Goal: Task Accomplishment & Management: Manage account settings

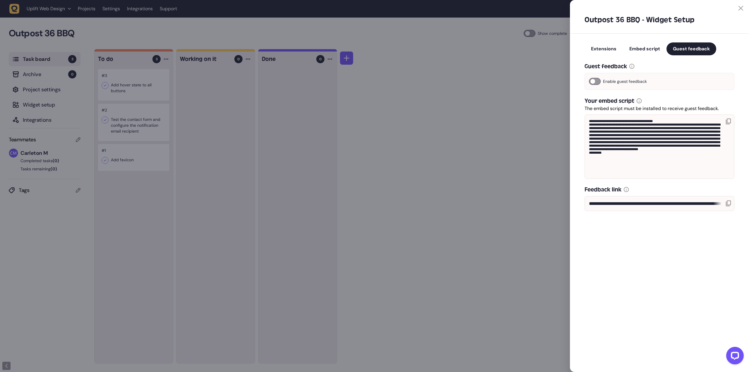
click at [503, 149] on div at bounding box center [374, 186] width 749 height 372
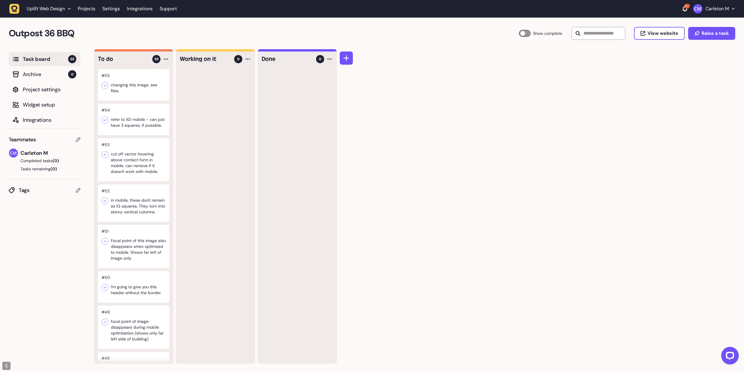
click at [141, 87] on div at bounding box center [133, 85] width 71 height 32
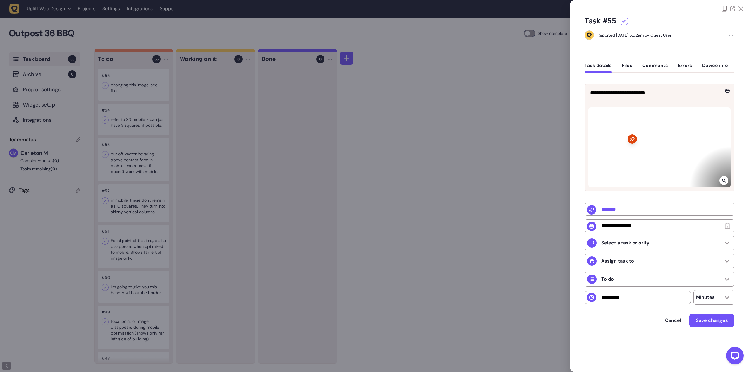
click at [675, 166] on div at bounding box center [659, 147] width 142 height 80
click at [724, 180] on icon at bounding box center [724, 180] width 4 height 5
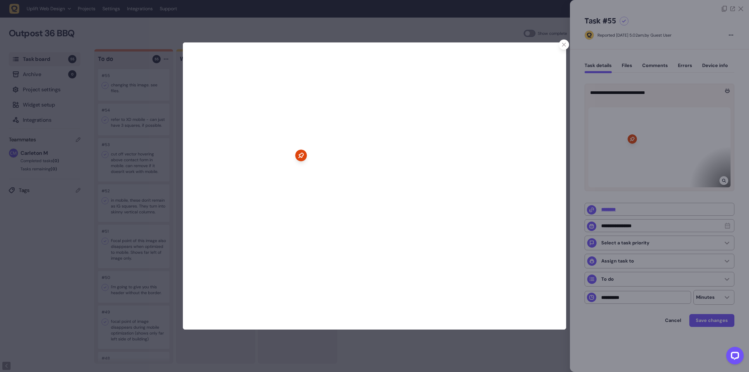
click at [561, 44] on div at bounding box center [564, 44] width 10 height 10
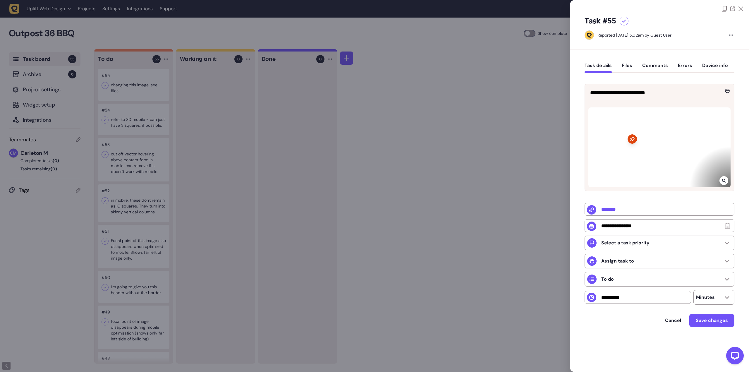
click at [132, 121] on div at bounding box center [374, 186] width 749 height 372
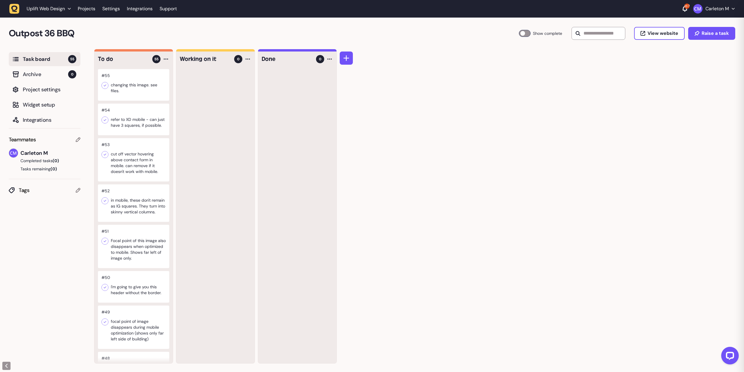
click at [136, 118] on div at bounding box center [133, 120] width 71 height 32
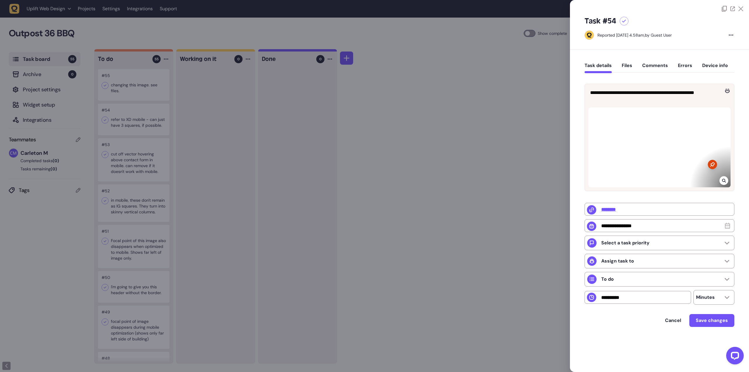
click at [660, 153] on div at bounding box center [659, 147] width 142 height 80
click at [495, 155] on div at bounding box center [374, 186] width 749 height 372
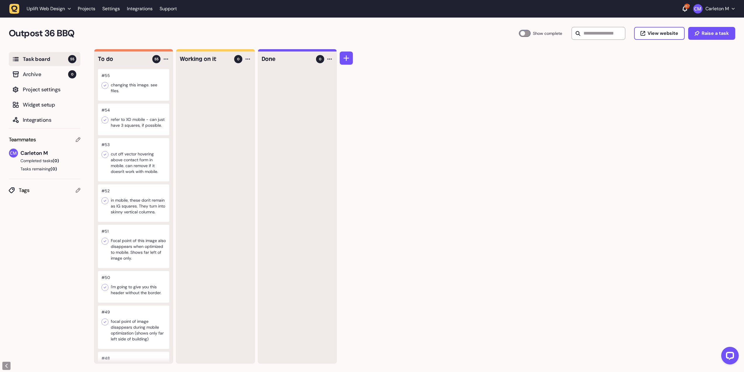
click at [135, 218] on div at bounding box center [133, 202] width 71 height 37
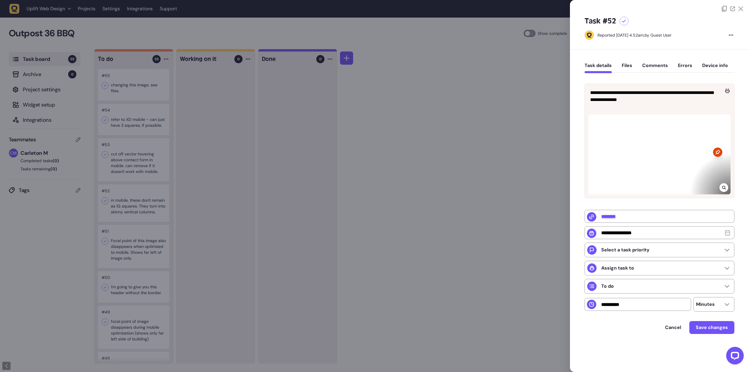
click at [429, 108] on div at bounding box center [374, 186] width 749 height 372
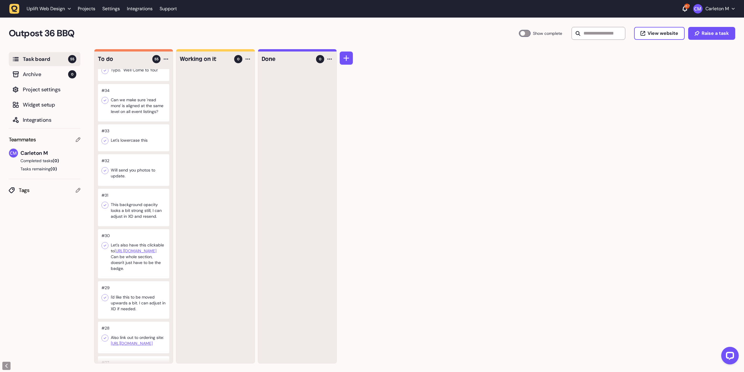
scroll to position [848, 0]
click at [119, 226] on div at bounding box center [133, 206] width 71 height 37
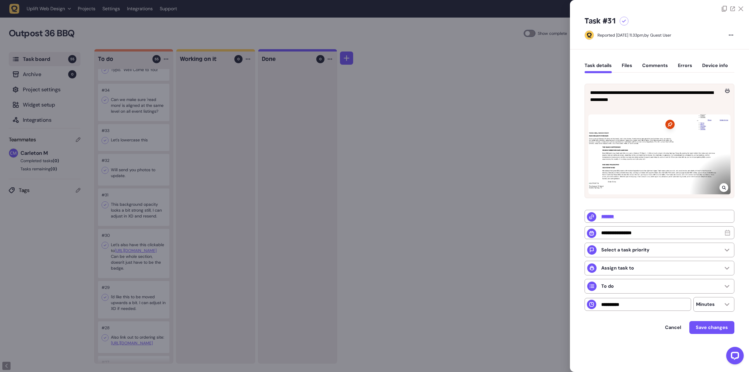
click at [650, 153] on div at bounding box center [659, 154] width 142 height 80
click at [722, 187] on icon at bounding box center [724, 188] width 4 height 4
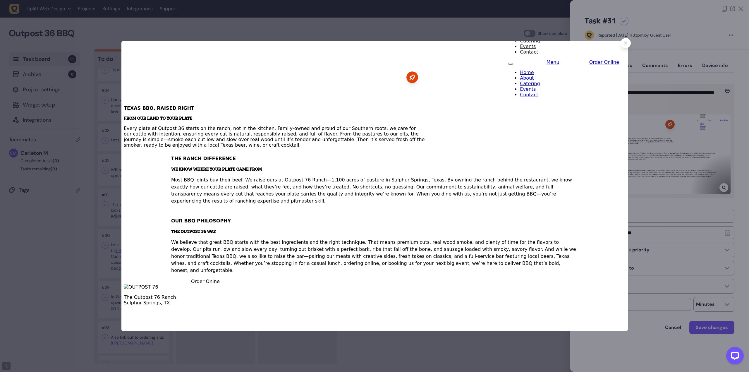
click at [392, 20] on div at bounding box center [374, 186] width 749 height 372
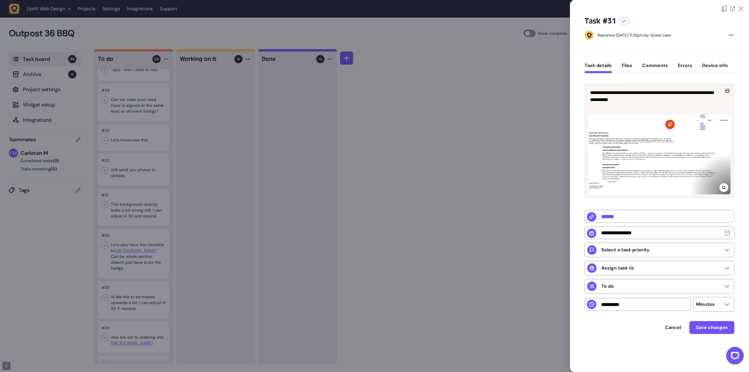
click at [220, 178] on div at bounding box center [374, 186] width 749 height 372
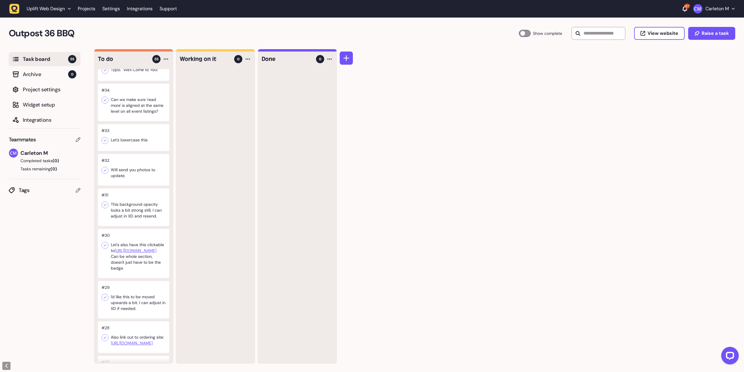
click at [130, 278] on div at bounding box center [133, 253] width 71 height 49
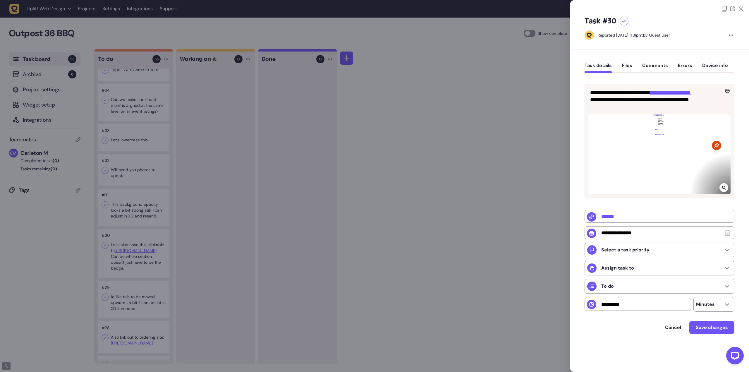
click at [497, 180] on div at bounding box center [374, 186] width 749 height 372
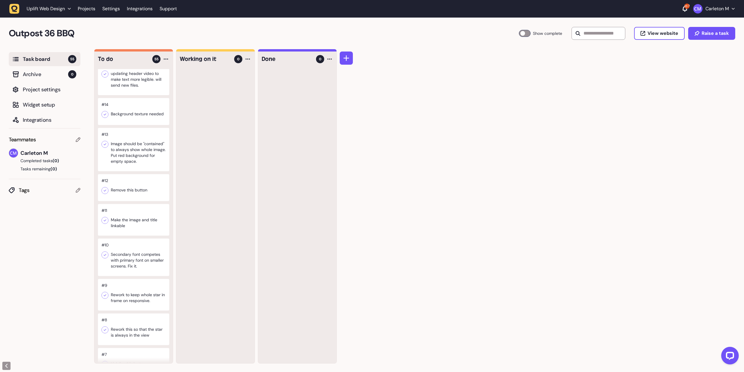
scroll to position [1580, 0]
click at [131, 235] on div at bounding box center [133, 220] width 71 height 32
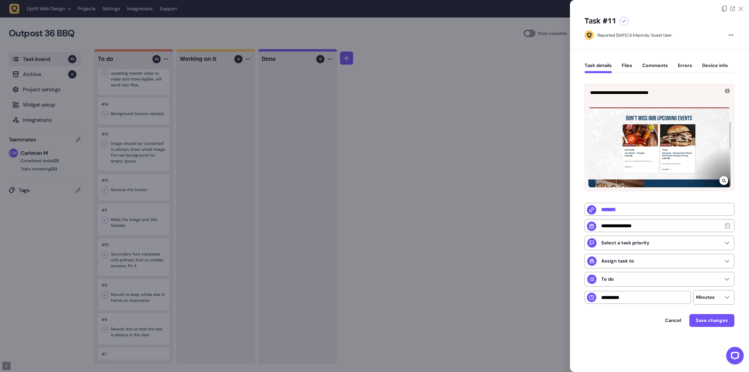
click at [377, 211] on div at bounding box center [374, 186] width 749 height 372
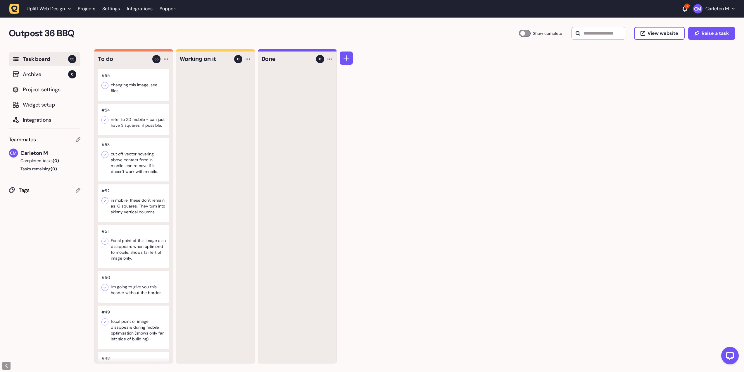
click at [126, 81] on div at bounding box center [133, 85] width 71 height 32
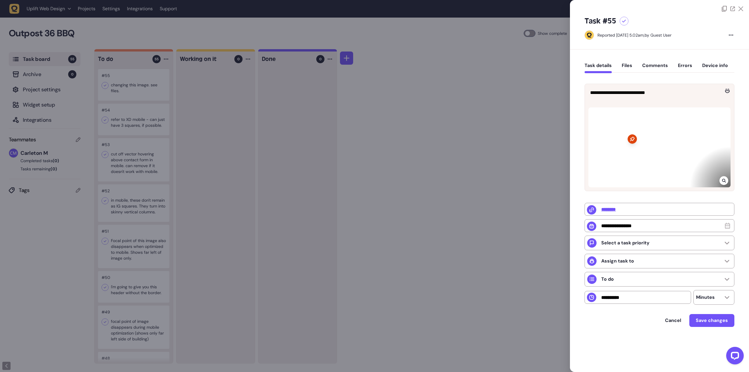
click at [118, 124] on div at bounding box center [374, 186] width 749 height 372
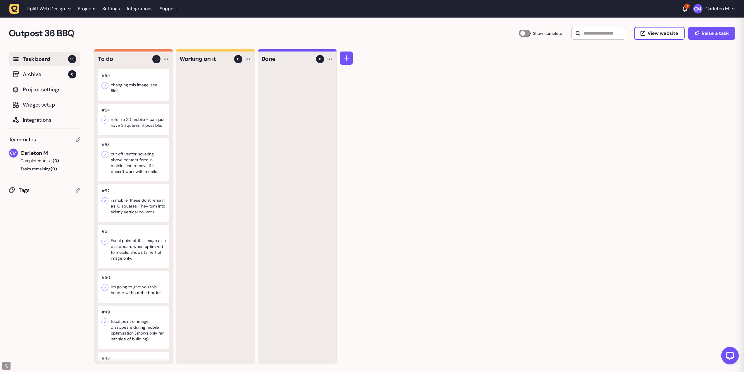
click at [129, 125] on div at bounding box center [133, 120] width 71 height 32
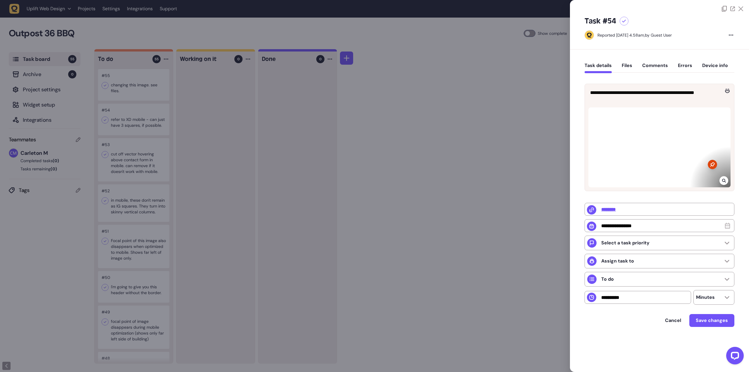
click at [130, 140] on div at bounding box center [374, 186] width 749 height 372
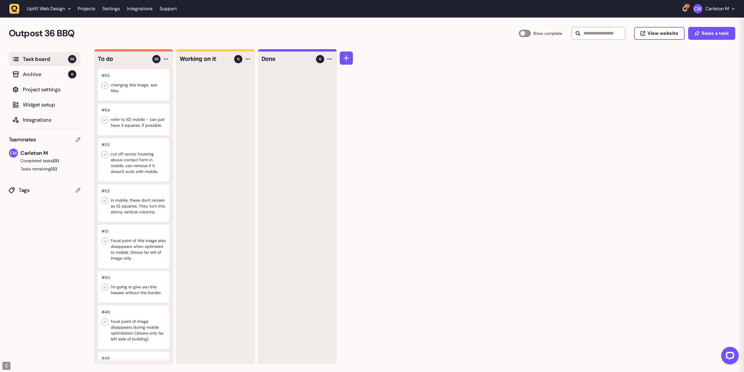
click at [130, 167] on div at bounding box center [133, 159] width 71 height 43
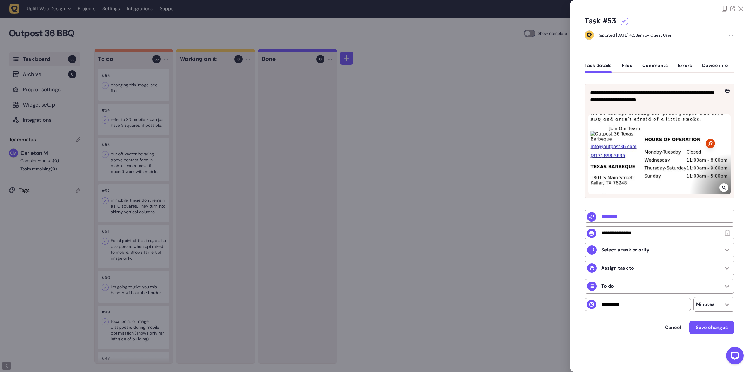
click at [176, 188] on div at bounding box center [374, 186] width 749 height 372
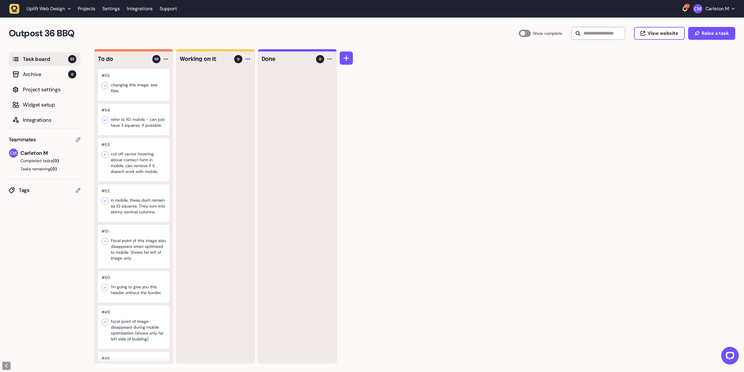
click at [127, 179] on div at bounding box center [133, 159] width 71 height 43
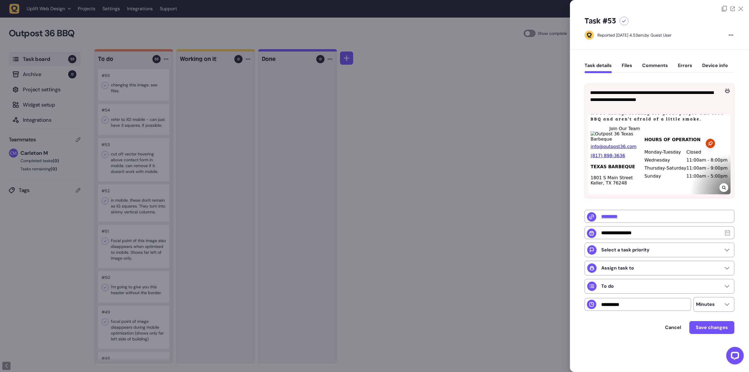
click at [176, 216] on div at bounding box center [374, 186] width 749 height 372
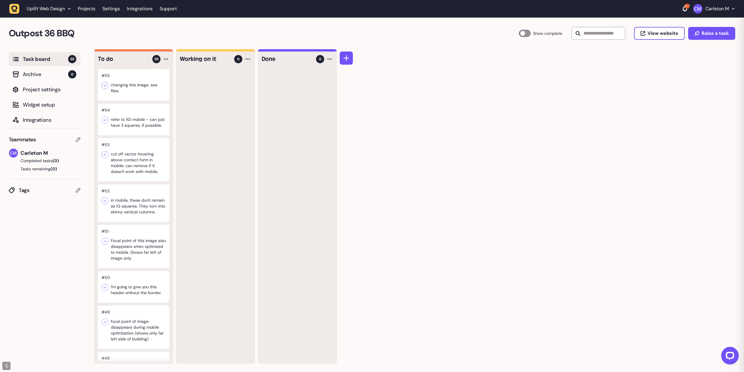
click at [130, 222] on div at bounding box center [133, 202] width 71 height 37
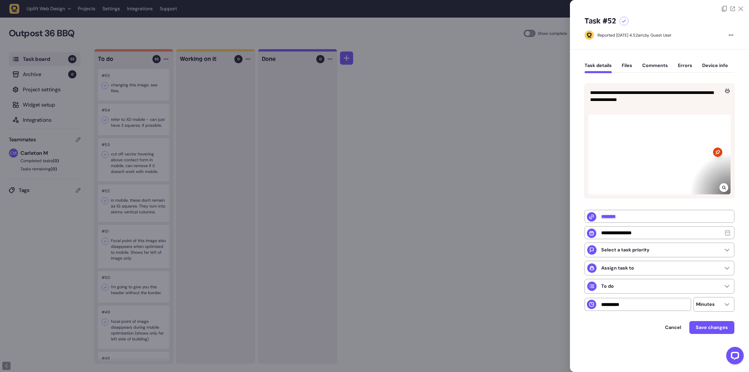
click at [182, 218] on div at bounding box center [374, 186] width 749 height 372
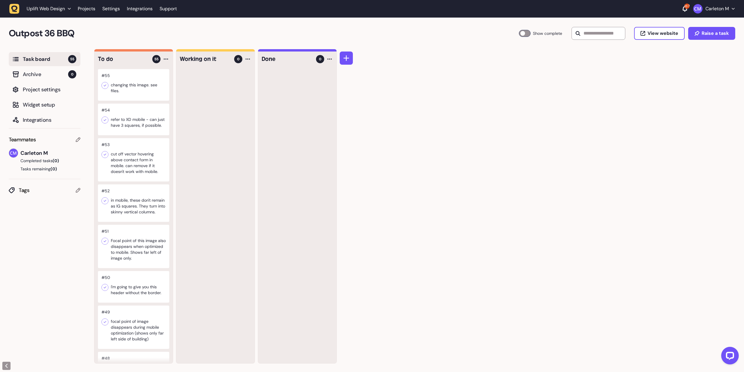
click at [125, 254] on div at bounding box center [133, 246] width 71 height 43
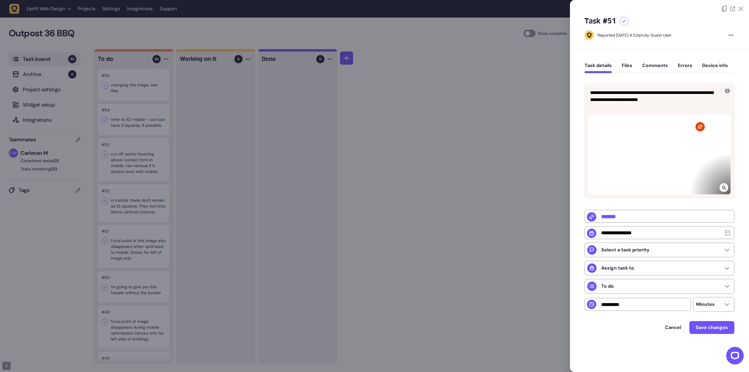
click at [204, 221] on div at bounding box center [374, 186] width 749 height 372
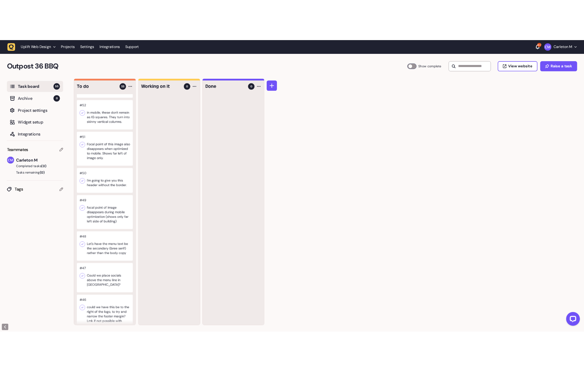
scroll to position [117, 0]
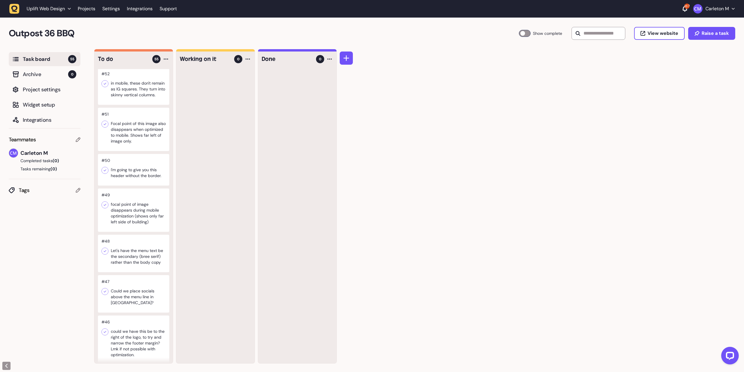
click at [137, 231] on div at bounding box center [133, 209] width 71 height 43
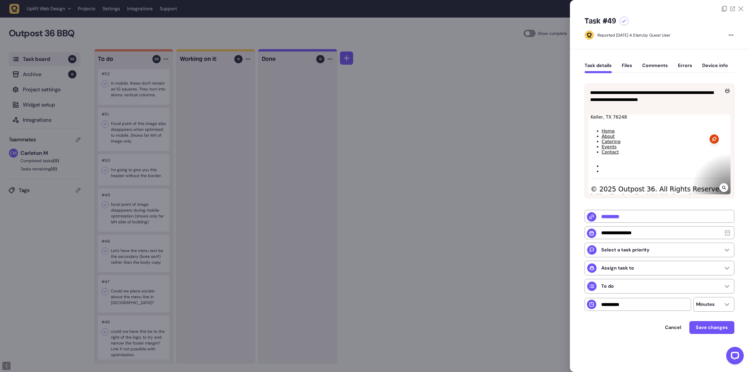
click at [192, 233] on div at bounding box center [374, 186] width 749 height 372
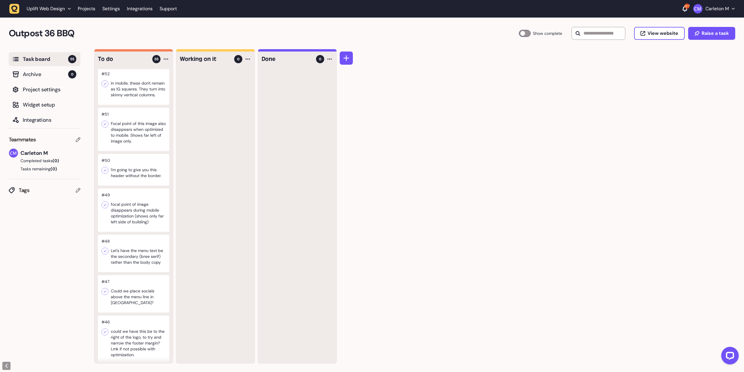
click at [131, 269] on div at bounding box center [133, 253] width 71 height 37
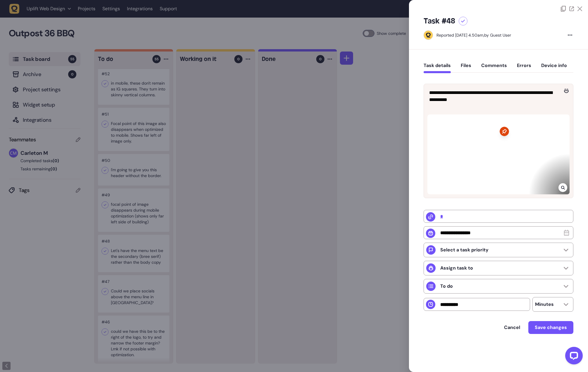
click at [238, 197] on div at bounding box center [294, 186] width 588 height 372
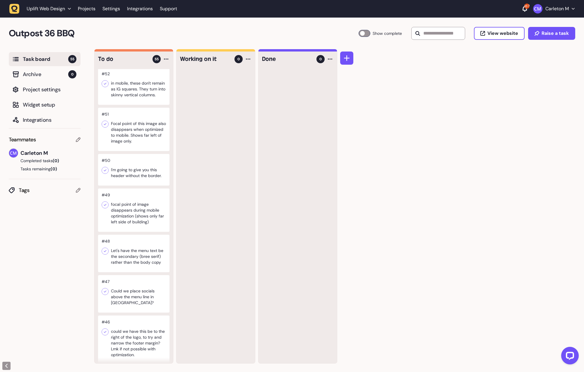
click at [137, 219] on div at bounding box center [133, 209] width 71 height 43
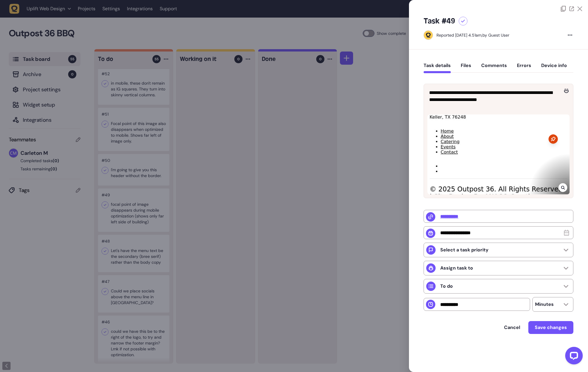
click at [228, 206] on div at bounding box center [294, 186] width 588 height 372
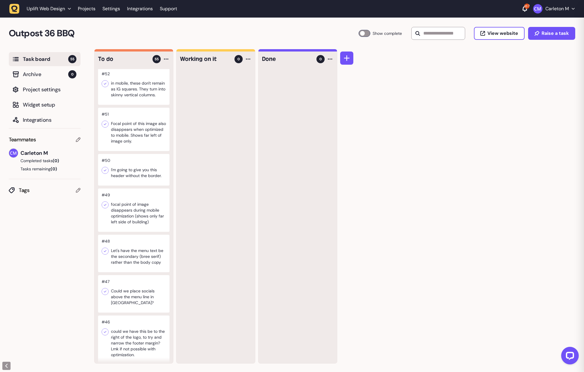
click at [122, 272] on div at bounding box center [133, 253] width 71 height 37
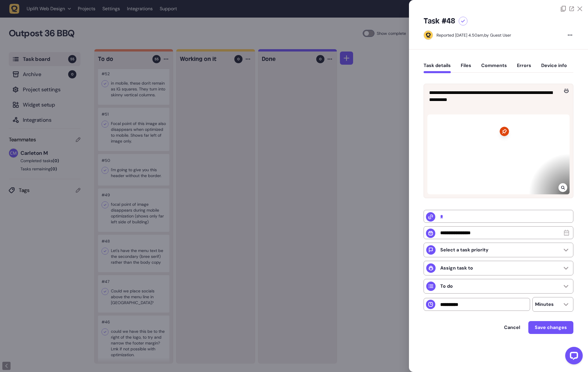
click at [240, 227] on div at bounding box center [294, 186] width 588 height 372
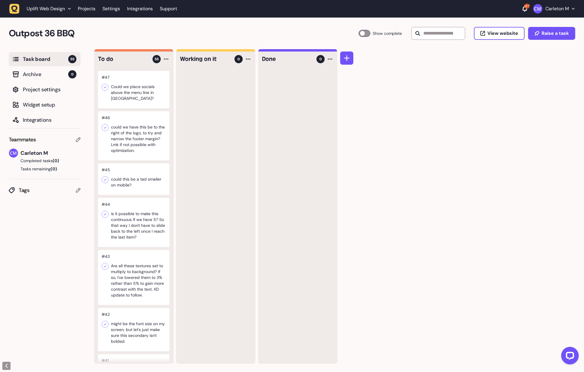
scroll to position [321, 0]
click at [133, 185] on div at bounding box center [133, 179] width 71 height 32
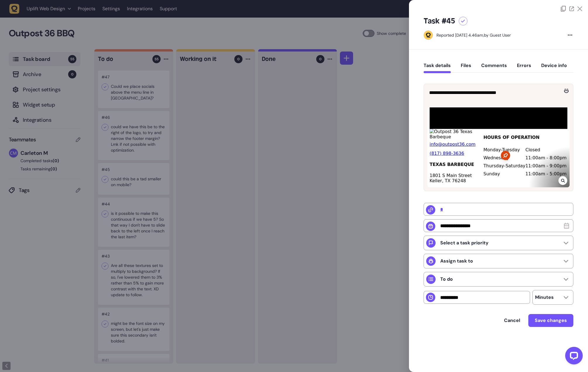
click at [249, 203] on div at bounding box center [294, 186] width 588 height 372
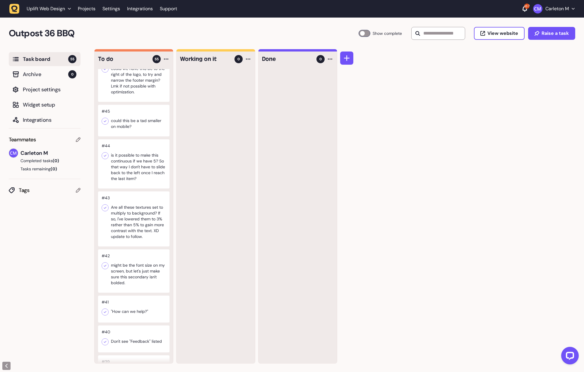
scroll to position [380, 0]
click at [125, 240] on div at bounding box center [133, 218] width 71 height 55
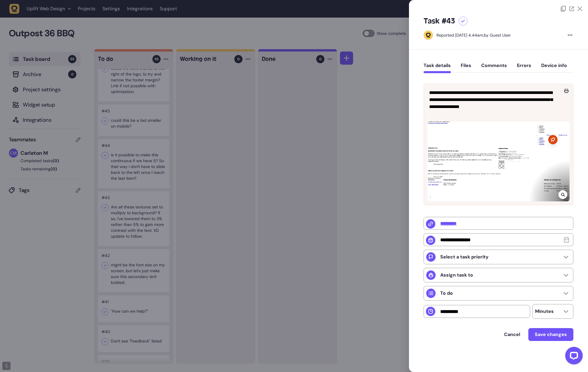
click at [362, 188] on div at bounding box center [294, 186] width 588 height 372
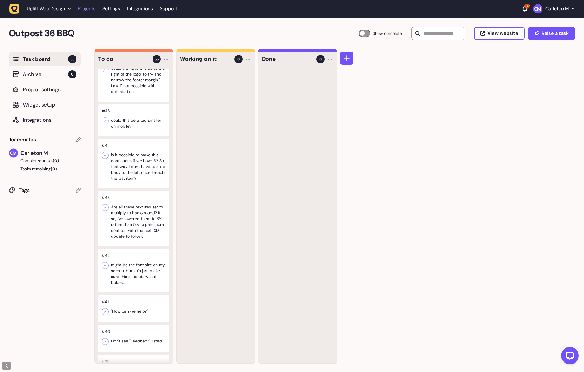
click at [91, 11] on link "Projects" at bounding box center [87, 9] width 18 height 11
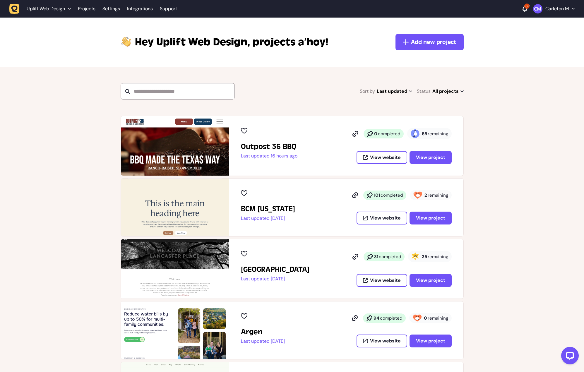
click at [194, 153] on img at bounding box center [175, 145] width 108 height 59
click at [184, 139] on img at bounding box center [175, 145] width 108 height 59
click at [438, 157] on span "View project" at bounding box center [430, 157] width 29 height 6
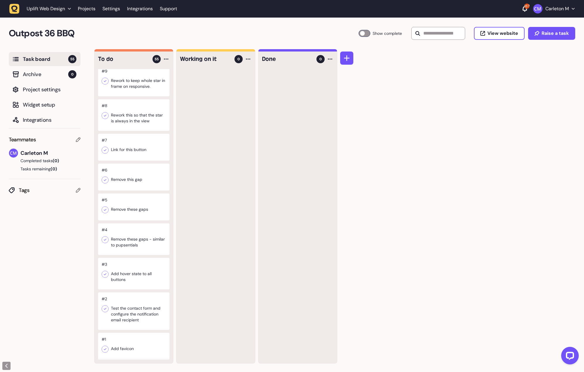
scroll to position [0, 0]
click at [123, 276] on div at bounding box center [133, 273] width 71 height 32
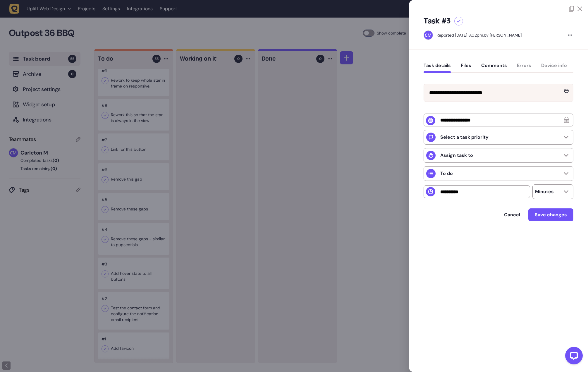
click at [122, 264] on div at bounding box center [294, 186] width 588 height 372
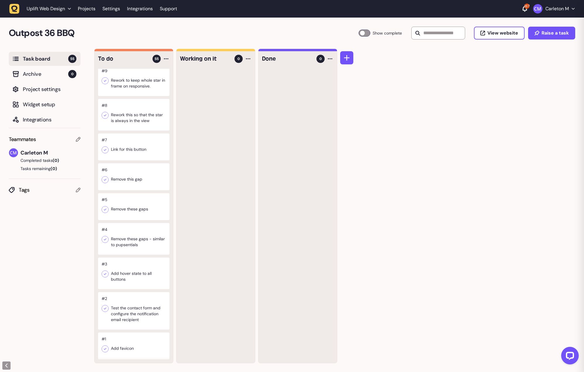
click at [123, 236] on div at bounding box center [133, 239] width 71 height 32
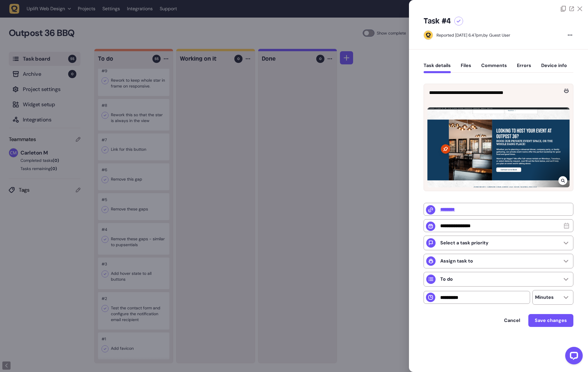
click at [173, 207] on div at bounding box center [294, 186] width 588 height 372
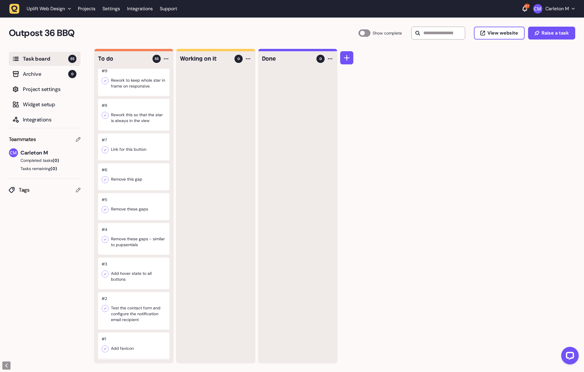
scroll to position [1749, 0]
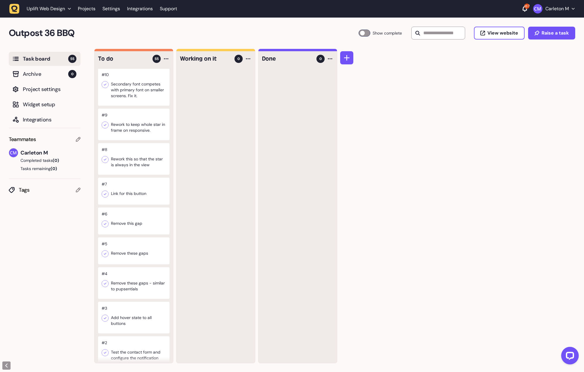
click at [130, 140] on div at bounding box center [133, 125] width 71 height 32
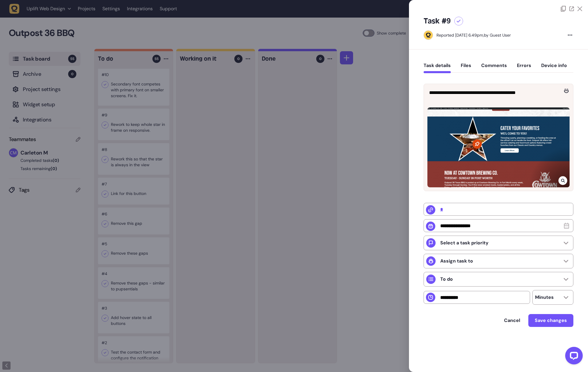
click at [183, 261] on div at bounding box center [294, 186] width 588 height 372
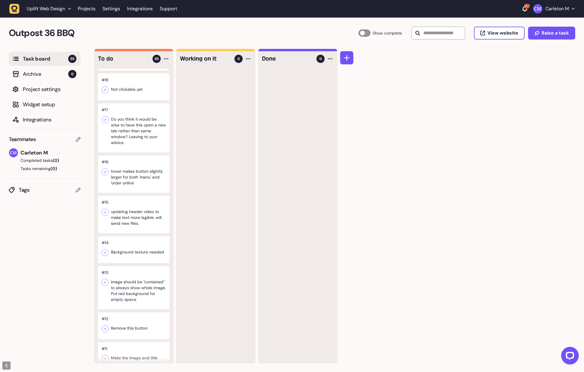
scroll to position [1428, 0]
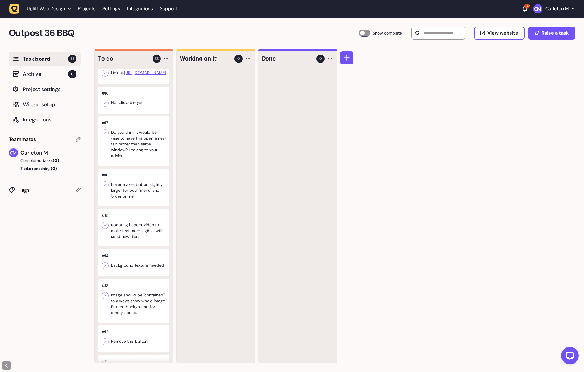
click at [135, 166] on div at bounding box center [133, 140] width 71 height 49
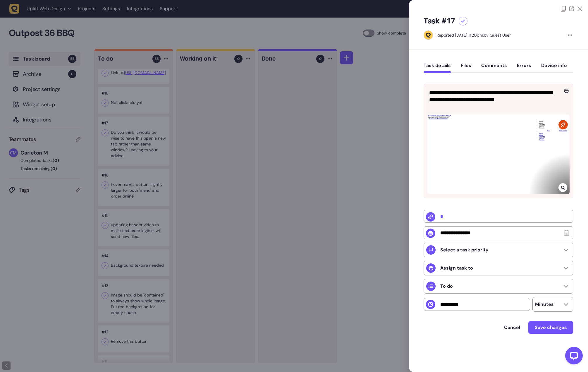
click at [497, 133] on div at bounding box center [498, 154] width 142 height 80
click at [563, 187] on icon at bounding box center [563, 187] width 4 height 5
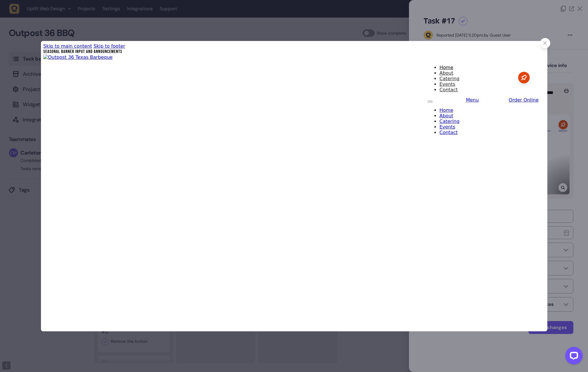
click at [543, 45] on div at bounding box center [545, 43] width 10 height 10
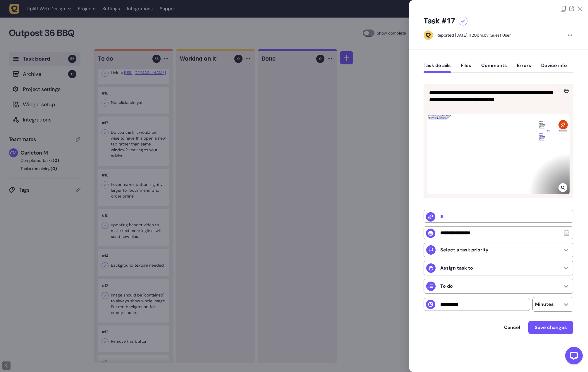
click at [266, 166] on div at bounding box center [294, 186] width 588 height 372
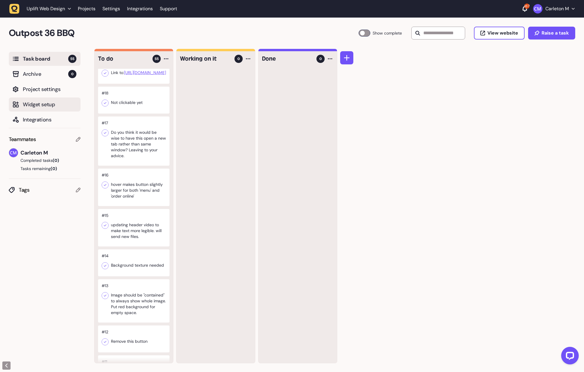
click at [31, 104] on span "Widget setup" at bounding box center [50, 104] width 54 height 8
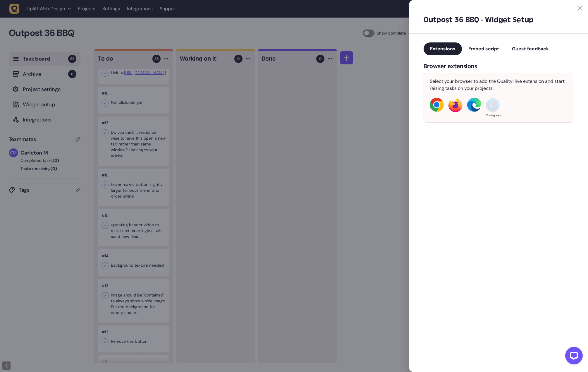
click at [538, 52] on button "Guest feedback" at bounding box center [530, 48] width 50 height 13
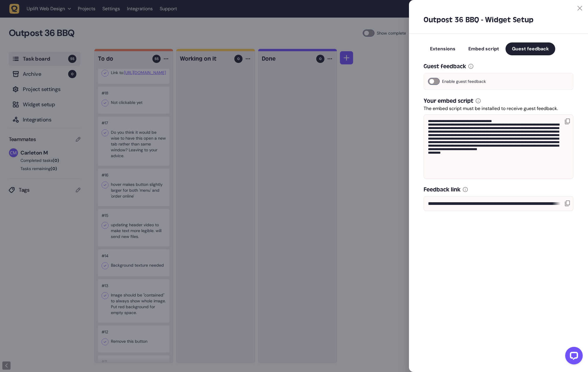
click at [566, 204] on icon at bounding box center [567, 203] width 5 height 6
click at [394, 115] on div at bounding box center [294, 186] width 588 height 372
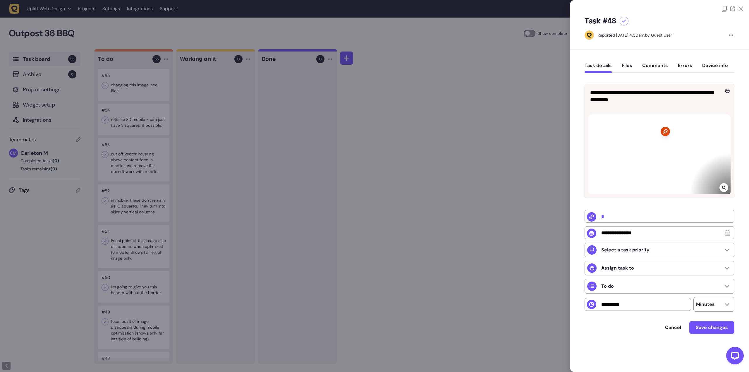
click at [452, 105] on div at bounding box center [374, 186] width 749 height 372
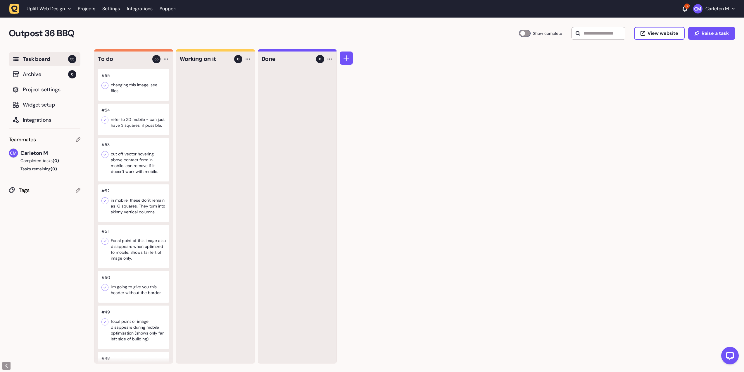
click at [140, 88] on div at bounding box center [133, 85] width 71 height 32
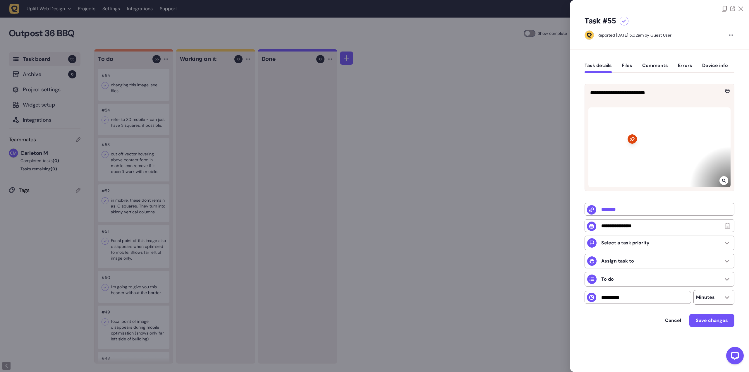
drag, startPoint x: 479, startPoint y: 113, endPoint x: 477, endPoint y: 110, distance: 3.6
click at [479, 111] on div at bounding box center [374, 186] width 749 height 372
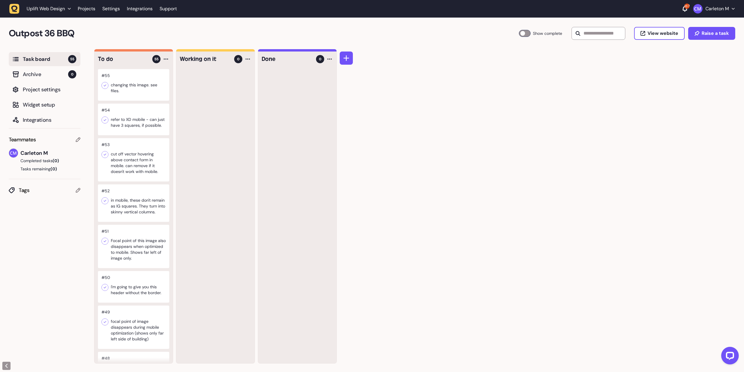
click at [125, 168] on div at bounding box center [133, 159] width 71 height 43
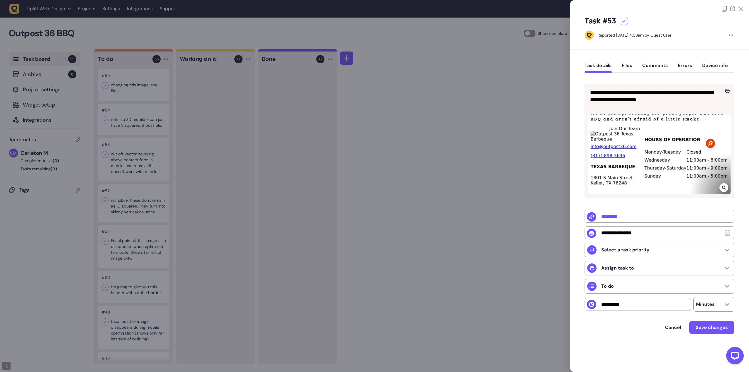
click at [137, 173] on div at bounding box center [374, 186] width 749 height 372
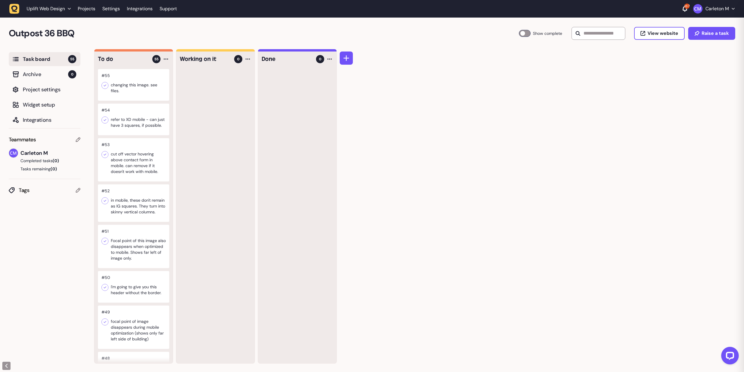
click at [130, 215] on div at bounding box center [133, 202] width 71 height 37
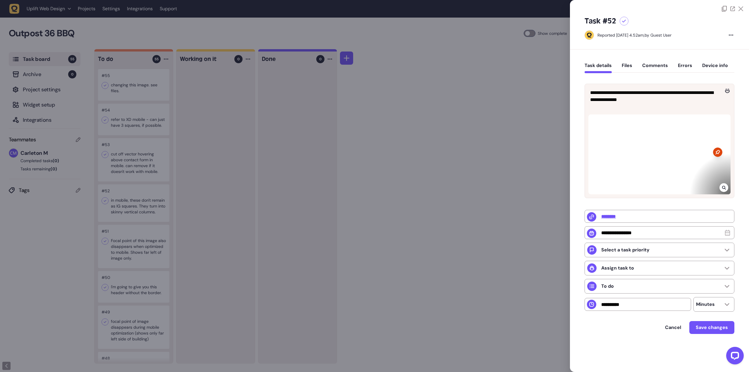
click at [142, 220] on div at bounding box center [374, 186] width 749 height 372
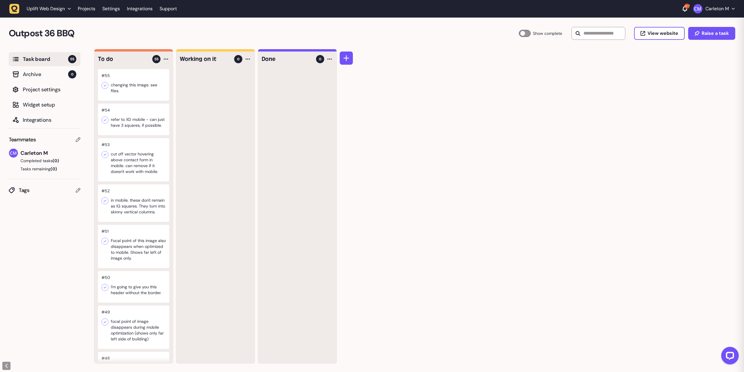
click at [119, 216] on div at bounding box center [133, 202] width 71 height 37
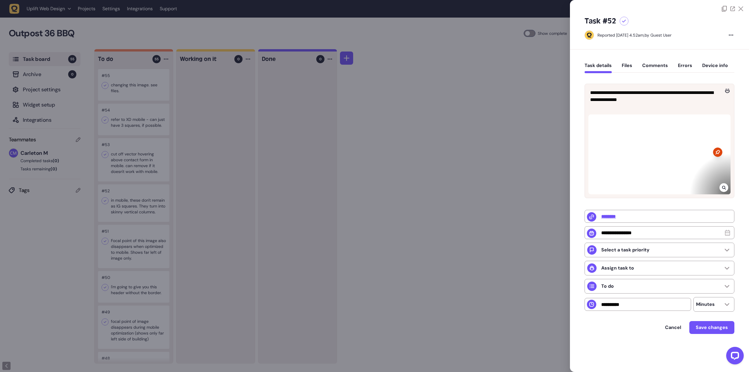
click at [226, 232] on div at bounding box center [374, 186] width 749 height 372
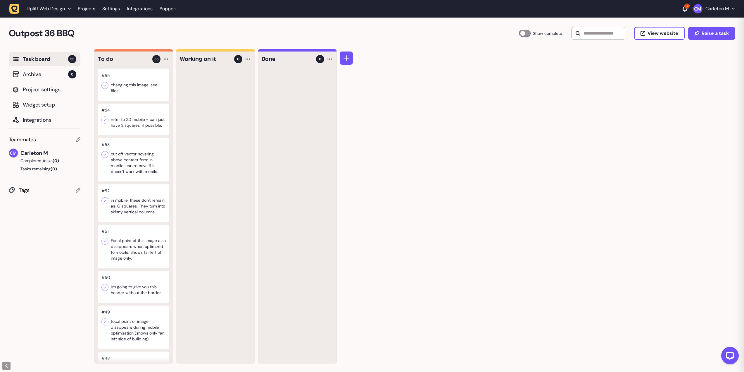
click at [145, 259] on div at bounding box center [133, 246] width 71 height 43
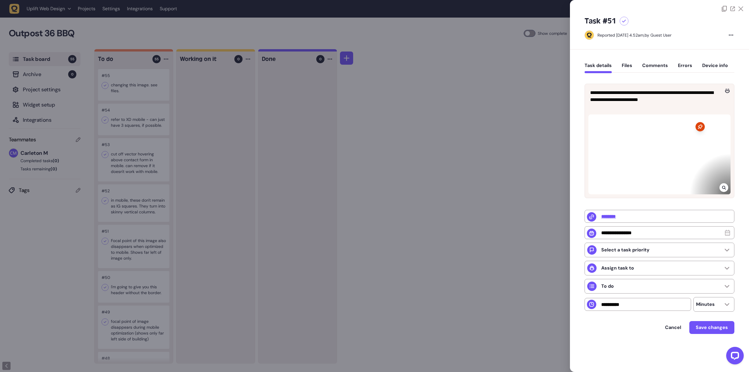
click at [312, 206] on div at bounding box center [374, 186] width 749 height 372
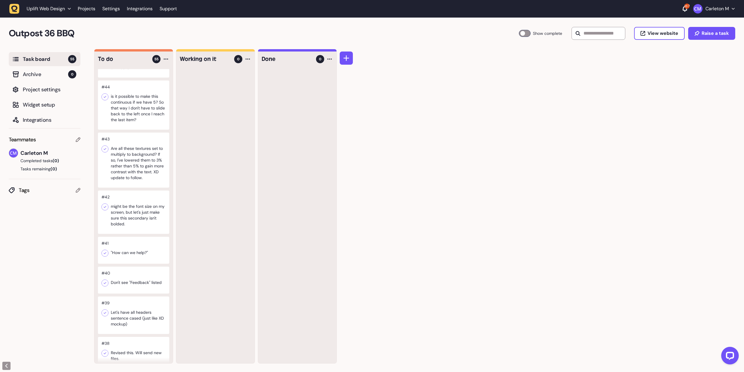
scroll to position [439, 0]
click at [137, 223] on div at bounding box center [133, 211] width 71 height 43
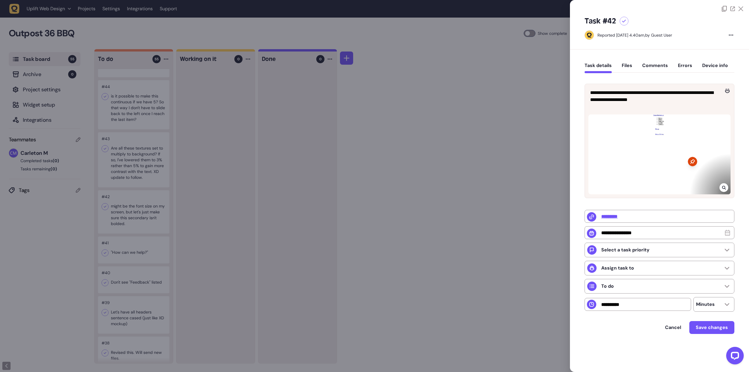
click at [122, 259] on div at bounding box center [374, 186] width 749 height 372
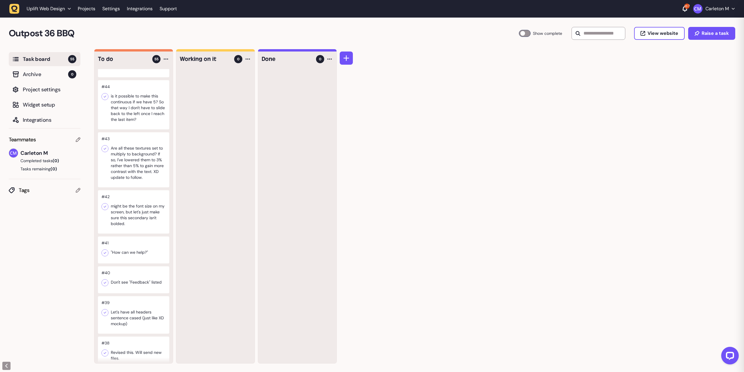
click at [126, 263] on div at bounding box center [133, 249] width 71 height 27
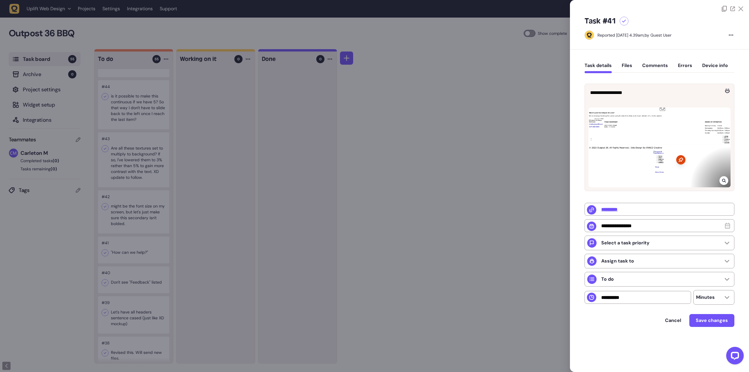
click at [723, 181] on icon at bounding box center [724, 181] width 4 height 4
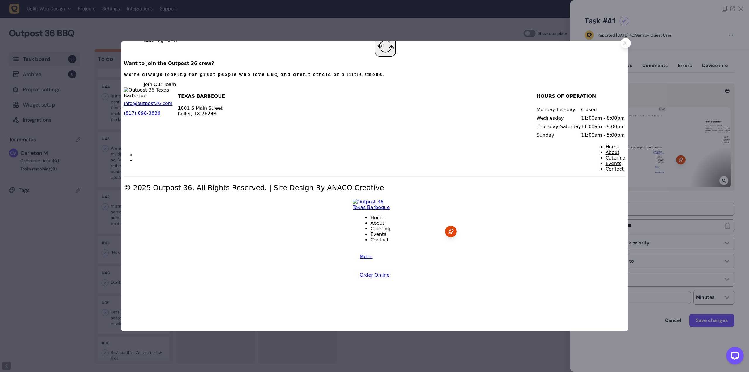
click at [297, 352] on div at bounding box center [374, 186] width 749 height 372
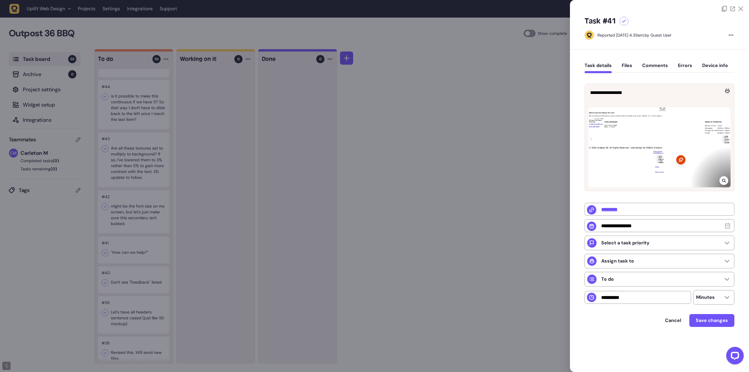
click at [550, 167] on div at bounding box center [374, 186] width 749 height 372
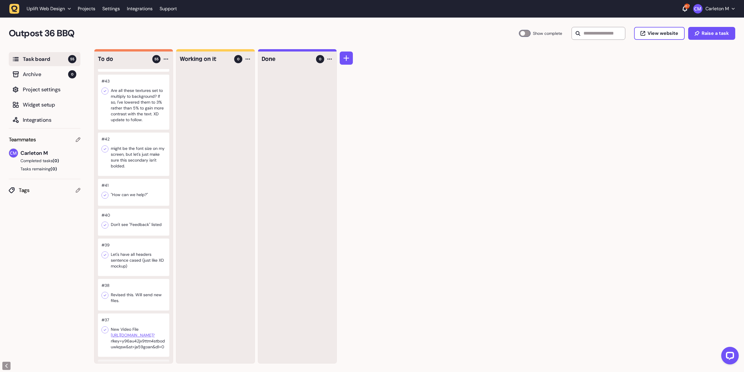
scroll to position [497, 0]
click at [142, 231] on div at bounding box center [133, 221] width 71 height 27
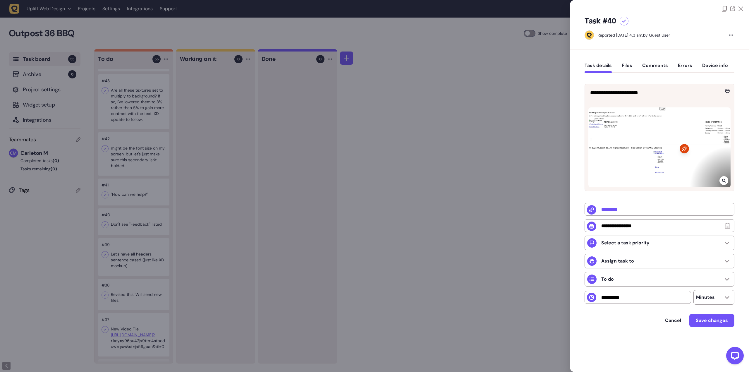
click at [527, 138] on div at bounding box center [374, 186] width 749 height 372
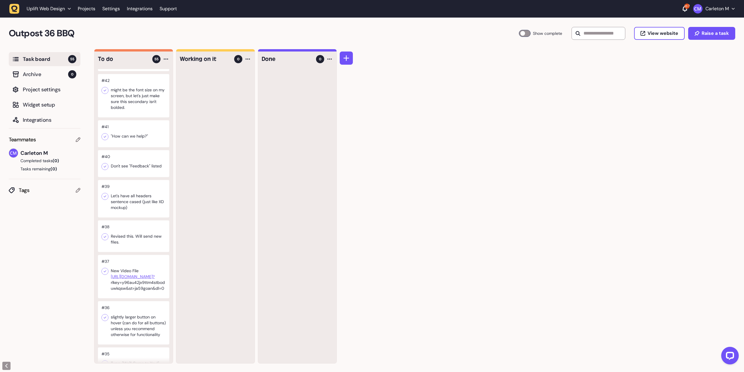
scroll to position [555, 0]
click at [145, 250] on div at bounding box center [133, 236] width 71 height 32
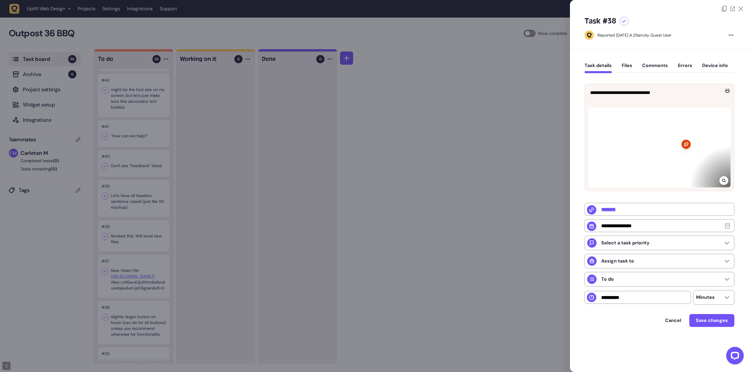
click at [376, 156] on div at bounding box center [374, 186] width 749 height 372
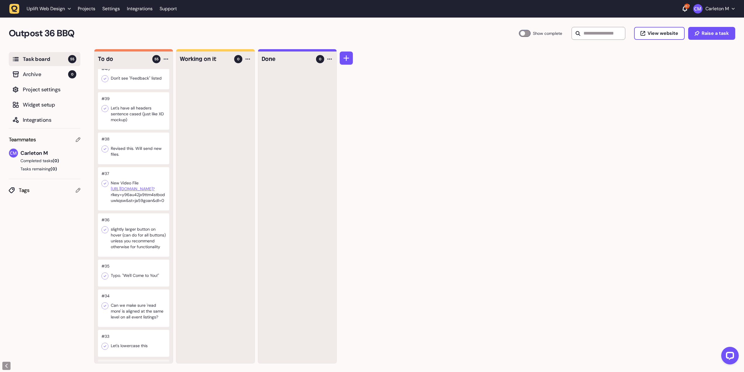
scroll to position [643, 0]
click at [148, 210] on div at bounding box center [133, 188] width 71 height 43
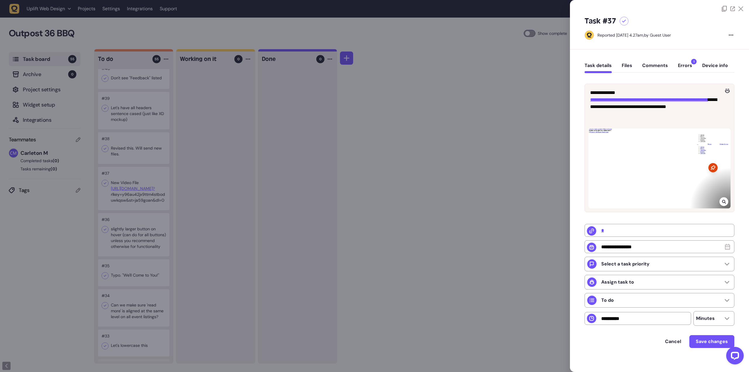
click at [408, 116] on div at bounding box center [374, 186] width 749 height 372
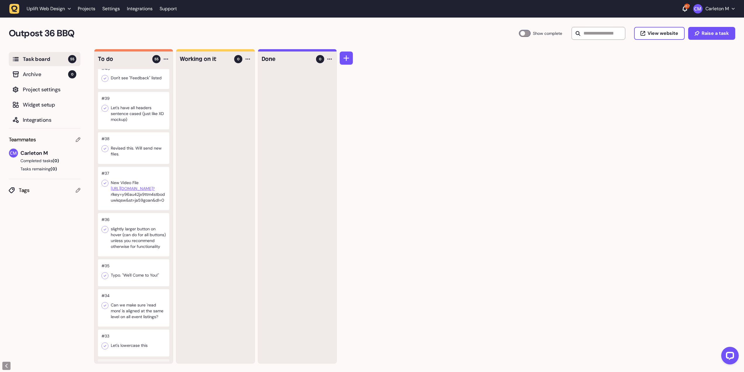
click at [134, 210] on div at bounding box center [133, 188] width 71 height 43
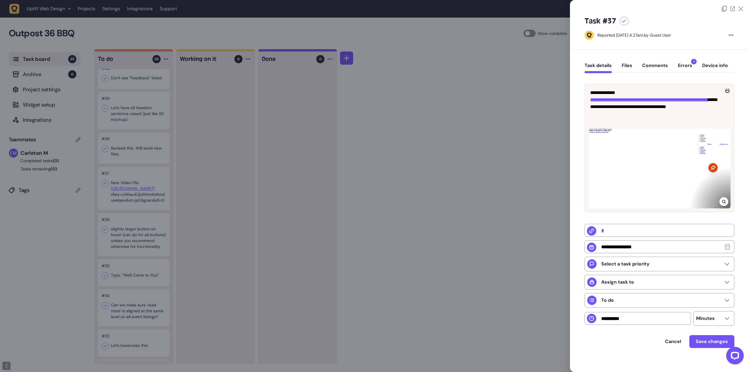
click at [427, 178] on div at bounding box center [374, 186] width 749 height 372
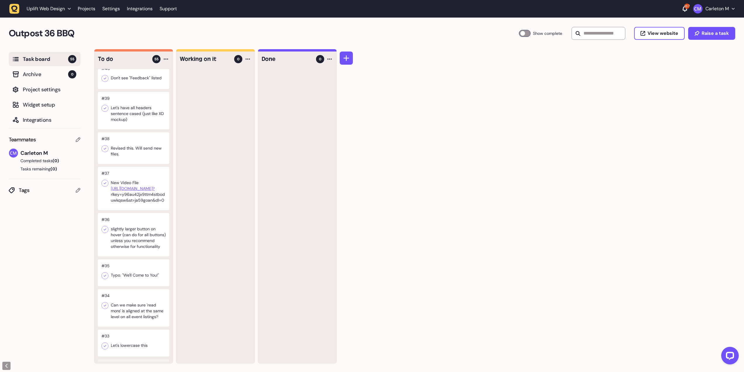
click at [132, 256] on div at bounding box center [133, 234] width 71 height 43
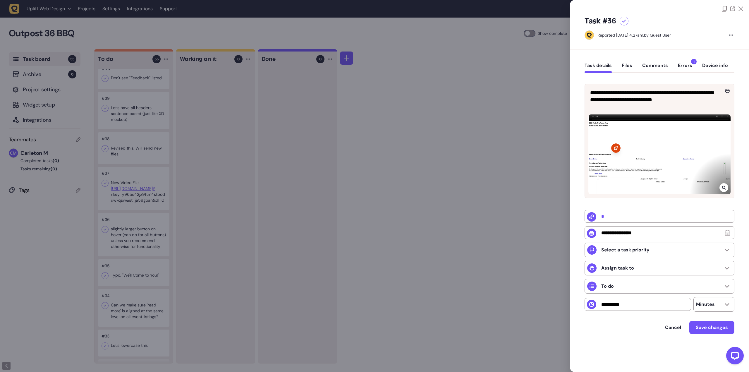
click at [414, 144] on div at bounding box center [374, 186] width 749 height 372
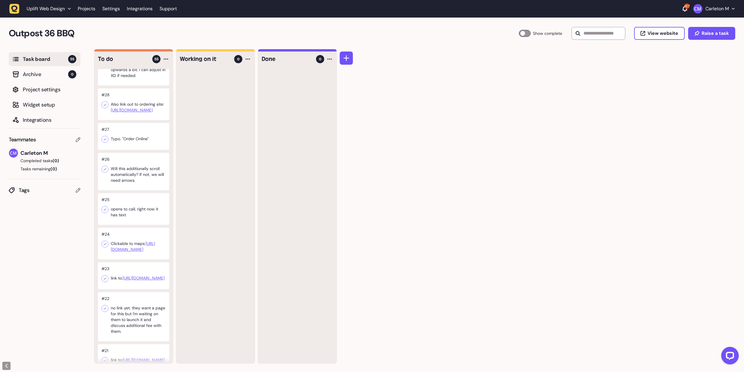
scroll to position [1081, 0]
click at [441, 73] on div "To do 55 #55 changing this image. see files. #54 refer to XD mobile - can just …" at bounding box center [419, 210] width 650 height 323
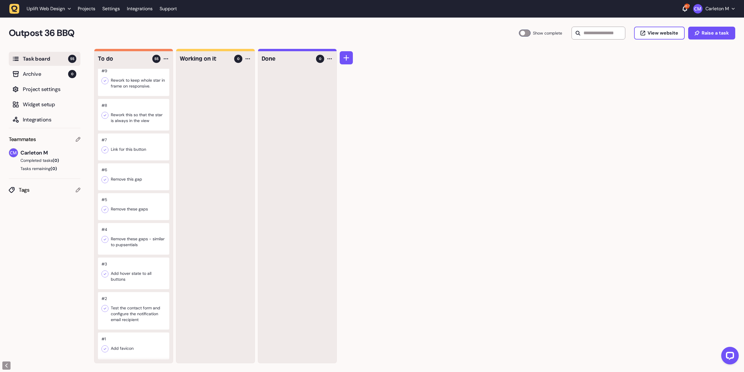
scroll to position [1866, 0]
click at [123, 188] on div at bounding box center [133, 176] width 71 height 27
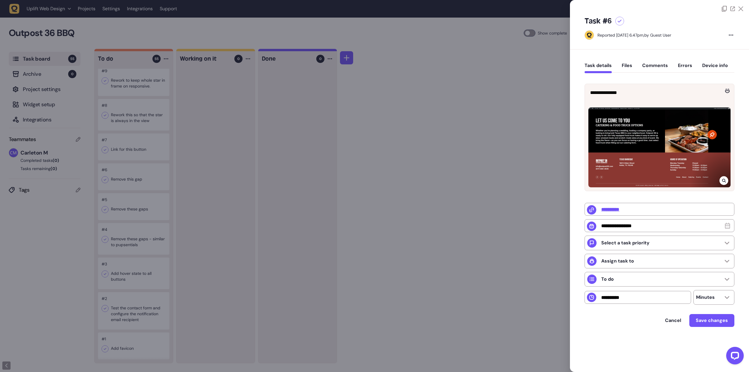
click at [426, 190] on div at bounding box center [374, 186] width 749 height 372
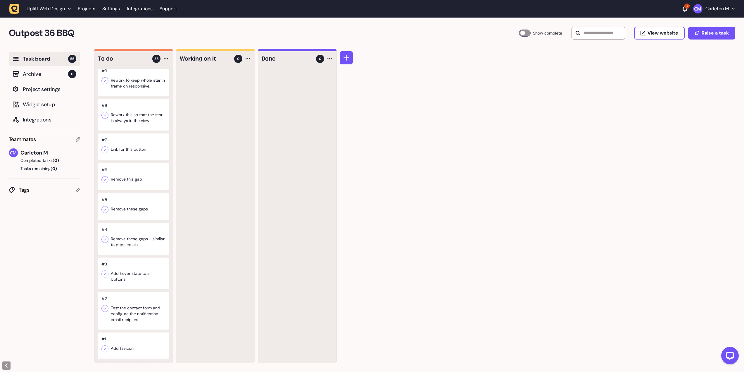
click at [133, 153] on div at bounding box center [133, 146] width 71 height 27
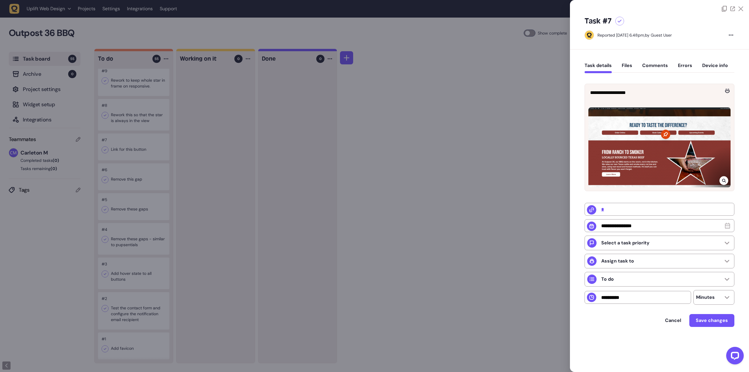
click at [372, 180] on div at bounding box center [374, 186] width 749 height 372
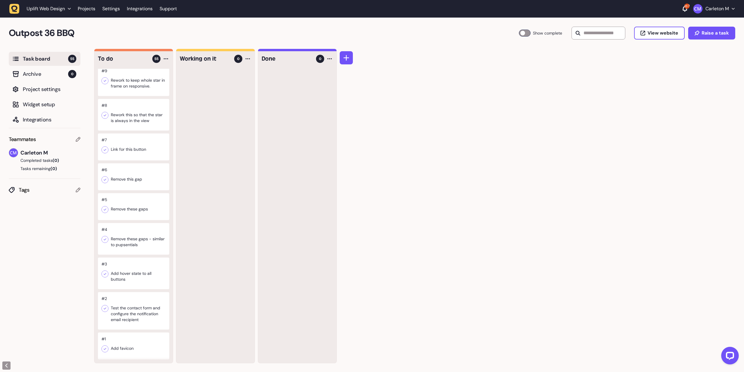
click at [133, 116] on div at bounding box center [133, 115] width 71 height 32
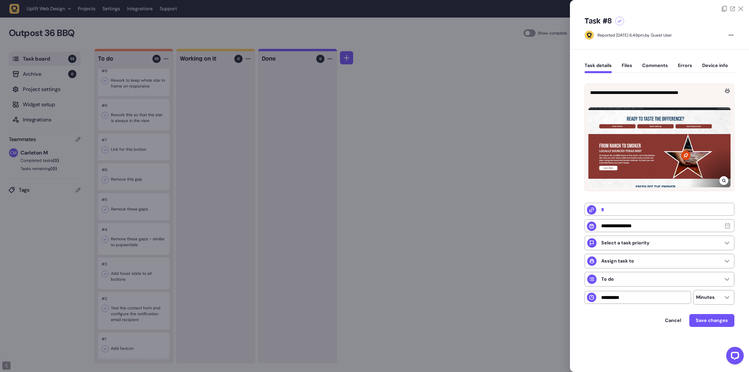
click at [277, 159] on div at bounding box center [374, 186] width 749 height 372
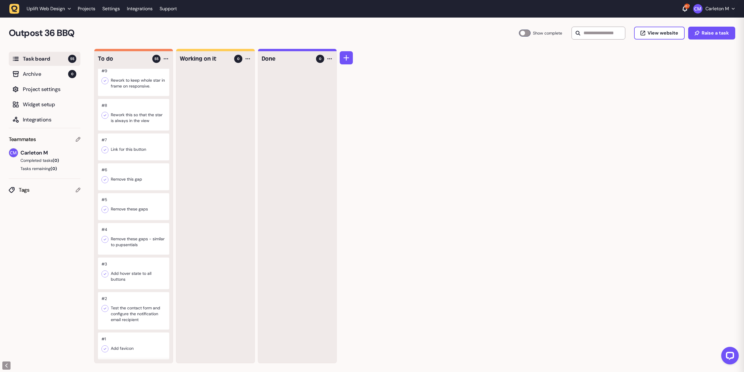
scroll to position [1808, 0]
click at [125, 96] on div at bounding box center [133, 80] width 71 height 32
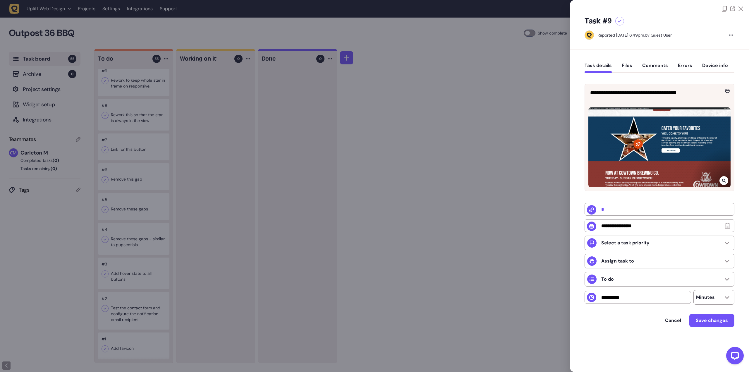
click at [385, 150] on div at bounding box center [374, 186] width 749 height 372
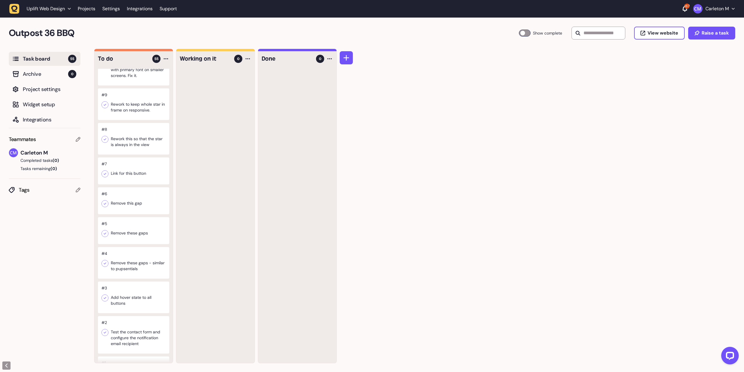
scroll to position [1749, 0]
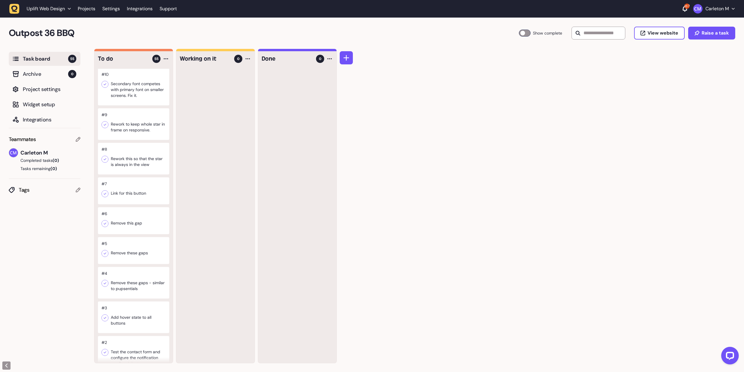
click at [111, 105] on div at bounding box center [133, 86] width 71 height 37
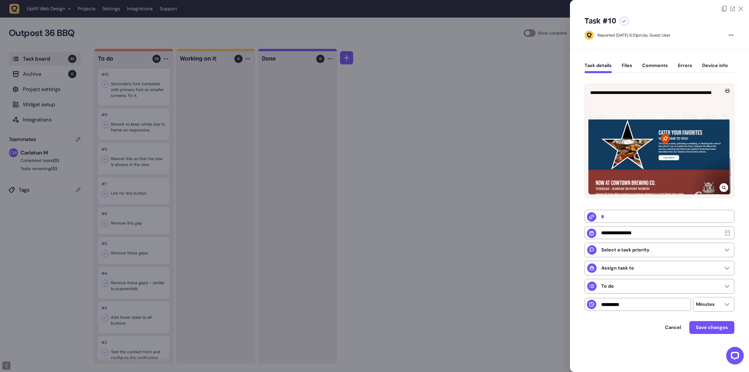
click at [369, 150] on div at bounding box center [374, 186] width 749 height 372
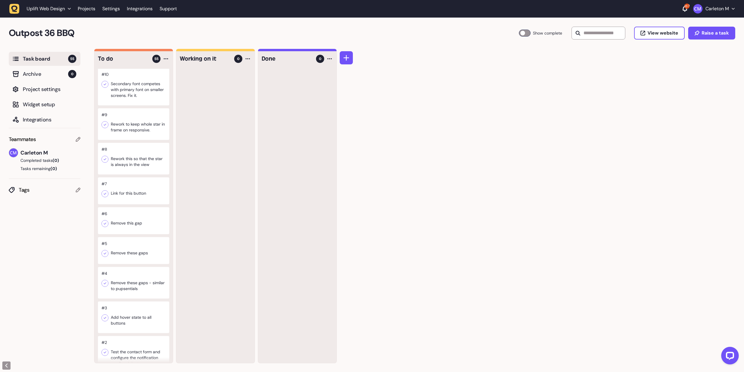
click at [131, 65] on div at bounding box center [133, 49] width 71 height 32
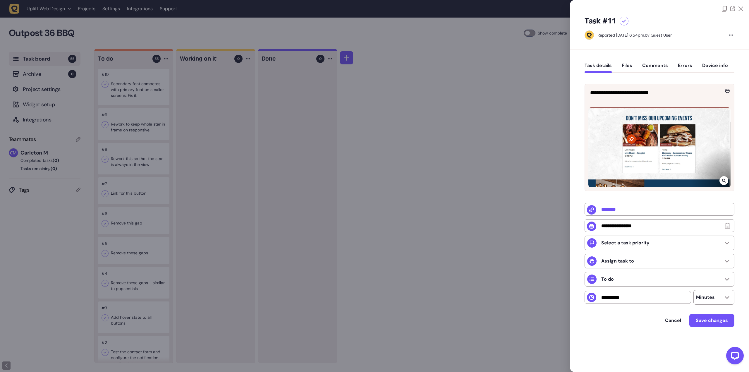
click at [147, 170] on div at bounding box center [374, 186] width 749 height 372
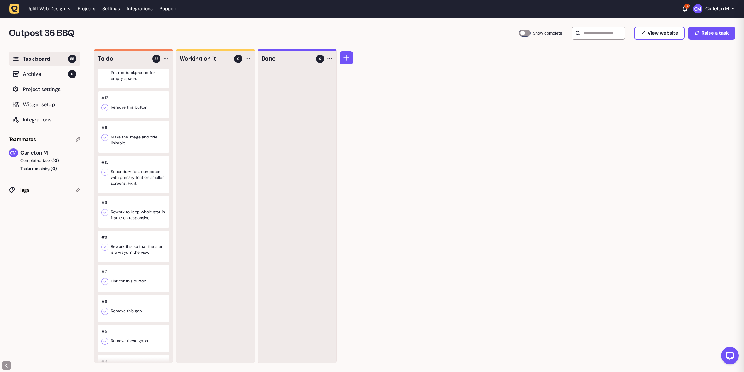
scroll to position [1661, 0]
click at [135, 118] on div at bounding box center [133, 105] width 71 height 27
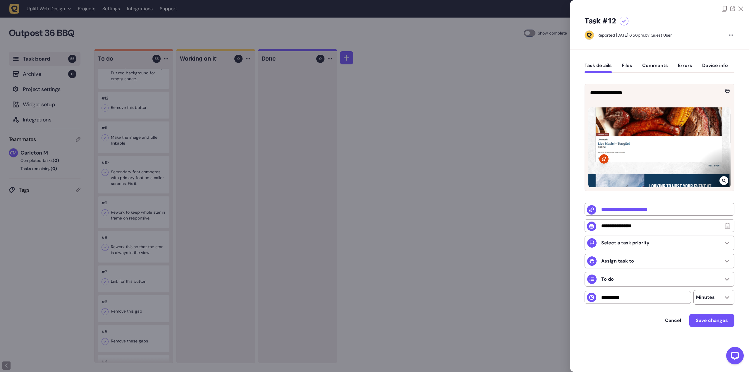
click at [135, 172] on div at bounding box center [374, 186] width 749 height 372
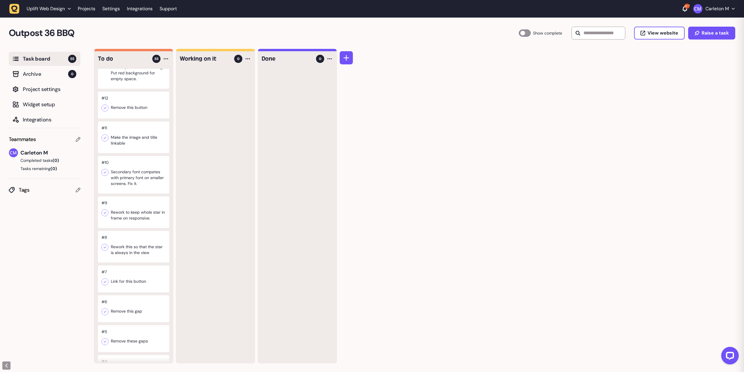
click at [133, 89] on div at bounding box center [133, 66] width 71 height 43
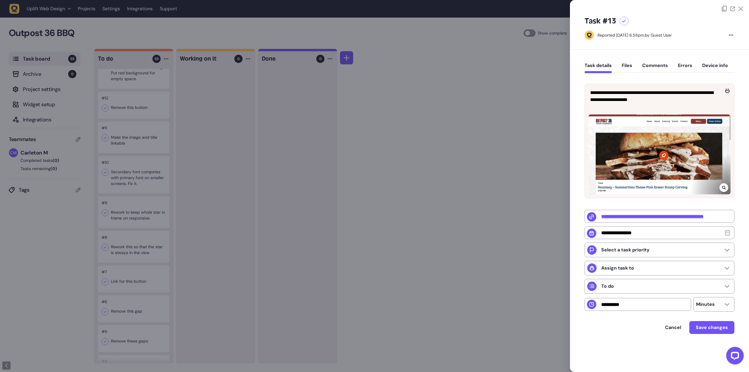
click at [184, 158] on div at bounding box center [374, 186] width 749 height 372
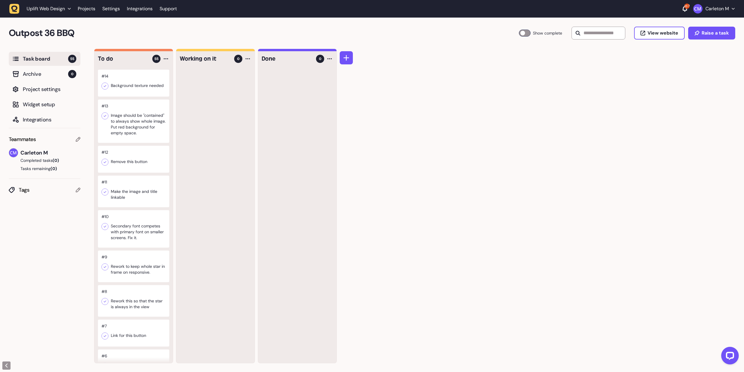
scroll to position [1603, 0]
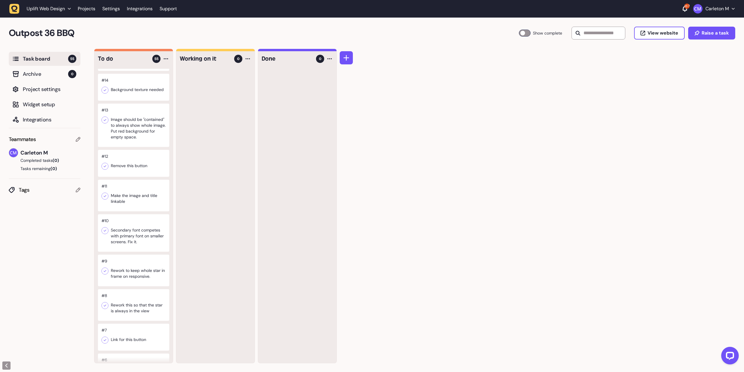
click at [134, 101] on div at bounding box center [133, 87] width 71 height 27
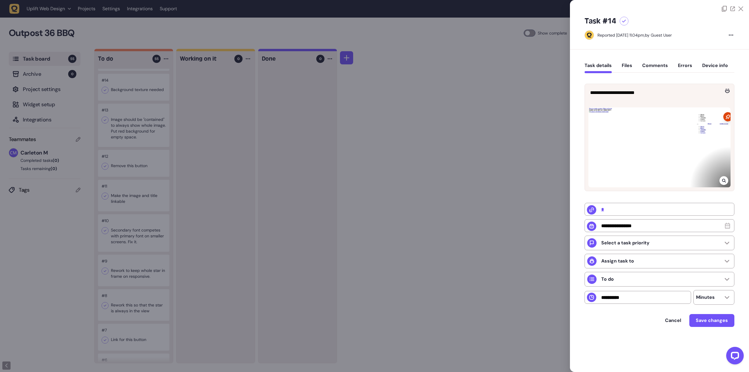
click at [624, 22] on icon at bounding box center [624, 21] width 4 height 3
click at [708, 322] on span "Save changes" at bounding box center [712, 320] width 32 height 6
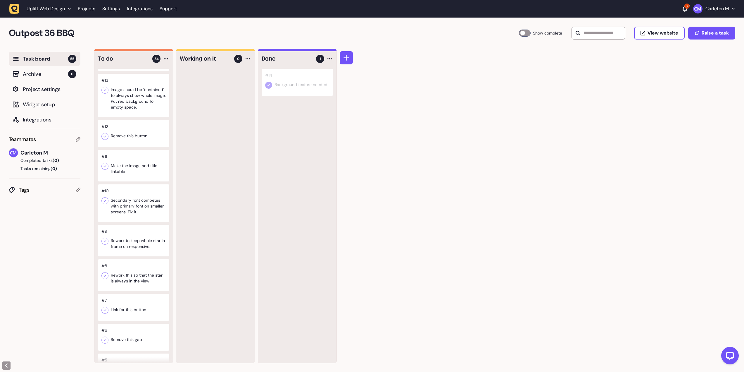
click at [131, 71] on div at bounding box center [133, 51] width 71 height 37
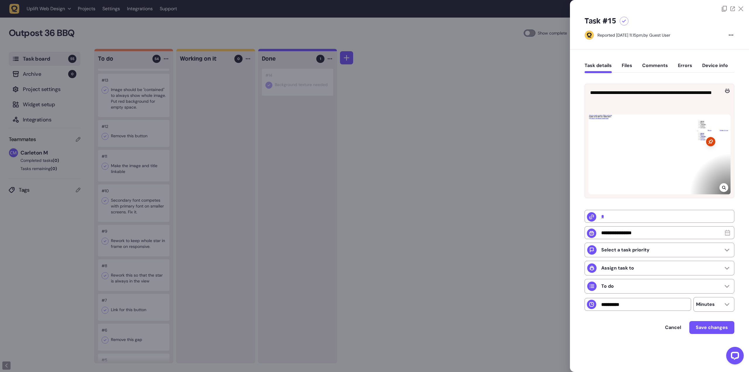
click at [626, 20] on icon at bounding box center [624, 21] width 4 height 3
click at [497, 167] on div at bounding box center [374, 186] width 749 height 372
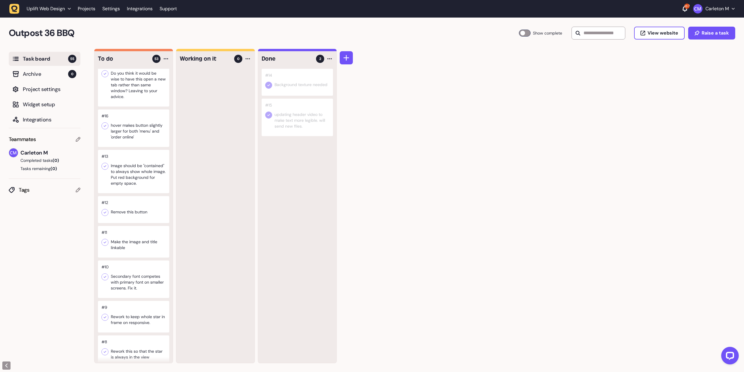
scroll to position [1486, 0]
click at [137, 107] on div at bounding box center [133, 82] width 71 height 49
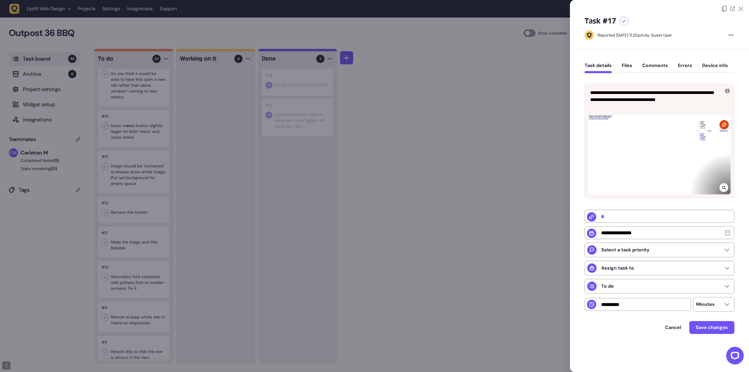
click at [724, 187] on icon at bounding box center [724, 187] width 4 height 5
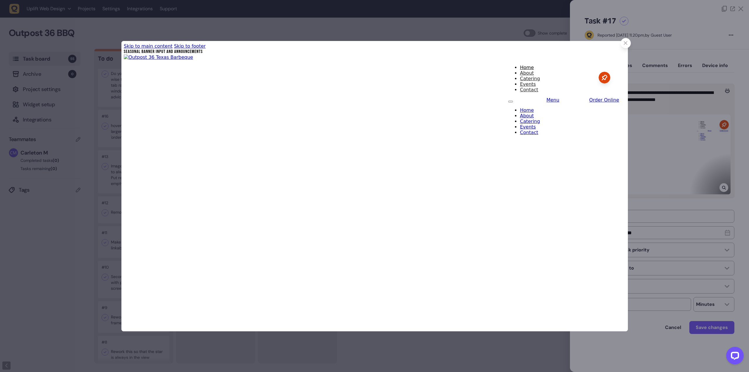
click at [626, 43] on icon at bounding box center [626, 43] width 4 height 4
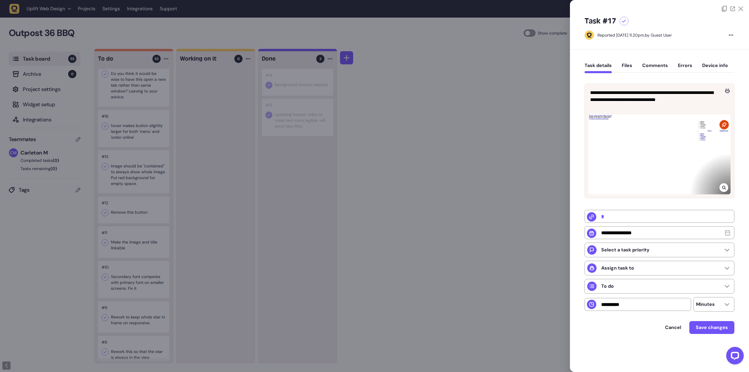
click at [144, 209] on div at bounding box center [374, 186] width 749 height 372
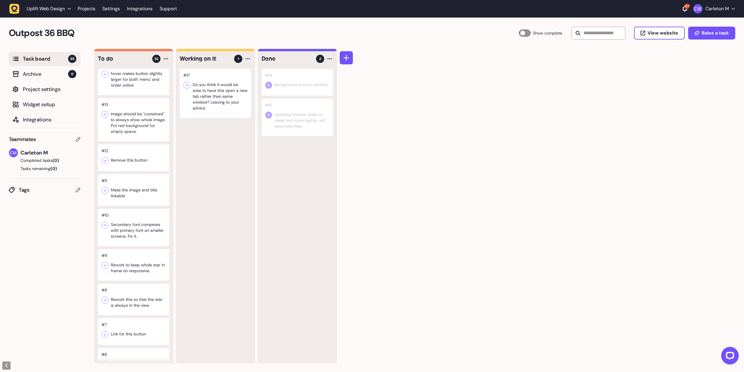
click at [208, 83] on div at bounding box center [215, 93] width 71 height 49
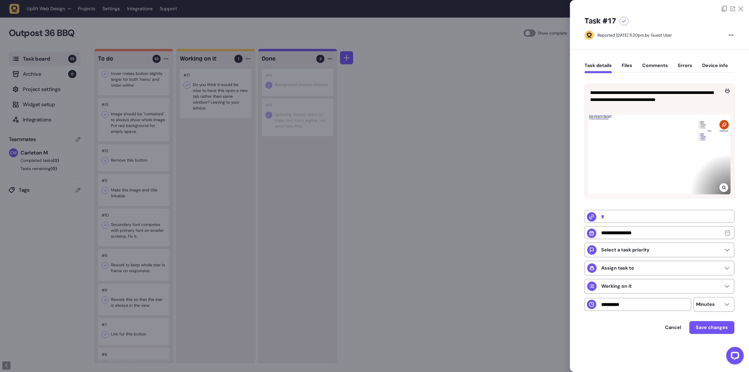
click at [656, 64] on button "Comments" at bounding box center [655, 68] width 26 height 11
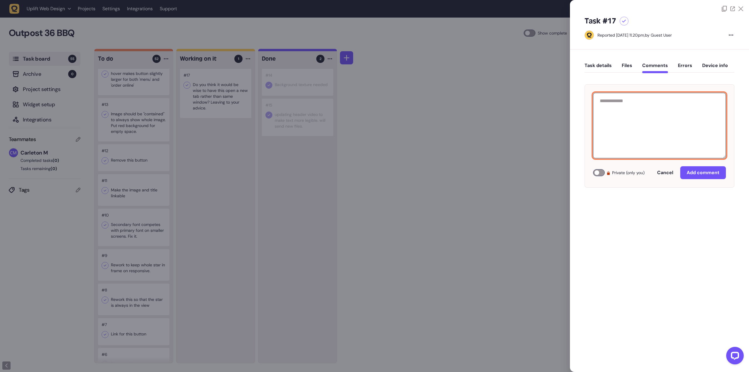
click at [625, 123] on textarea at bounding box center [659, 126] width 133 height 66
type textarea "**********"
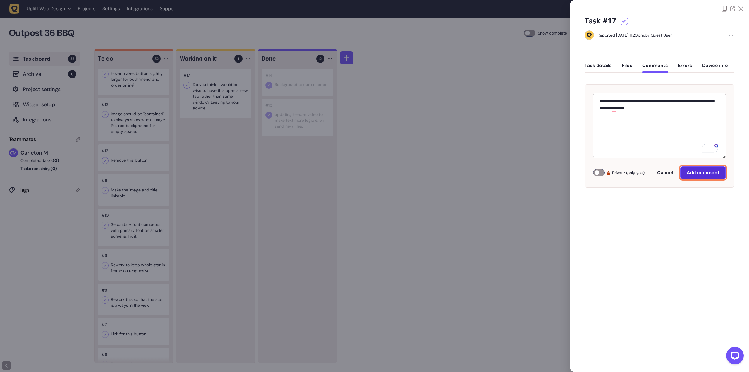
click at [704, 170] on span "Add comment" at bounding box center [702, 172] width 33 height 6
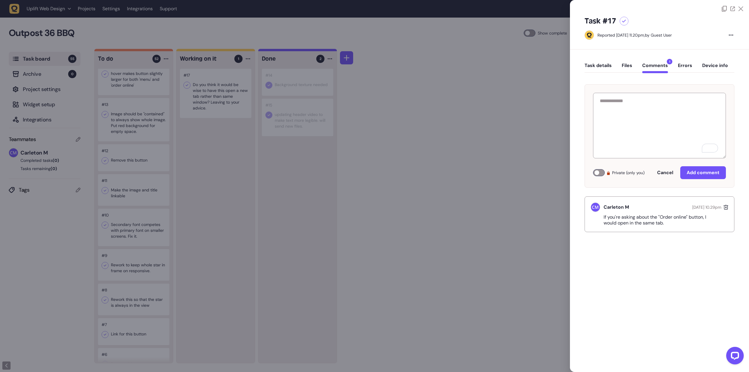
click at [183, 169] on div at bounding box center [374, 186] width 749 height 372
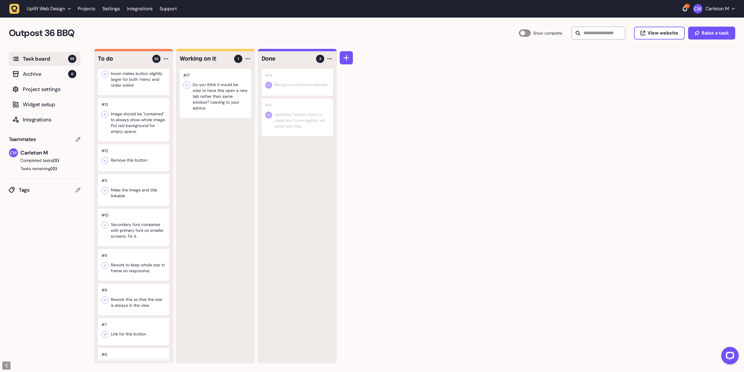
click at [131, 55] on div at bounding box center [133, 41] width 71 height 27
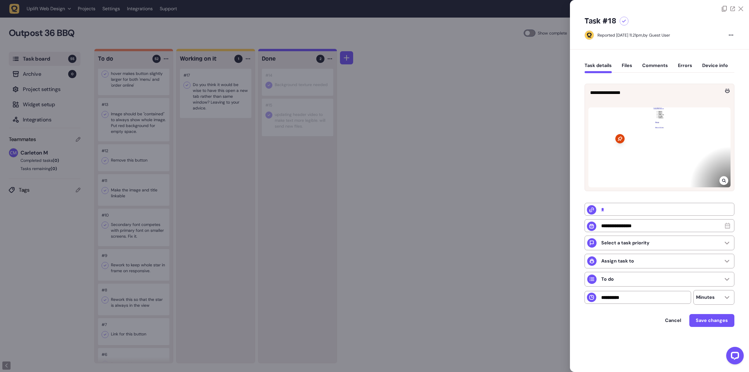
click at [389, 159] on div at bounding box center [374, 186] width 749 height 372
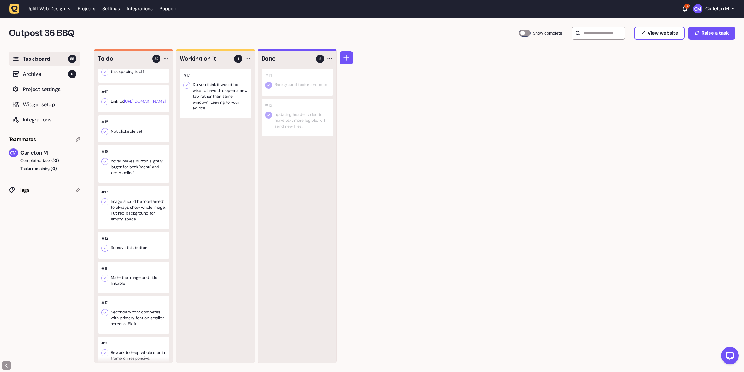
scroll to position [1399, 0]
click at [129, 83] on div at bounding box center [133, 69] width 71 height 27
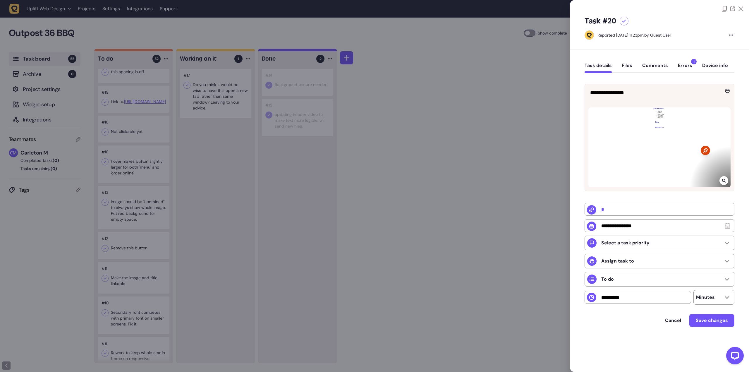
click at [722, 182] on icon at bounding box center [724, 180] width 4 height 5
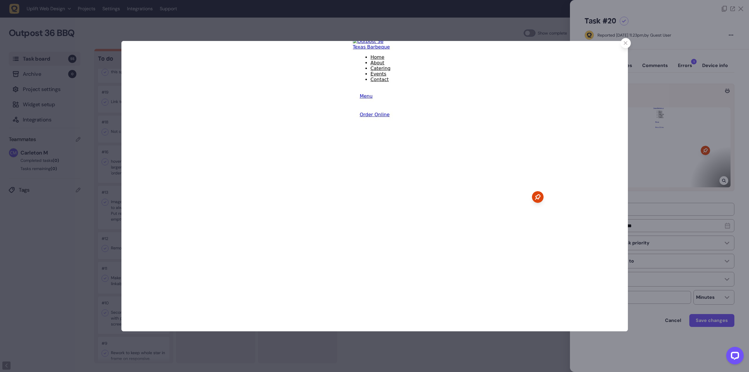
click at [626, 44] on icon at bounding box center [626, 43] width 4 height 4
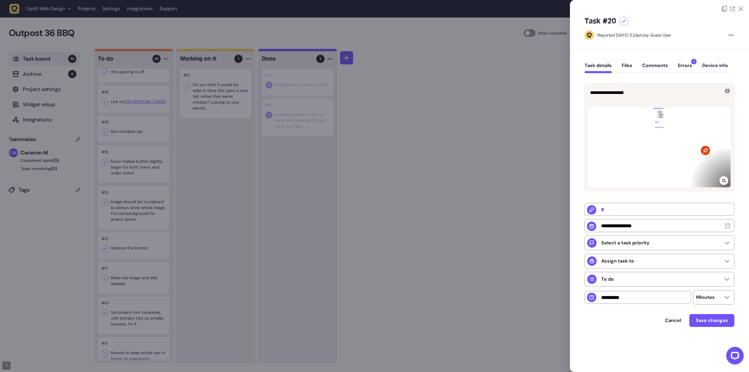
click at [426, 140] on div at bounding box center [374, 186] width 749 height 372
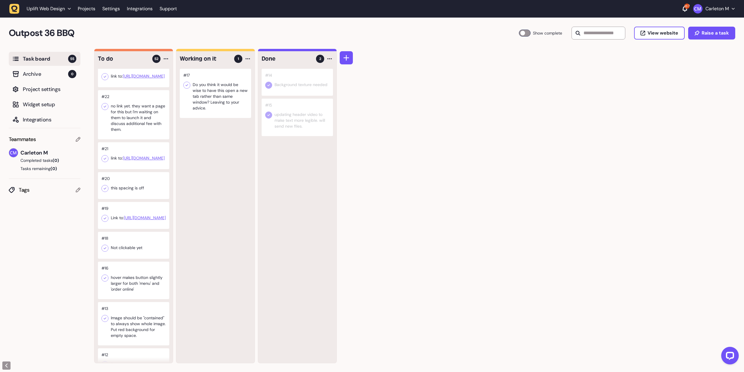
scroll to position [1282, 0]
click at [148, 88] on div at bounding box center [133, 74] width 71 height 27
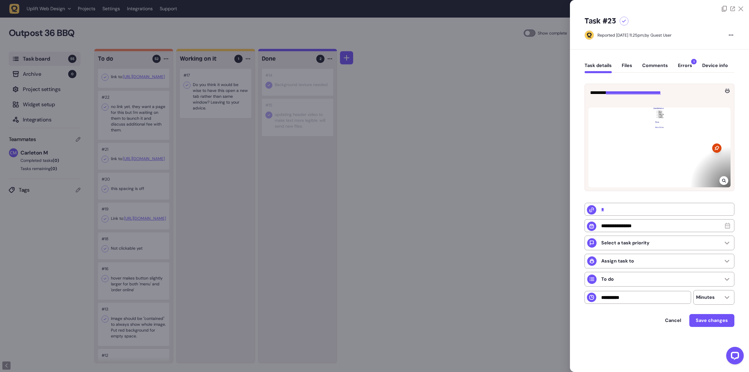
click at [425, 191] on div at bounding box center [374, 186] width 749 height 372
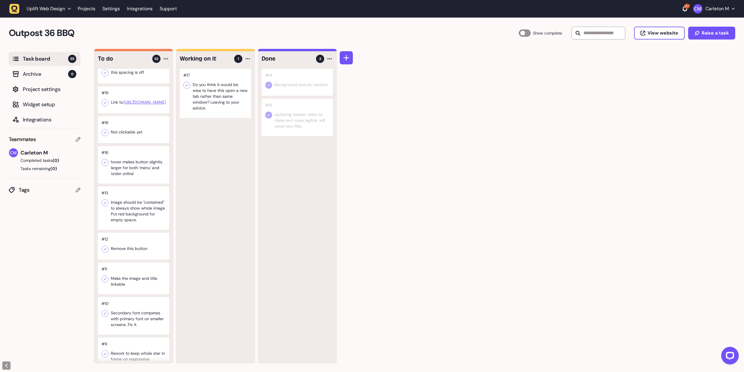
scroll to position [1398, 0]
click at [134, 83] on div at bounding box center [133, 69] width 71 height 27
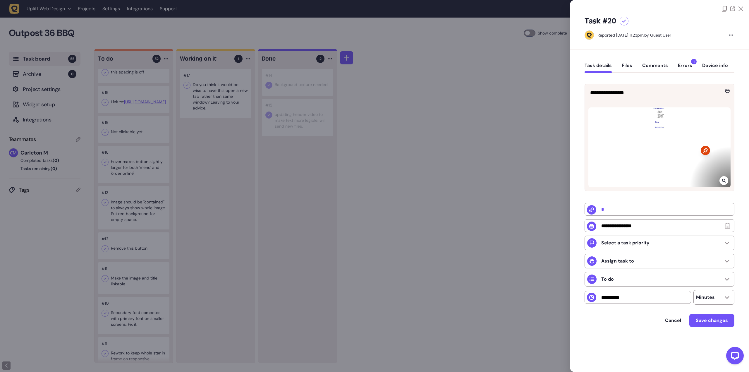
click at [421, 146] on div at bounding box center [374, 186] width 749 height 372
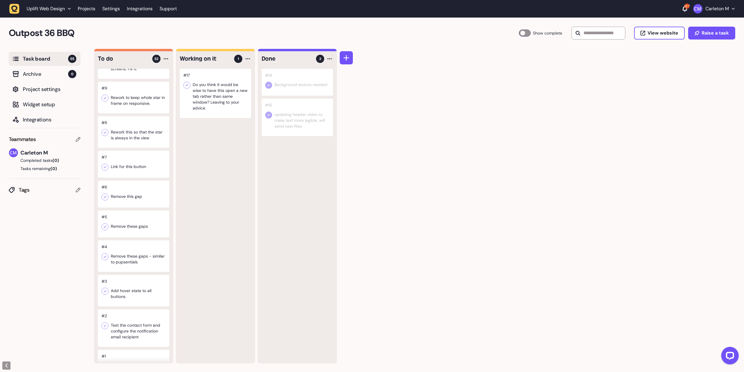
scroll to position [1744, 0]
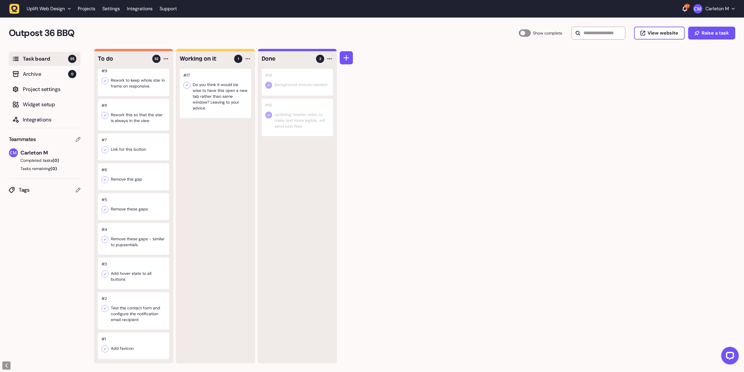
click at [135, 301] on div at bounding box center [133, 310] width 71 height 37
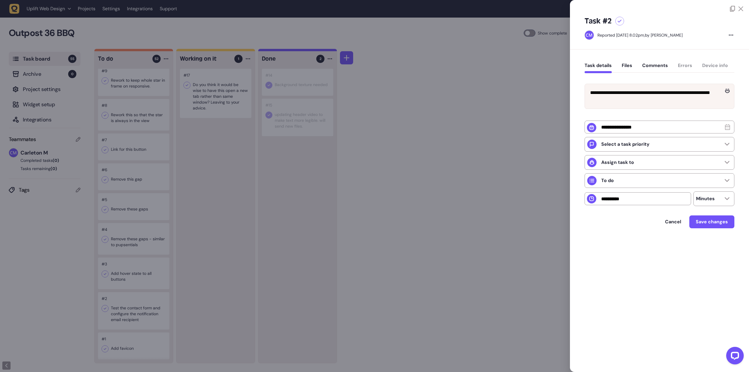
click at [165, 298] on div at bounding box center [374, 186] width 749 height 372
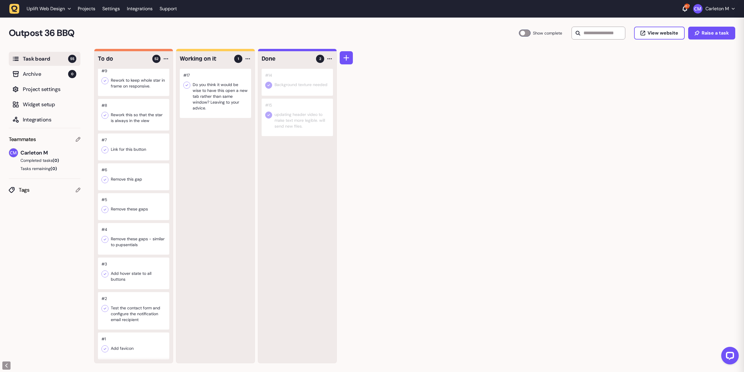
click at [128, 240] on div at bounding box center [133, 239] width 71 height 32
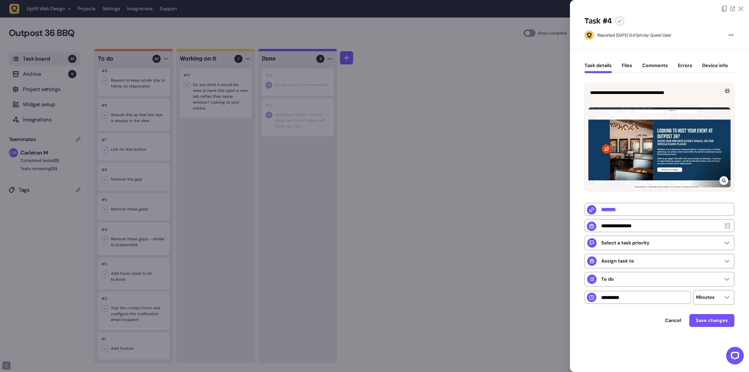
click at [213, 212] on div at bounding box center [374, 186] width 749 height 372
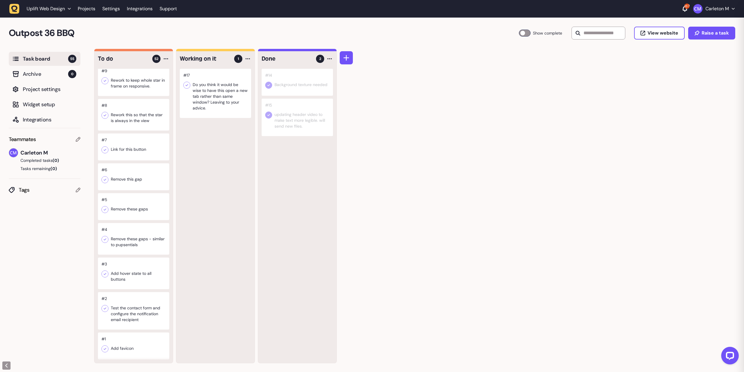
click at [154, 121] on div at bounding box center [133, 115] width 71 height 32
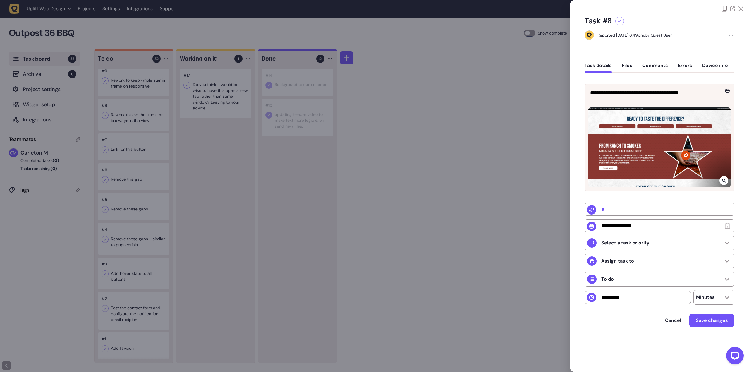
click at [371, 195] on div at bounding box center [374, 186] width 749 height 372
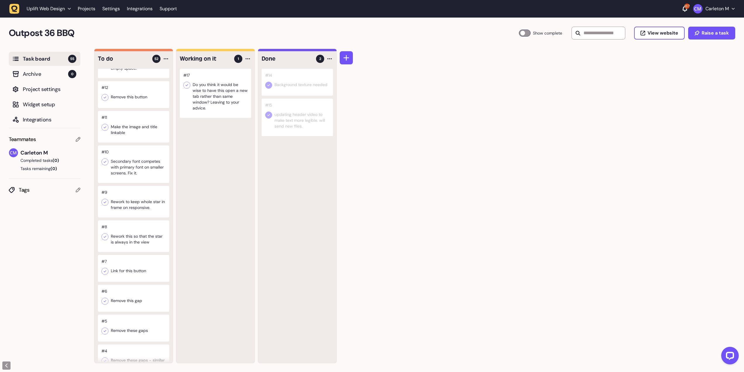
scroll to position [1549, 0]
click at [137, 78] on div at bounding box center [133, 56] width 71 height 43
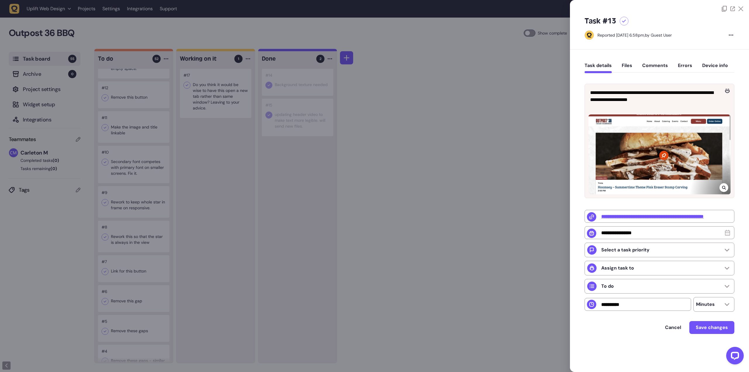
click at [260, 238] on div at bounding box center [374, 186] width 749 height 372
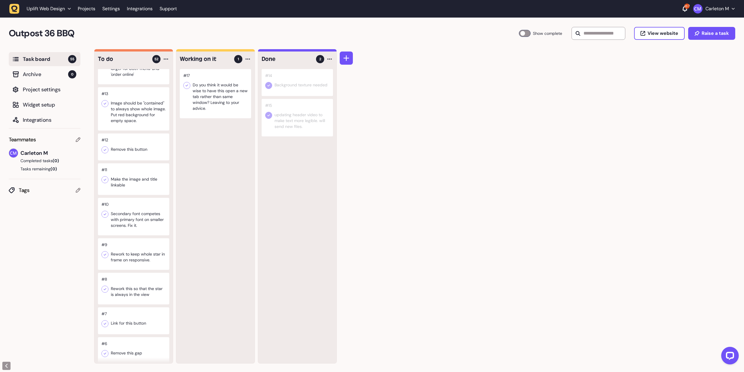
scroll to position [1488, 0]
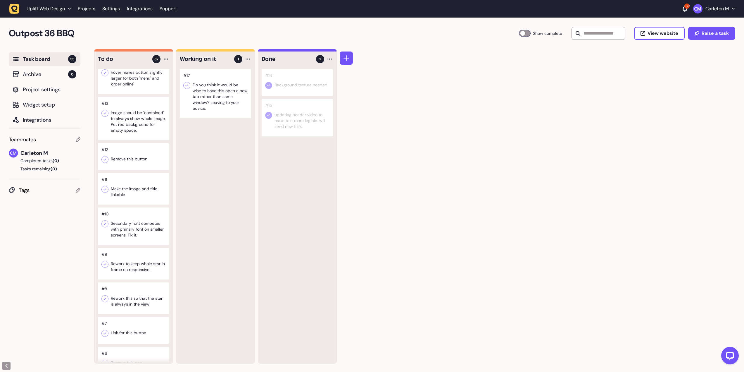
click at [131, 204] on div at bounding box center [133, 189] width 71 height 32
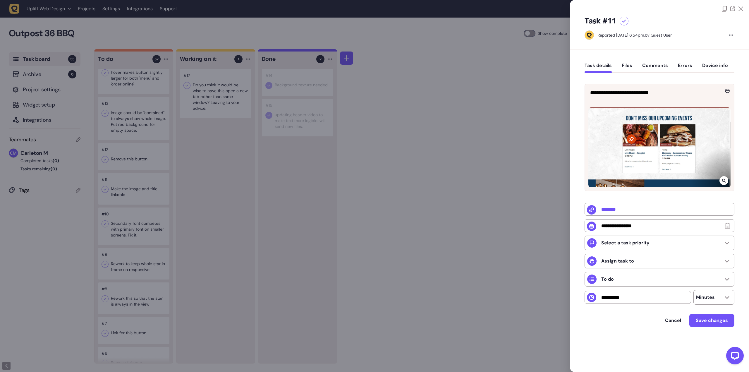
click at [228, 250] on div at bounding box center [374, 186] width 749 height 372
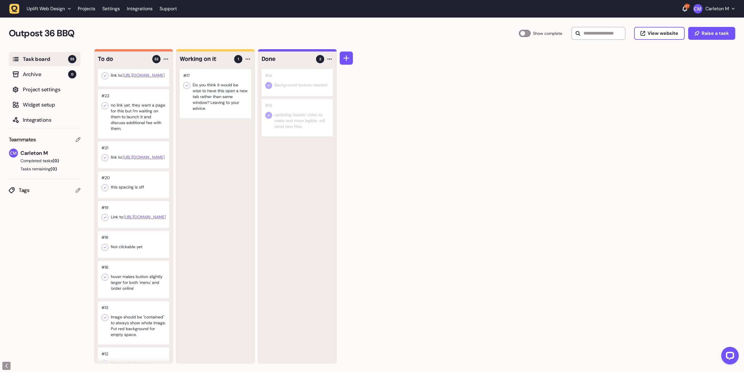
scroll to position [1283, 0]
click at [118, 139] on div at bounding box center [133, 114] width 71 height 49
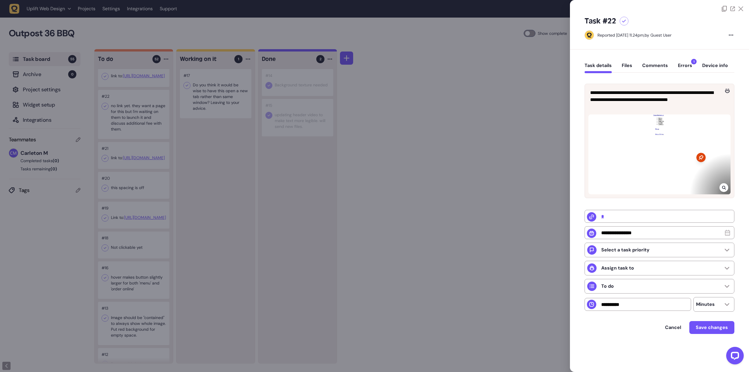
click at [393, 226] on div at bounding box center [374, 186] width 749 height 372
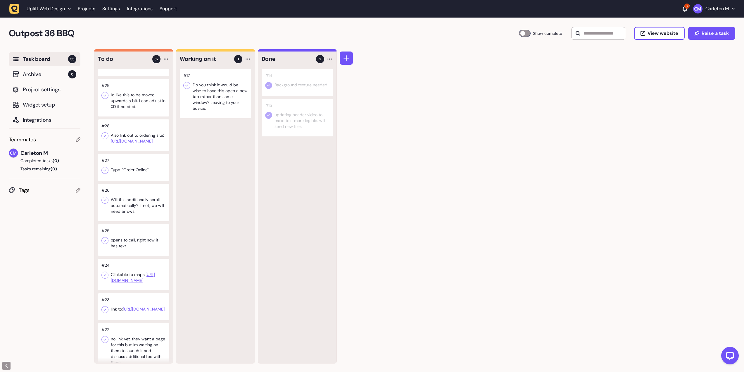
scroll to position [1049, 0]
click at [133, 117] on div at bounding box center [133, 98] width 71 height 37
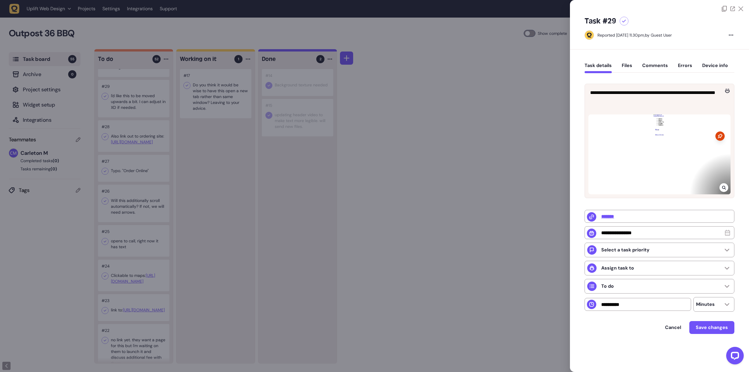
click at [724, 190] on icon at bounding box center [724, 187] width 4 height 5
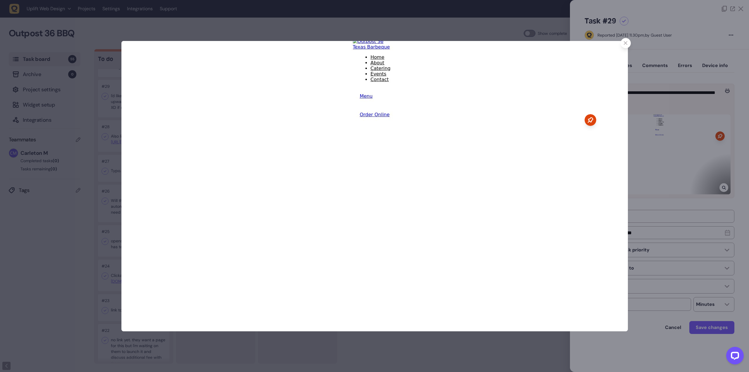
click at [626, 47] on div at bounding box center [625, 43] width 10 height 10
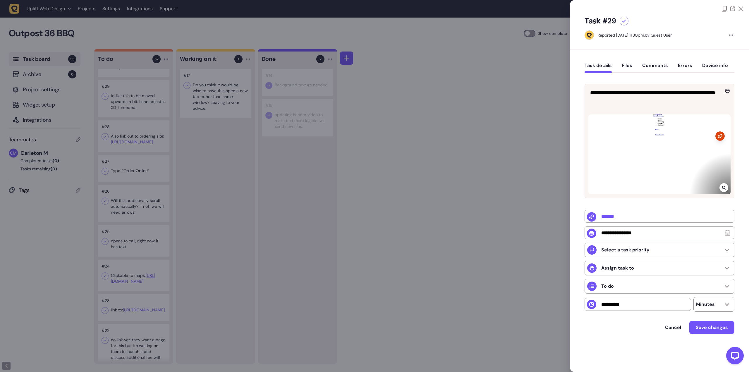
click at [453, 177] on div at bounding box center [374, 186] width 749 height 372
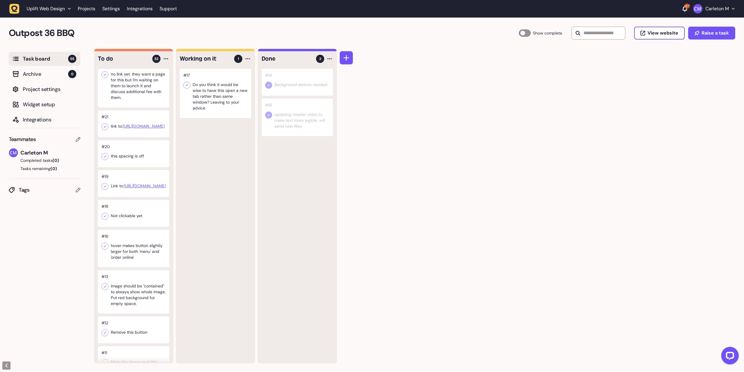
scroll to position [1314, 0]
click at [129, 227] on div at bounding box center [133, 213] width 71 height 27
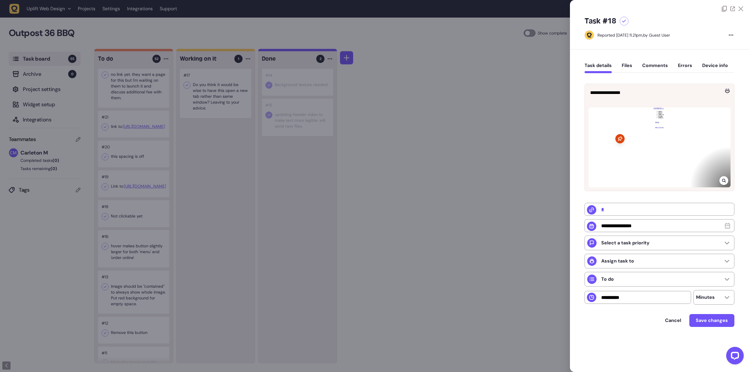
click at [423, 193] on div at bounding box center [374, 186] width 749 height 372
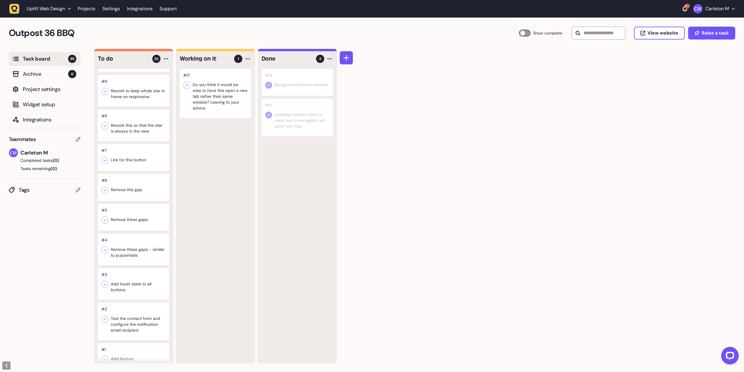
scroll to position [1661, 0]
click at [128, 180] on div "#55 changing this image. see files. #54 refer to XD mobile - can just have 3 sq…" at bounding box center [133, 216] width 78 height 294
click at [128, 106] on div at bounding box center [133, 91] width 71 height 32
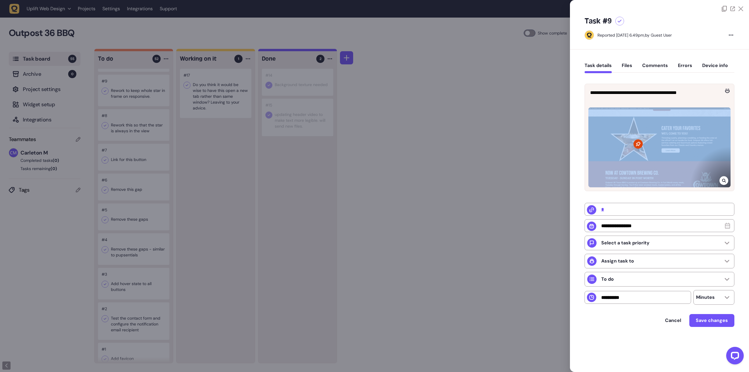
drag, startPoint x: 721, startPoint y: 182, endPoint x: 717, endPoint y: 184, distance: 5.1
click at [719, 183] on div at bounding box center [659, 145] width 149 height 89
click at [725, 182] on icon at bounding box center [724, 181] width 4 height 4
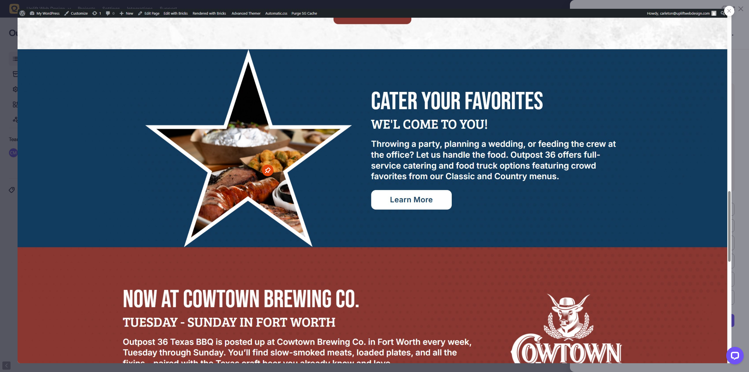
click at [727, 11] on icon at bounding box center [729, 11] width 4 height 4
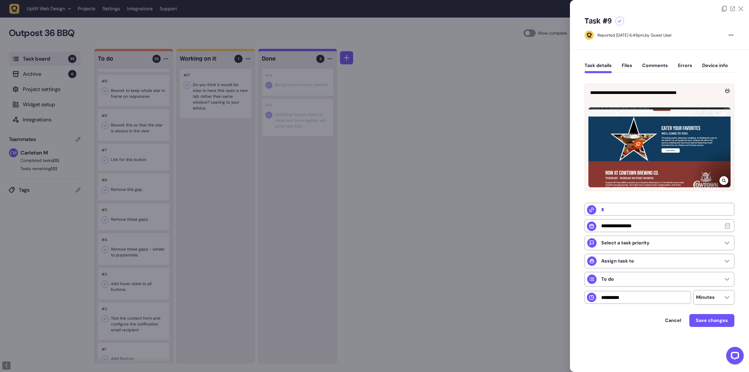
click at [448, 146] on div at bounding box center [374, 186] width 749 height 372
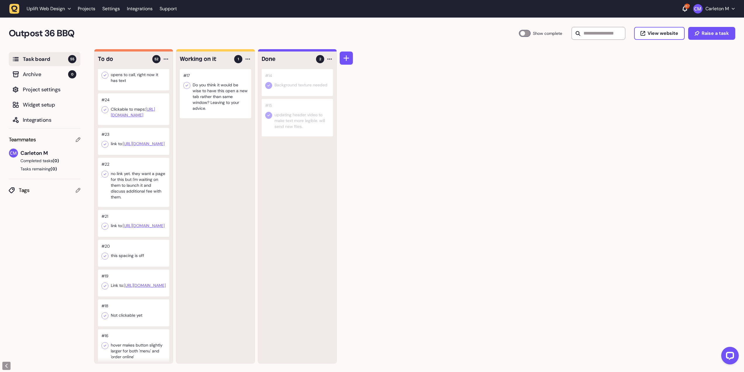
scroll to position [1199, 0]
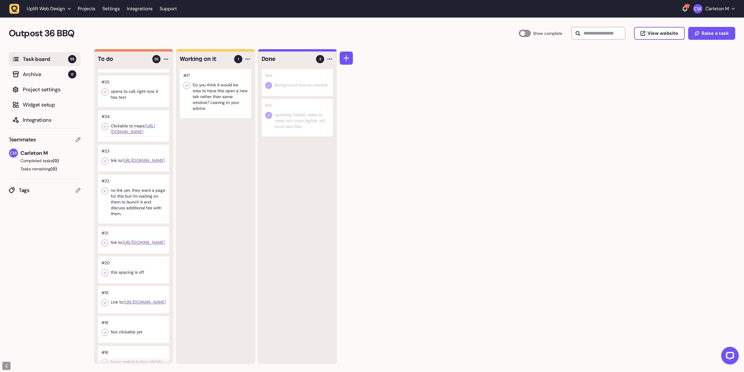
click at [135, 107] on div at bounding box center [133, 91] width 71 height 32
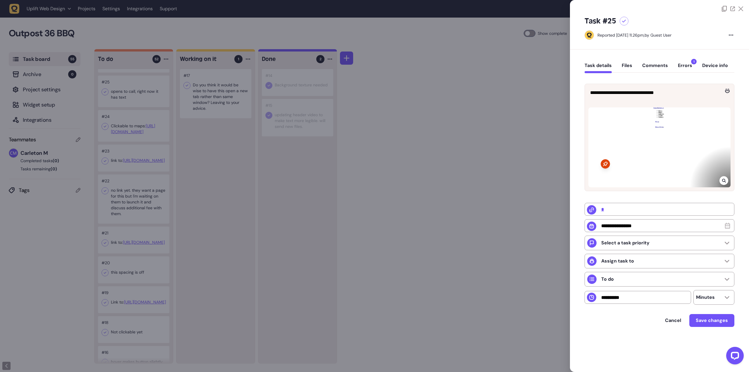
click at [740, 11] on icon at bounding box center [740, 8] width 5 height 5
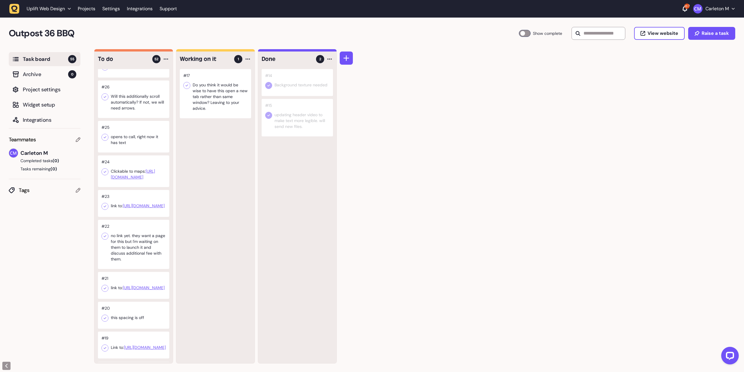
scroll to position [1140, 0]
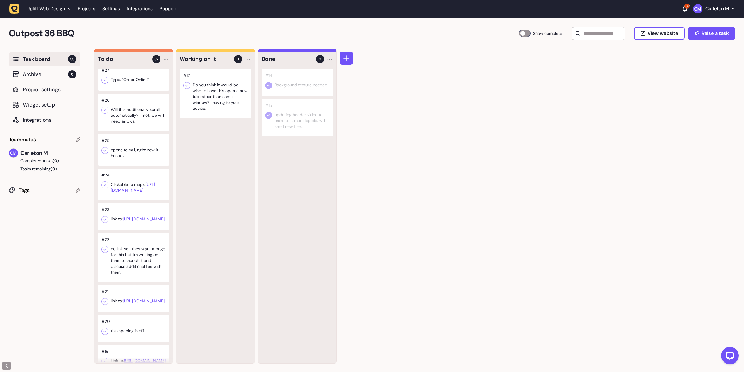
click at [146, 131] on div at bounding box center [133, 112] width 71 height 37
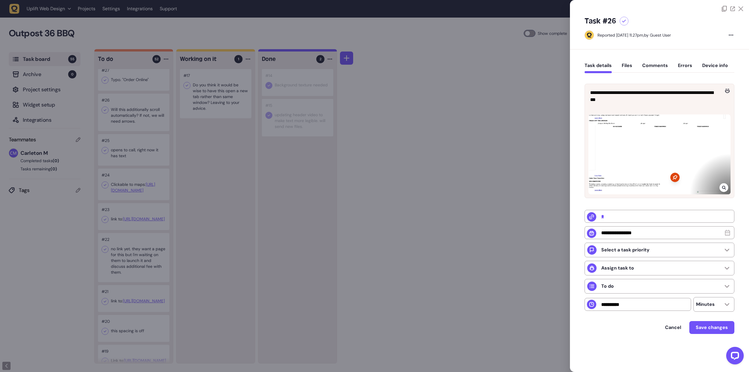
click at [721, 189] on div at bounding box center [723, 187] width 9 height 9
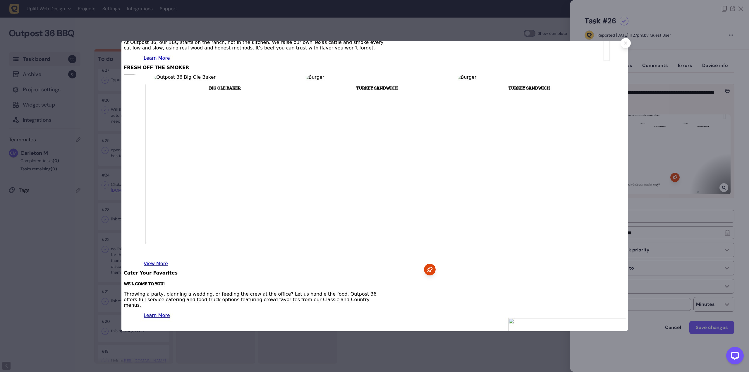
click at [626, 45] on icon at bounding box center [626, 43] width 4 height 4
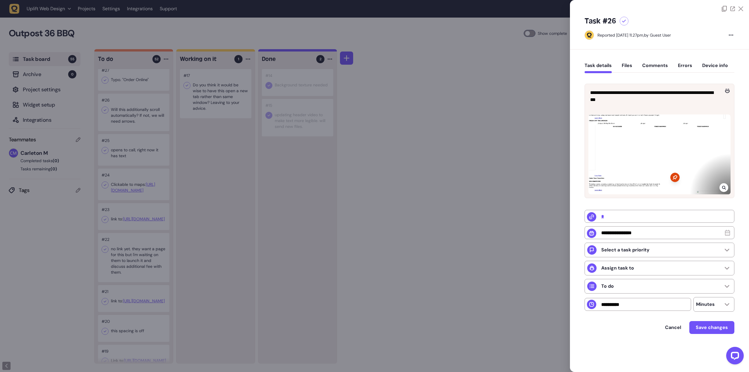
click at [442, 201] on div at bounding box center [374, 186] width 749 height 372
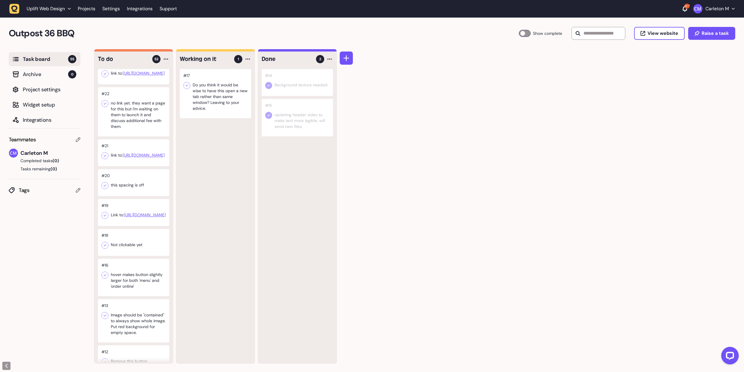
scroll to position [1286, 0]
click at [136, 136] on div at bounding box center [133, 111] width 71 height 49
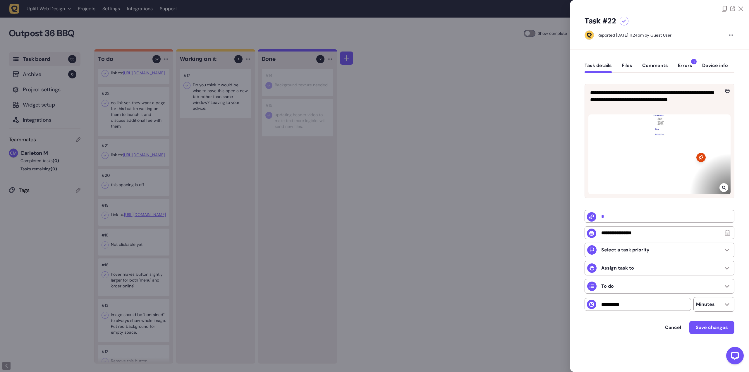
click at [723, 188] on icon at bounding box center [724, 187] width 4 height 5
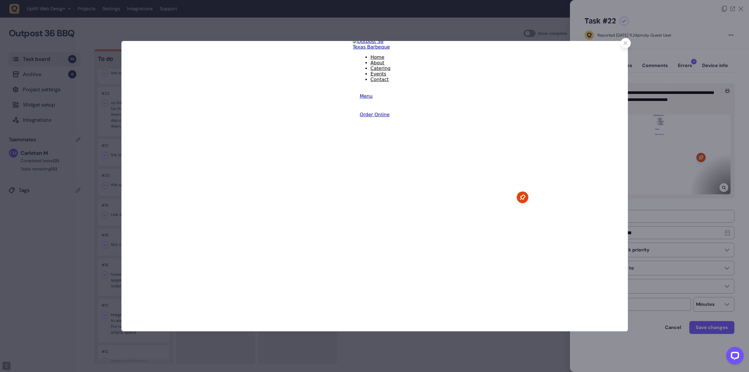
click at [623, 44] on div at bounding box center [625, 43] width 10 height 10
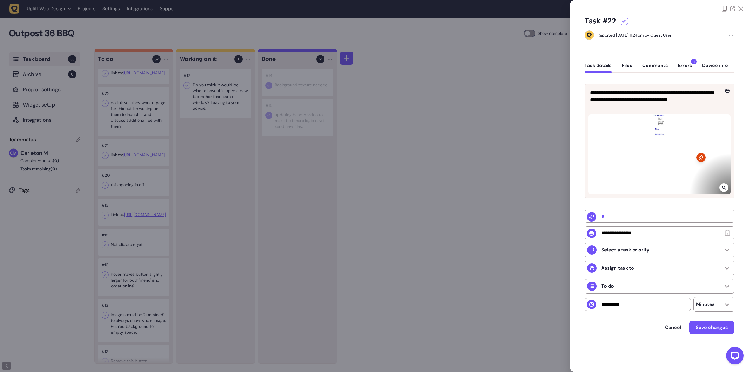
click at [376, 216] on div at bounding box center [374, 186] width 749 height 372
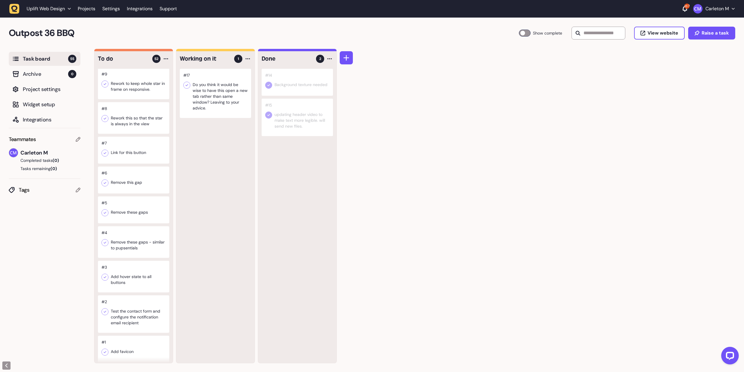
scroll to position [1681, 0]
click at [133, 96] on div at bounding box center [133, 80] width 71 height 32
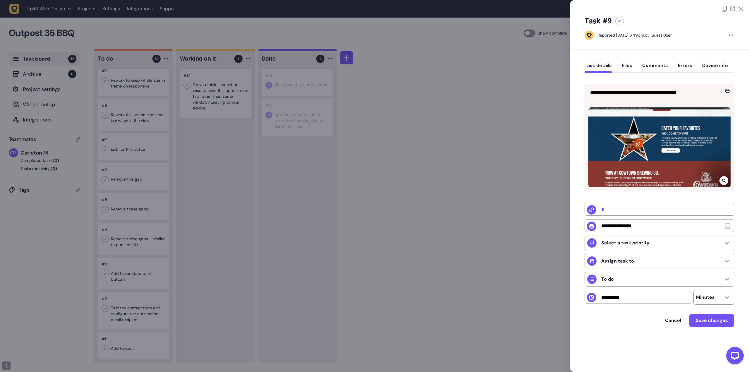
click at [723, 180] on icon at bounding box center [724, 180] width 4 height 5
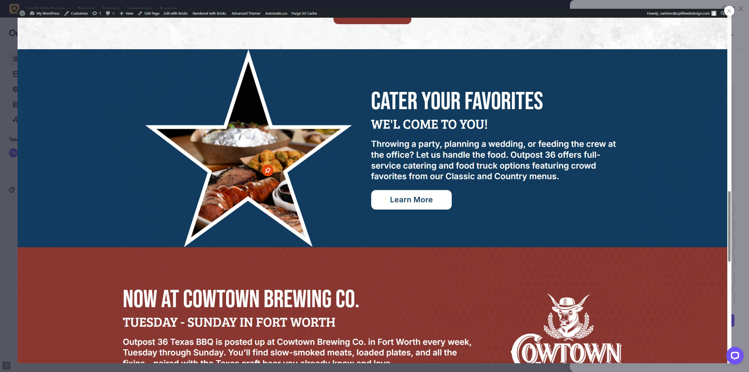
click at [730, 13] on div at bounding box center [729, 11] width 10 height 10
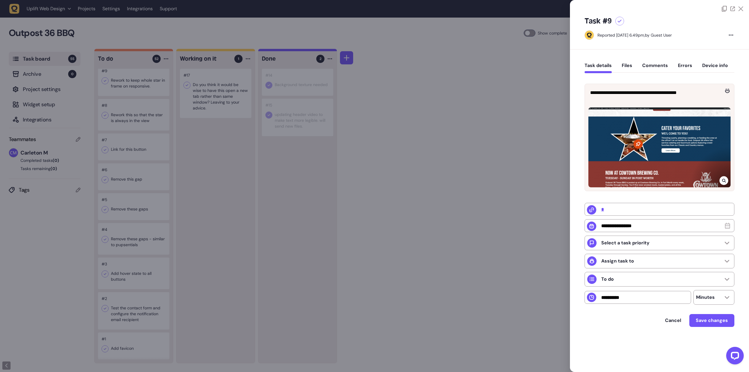
click at [418, 164] on div at bounding box center [374, 186] width 749 height 372
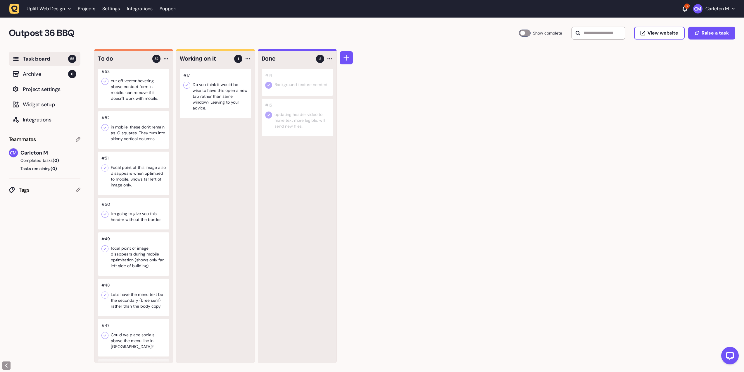
scroll to position [73, 0]
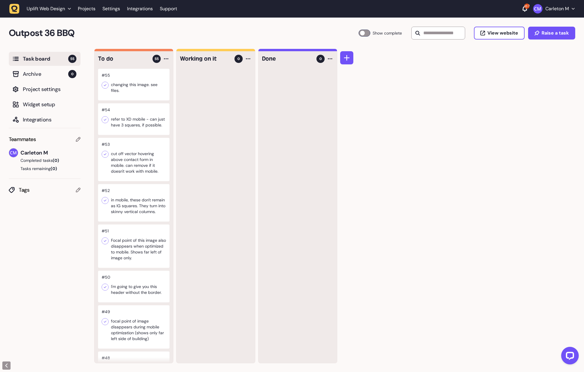
scroll to position [1428, 0]
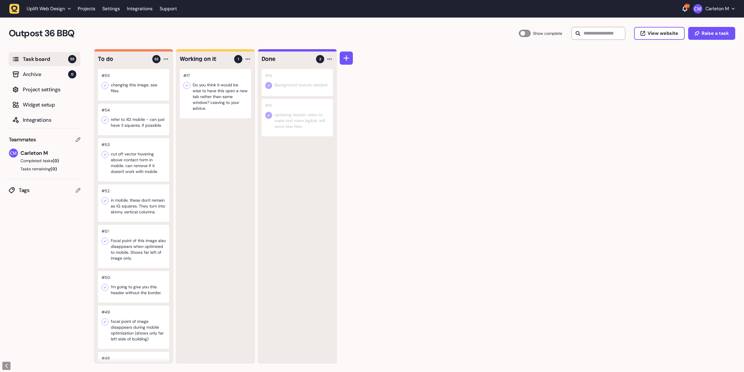
click at [125, 86] on div at bounding box center [133, 85] width 71 height 32
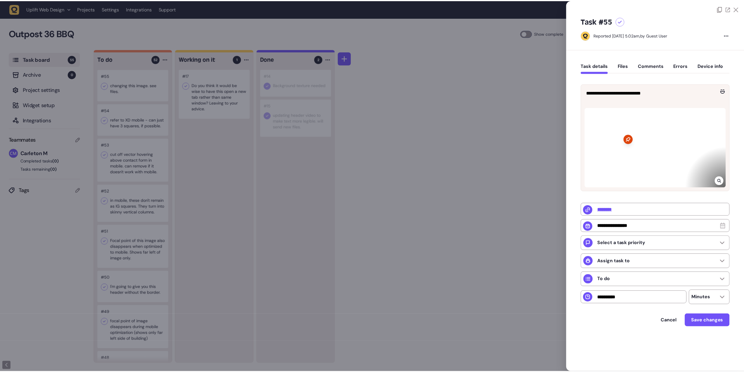
scroll to position [0, 0]
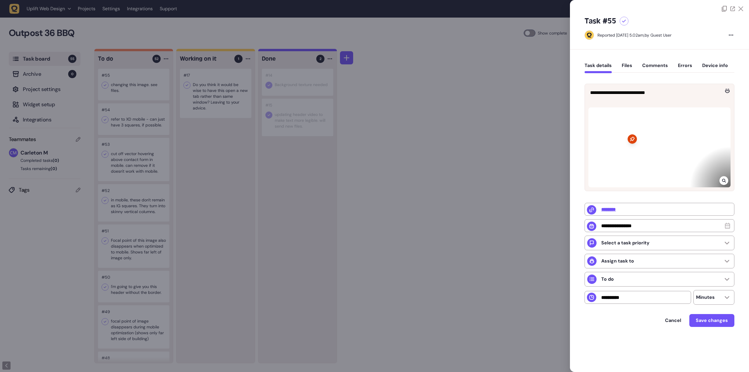
click at [405, 195] on div at bounding box center [374, 186] width 749 height 372
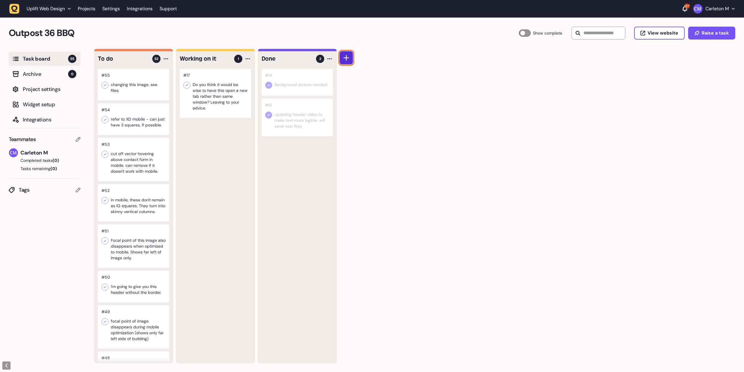
click at [348, 59] on icon at bounding box center [347, 58] width 6 height 6
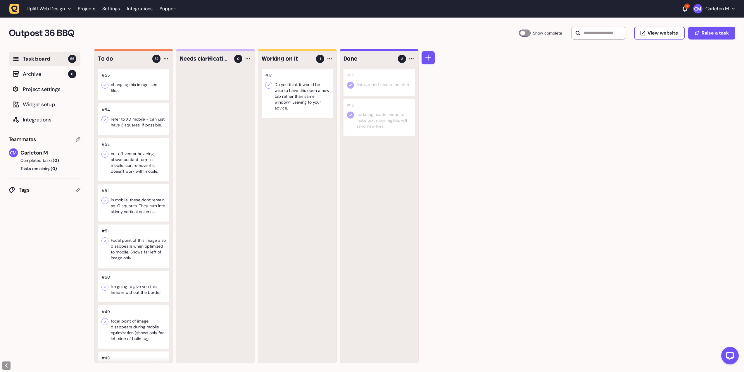
click at [120, 84] on div at bounding box center [133, 85] width 71 height 32
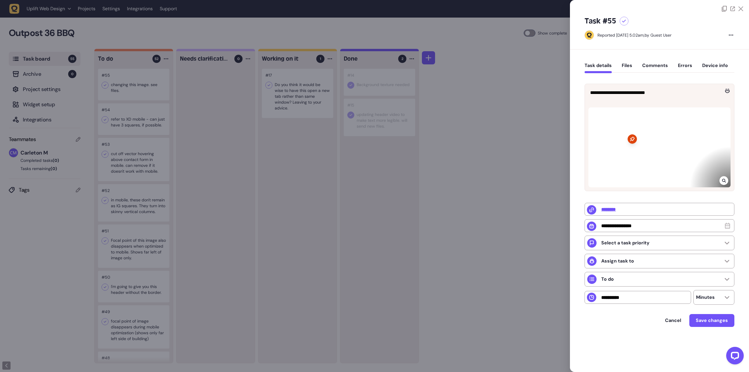
click at [178, 199] on div at bounding box center [374, 186] width 749 height 372
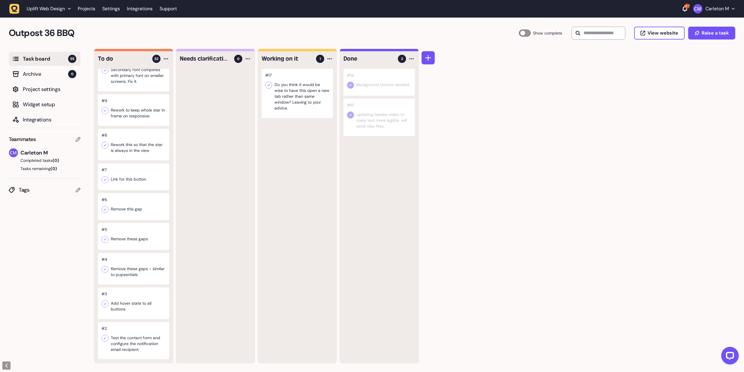
scroll to position [1744, 0]
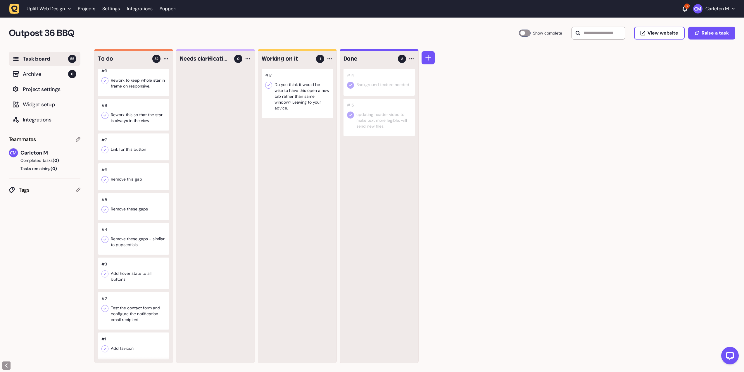
click at [136, 247] on div at bounding box center [133, 239] width 71 height 32
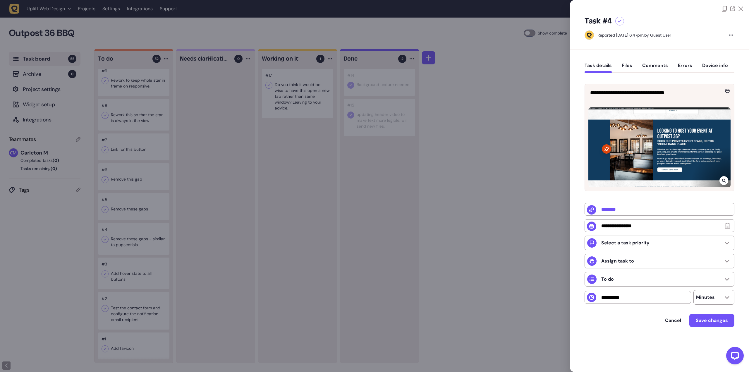
click at [191, 217] on div at bounding box center [374, 186] width 749 height 372
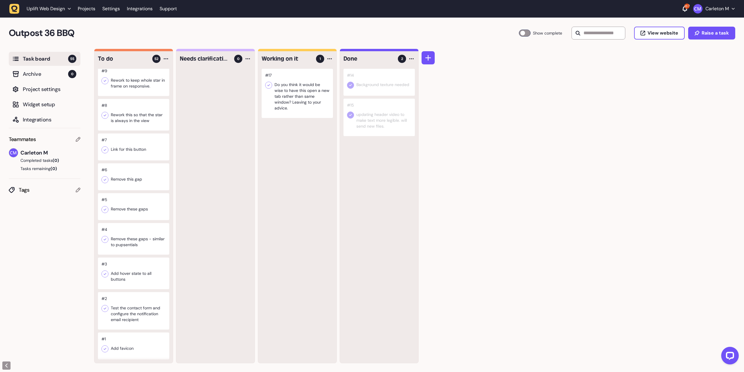
click at [127, 279] on div at bounding box center [133, 273] width 71 height 32
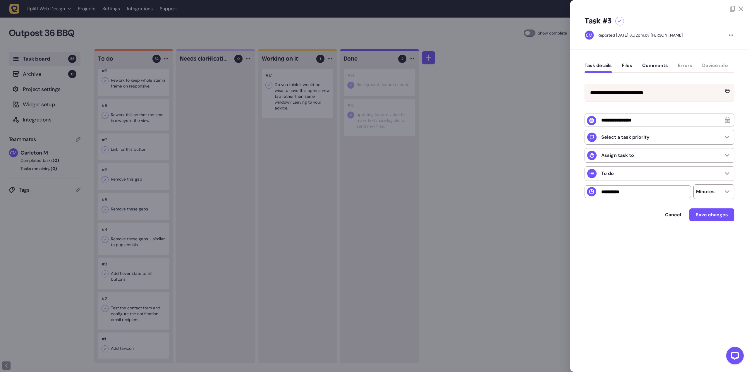
click at [128, 250] on div at bounding box center [374, 186] width 749 height 372
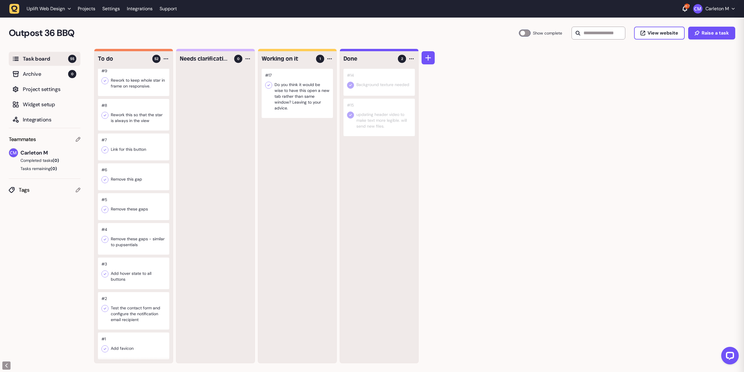
click at [126, 238] on div at bounding box center [133, 239] width 71 height 32
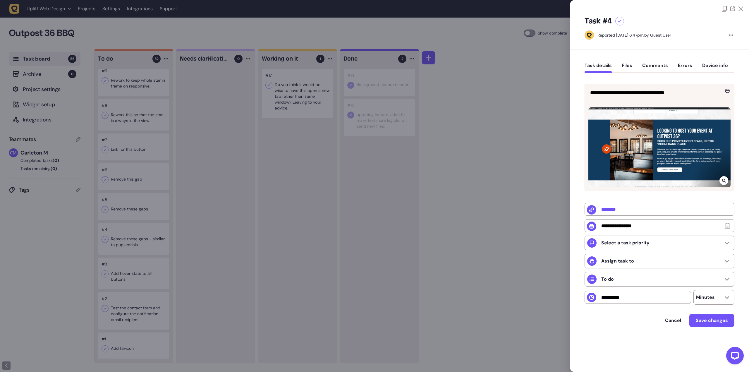
click at [126, 238] on div at bounding box center [374, 186] width 749 height 372
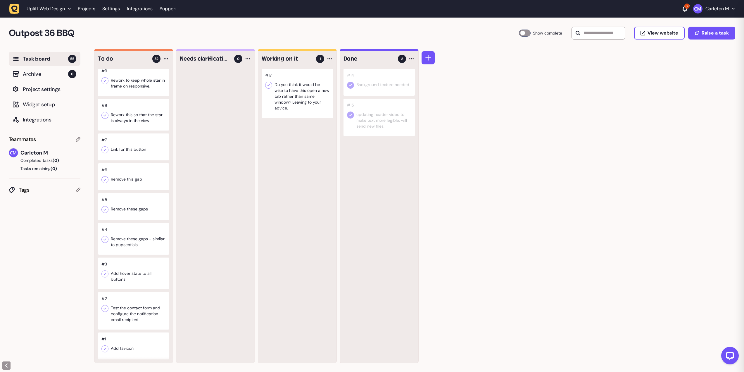
click at [134, 206] on div at bounding box center [133, 206] width 71 height 27
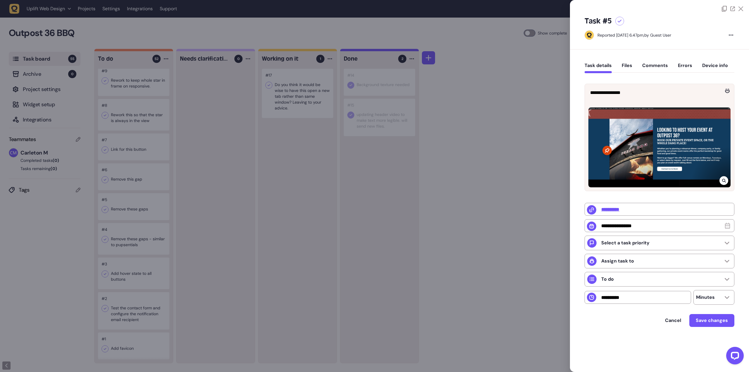
click at [133, 205] on div at bounding box center [374, 186] width 749 height 372
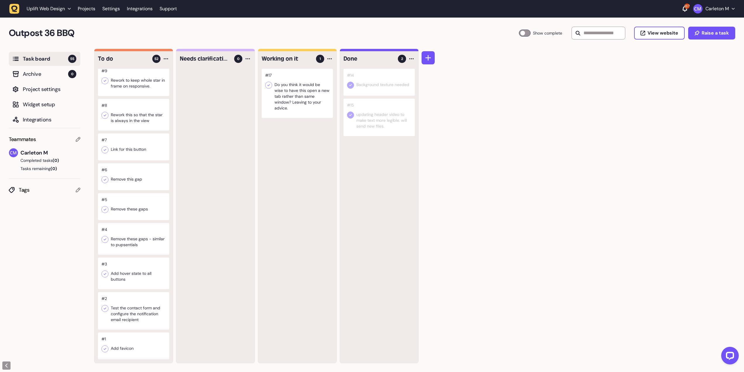
scroll to position [1715, 0]
click at [130, 130] on div at bounding box center [133, 115] width 71 height 32
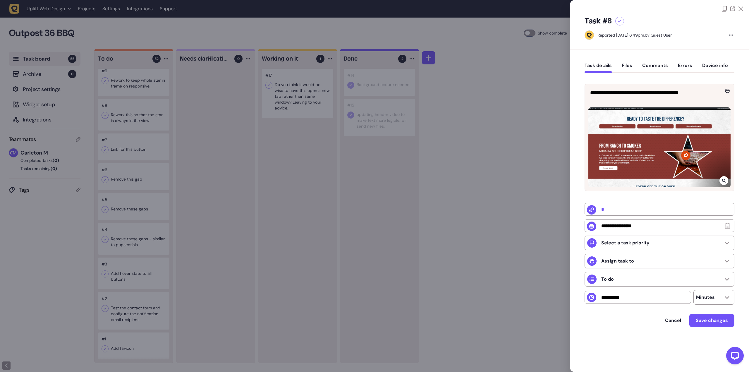
click at [130, 146] on div at bounding box center [374, 186] width 749 height 372
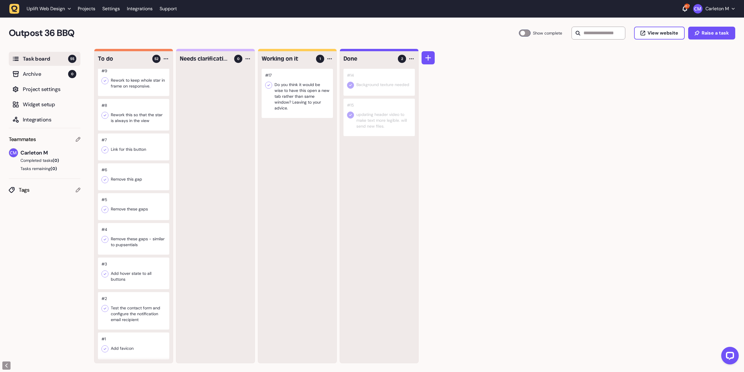
click at [104, 118] on icon at bounding box center [105, 115] width 6 height 6
click at [130, 118] on div at bounding box center [133, 115] width 71 height 32
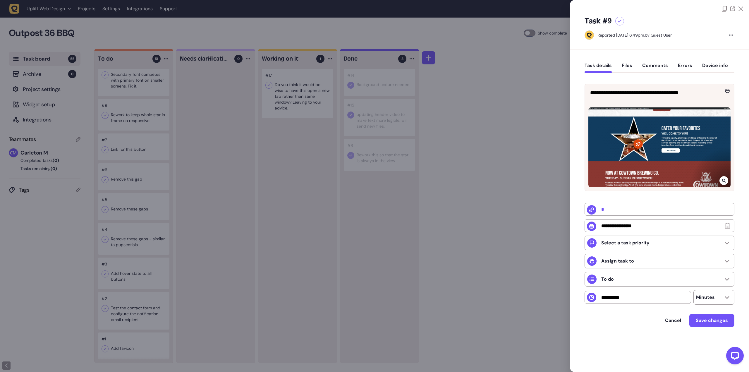
click at [130, 118] on div at bounding box center [374, 186] width 749 height 372
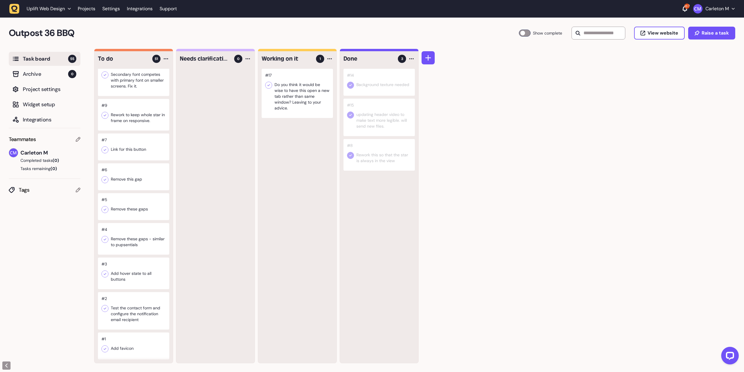
click at [105, 115] on icon at bounding box center [105, 115] width 6 height 6
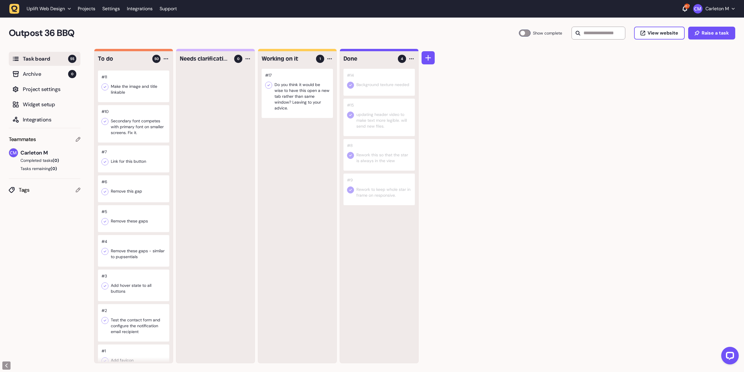
scroll to position [1587, 0]
click at [128, 105] on div at bounding box center [133, 89] width 71 height 32
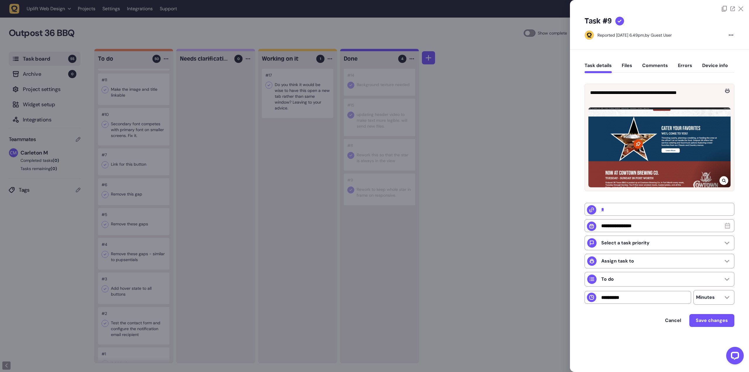
type input "********"
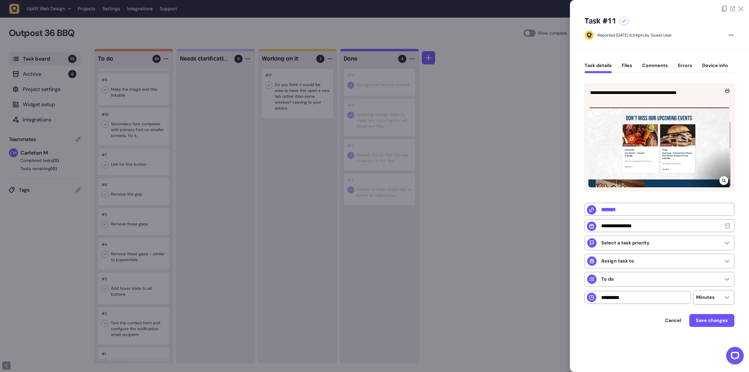
click at [128, 166] on div at bounding box center [374, 186] width 749 height 372
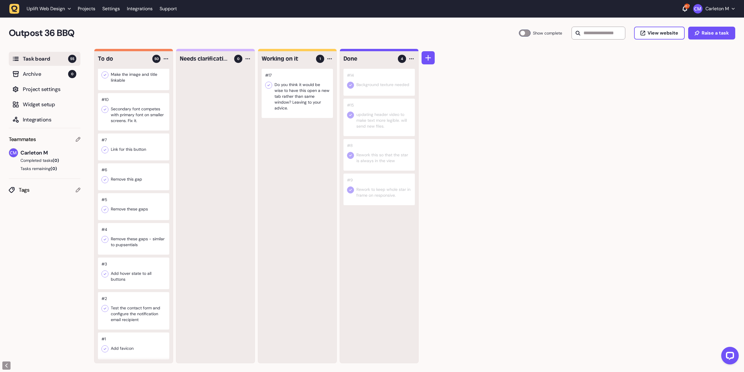
scroll to position [1675, 0]
click at [125, 341] on div at bounding box center [133, 345] width 71 height 27
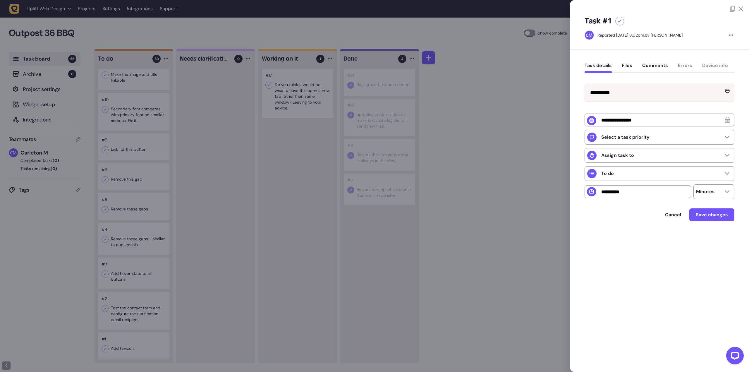
click at [125, 341] on div at bounding box center [374, 186] width 749 height 372
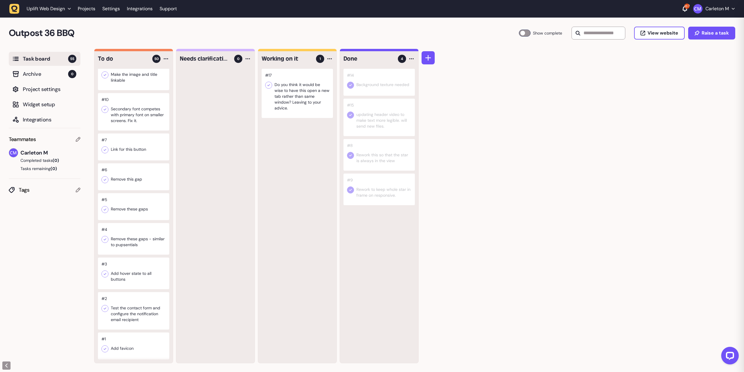
click at [123, 320] on div at bounding box center [133, 310] width 71 height 37
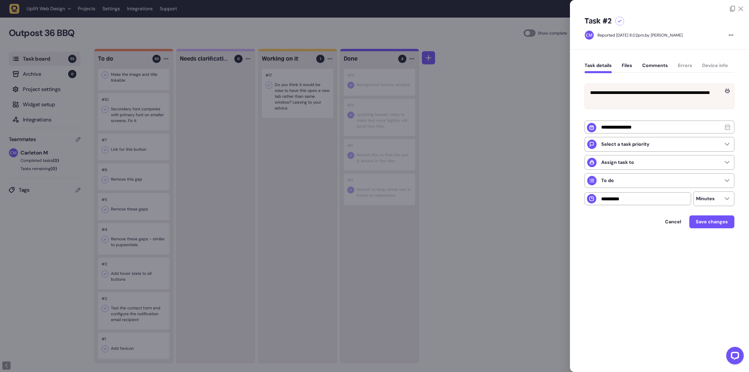
click at [122, 319] on div at bounding box center [374, 186] width 749 height 372
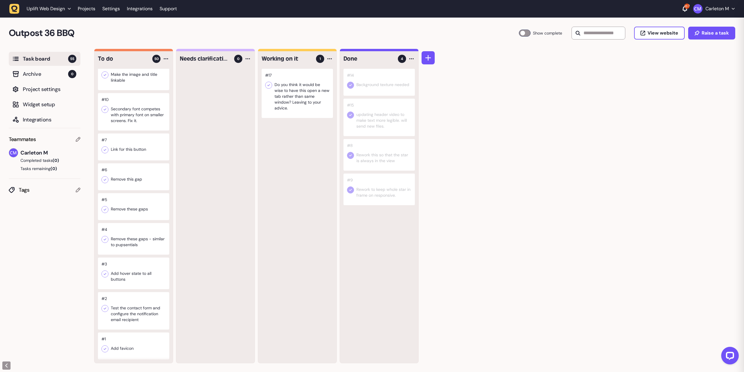
click at [121, 273] on div at bounding box center [133, 273] width 71 height 32
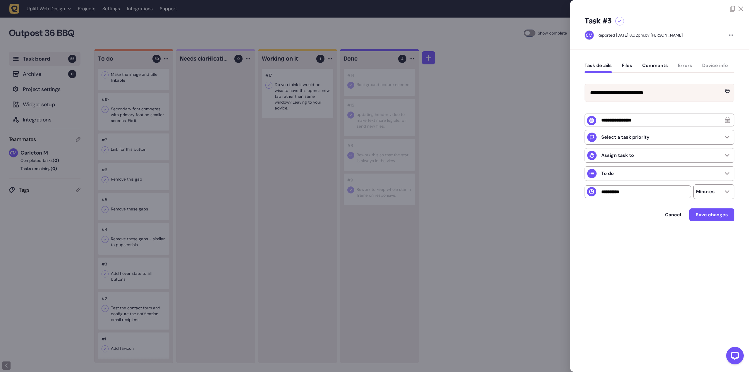
click at [618, 23] on div at bounding box center [619, 21] width 9 height 9
click at [233, 257] on div at bounding box center [374, 186] width 749 height 372
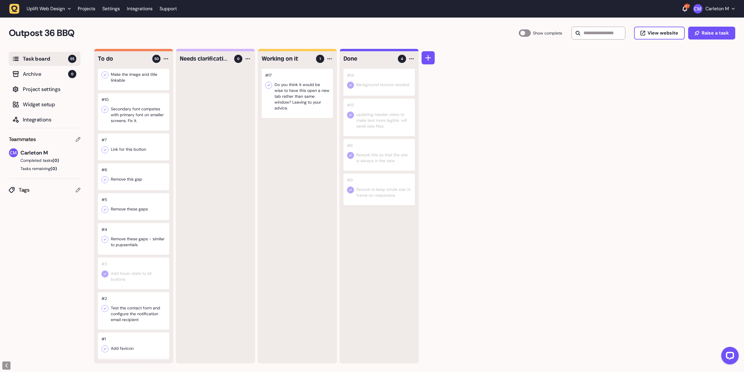
scroll to position [1640, 0]
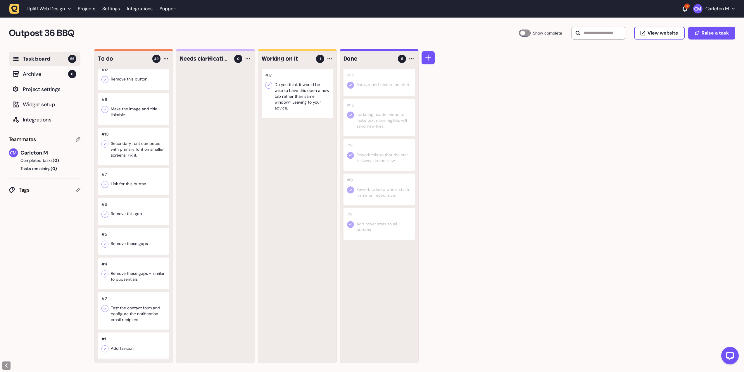
click at [132, 187] on div at bounding box center [133, 181] width 71 height 27
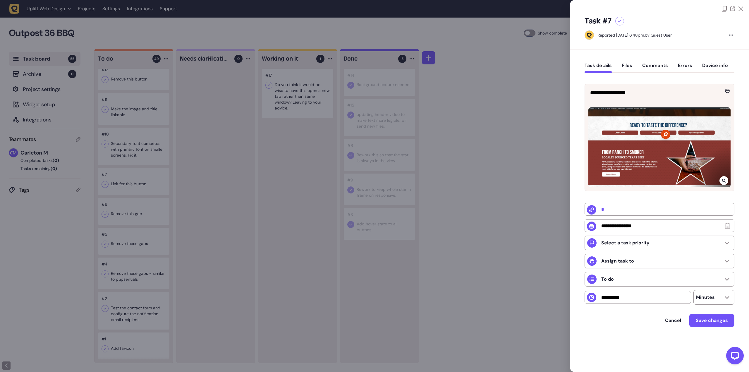
click at [128, 247] on div at bounding box center [374, 186] width 749 height 372
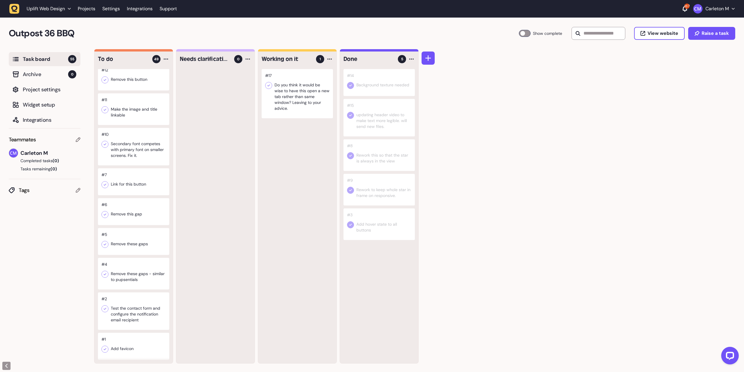
scroll to position [0, 0]
click at [134, 276] on div at bounding box center [133, 273] width 71 height 32
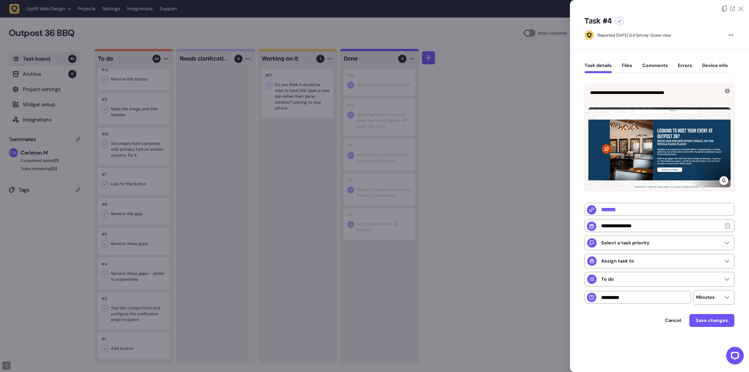
click at [724, 38] on div "Reported August 28, 2025 at 6.47pm, by Guest User" at bounding box center [655, 34] width 143 height 9
click at [620, 22] on icon at bounding box center [619, 21] width 4 height 3
click at [479, 123] on div at bounding box center [374, 186] width 749 height 372
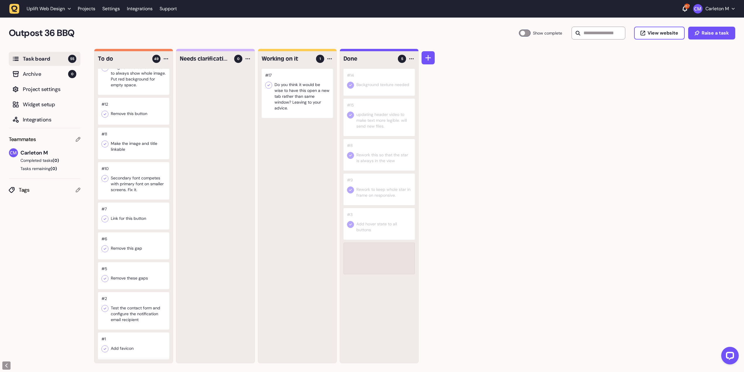
scroll to position [1606, 0]
click at [123, 273] on div at bounding box center [133, 275] width 71 height 27
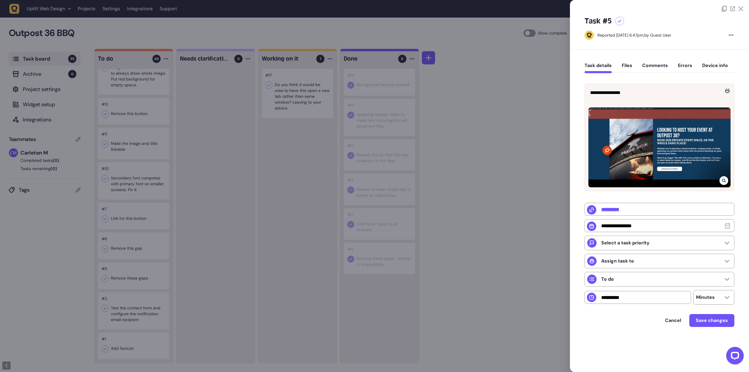
click at [503, 139] on div at bounding box center [374, 186] width 749 height 372
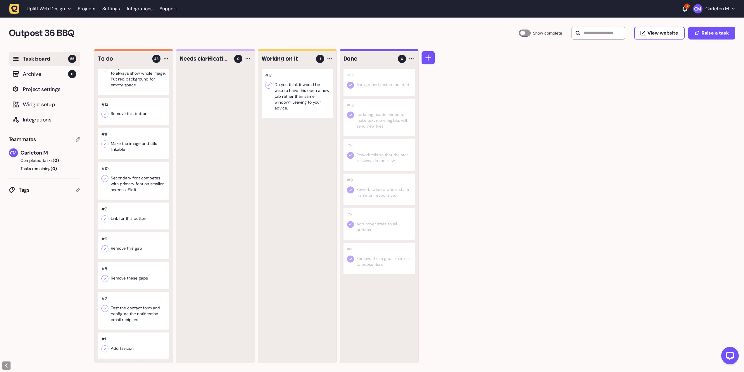
click at [137, 214] on div at bounding box center [133, 215] width 71 height 27
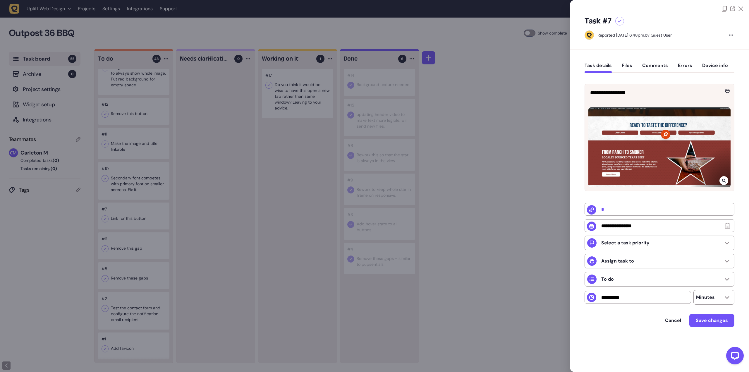
click at [127, 263] on div at bounding box center [374, 186] width 749 height 372
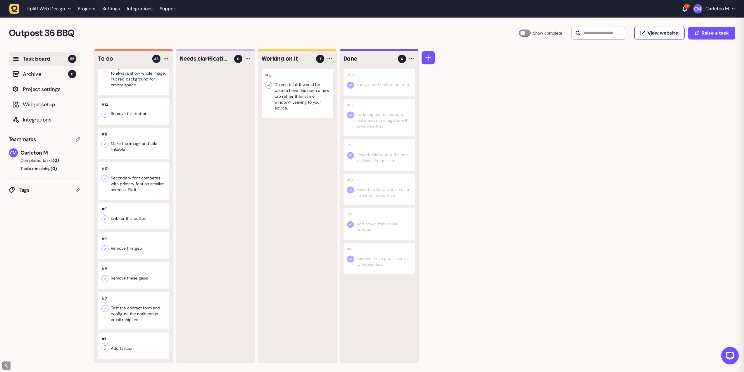
click at [130, 244] on div at bounding box center [133, 245] width 71 height 27
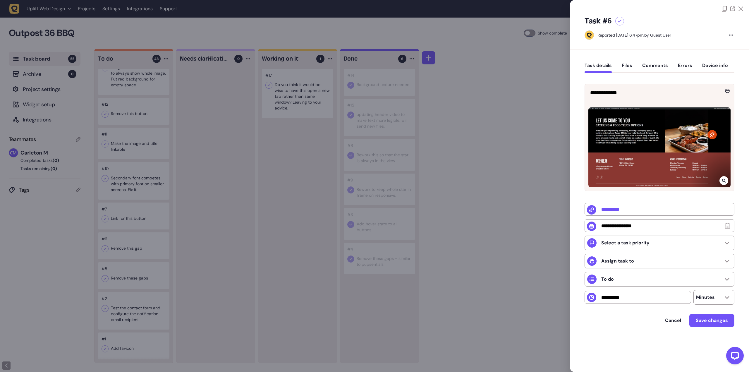
click at [127, 273] on div at bounding box center [374, 186] width 749 height 372
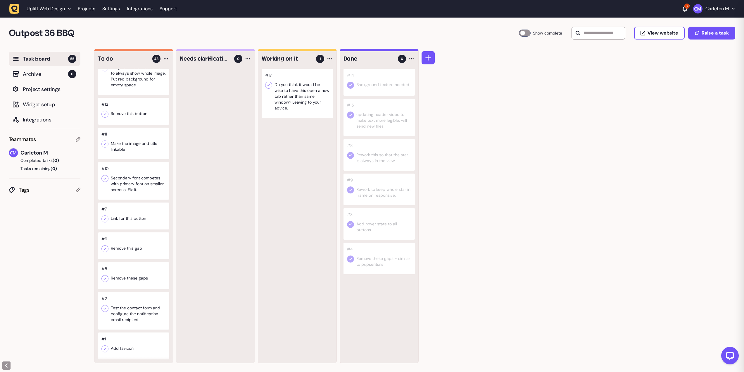
click at [129, 278] on div at bounding box center [133, 275] width 71 height 27
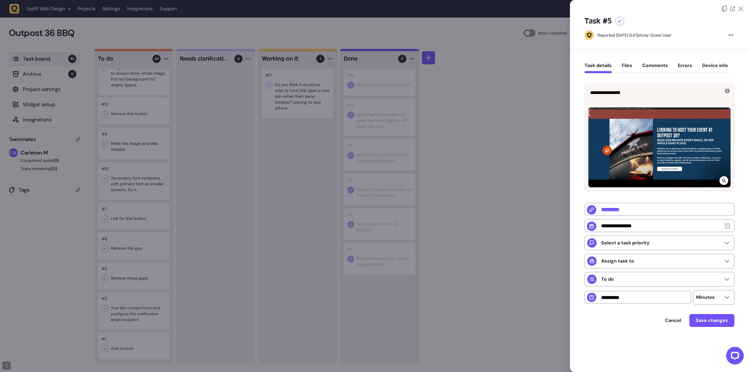
click at [130, 271] on div at bounding box center [374, 186] width 749 height 372
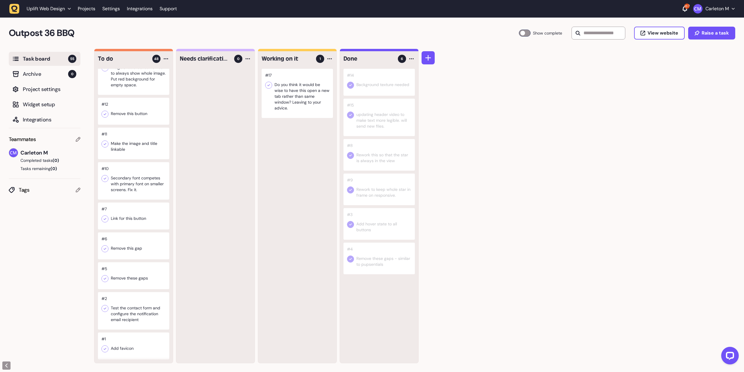
scroll to position [1576, 0]
click at [128, 159] on div at bounding box center [133, 144] width 71 height 32
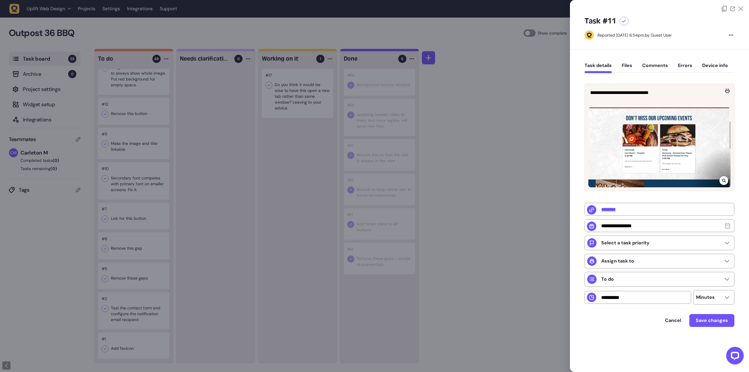
click at [122, 144] on div at bounding box center [374, 186] width 749 height 372
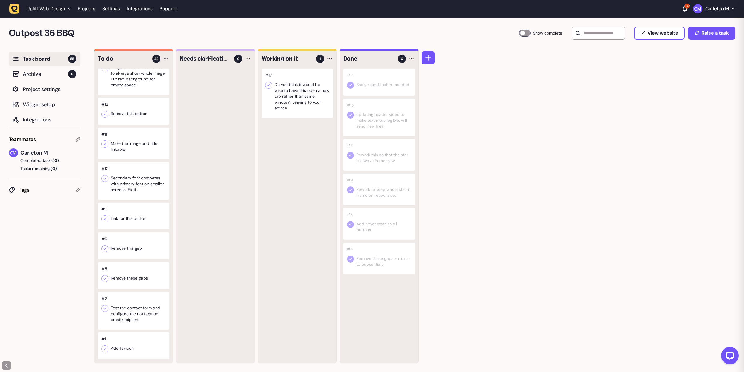
click at [124, 125] on div at bounding box center [133, 111] width 71 height 27
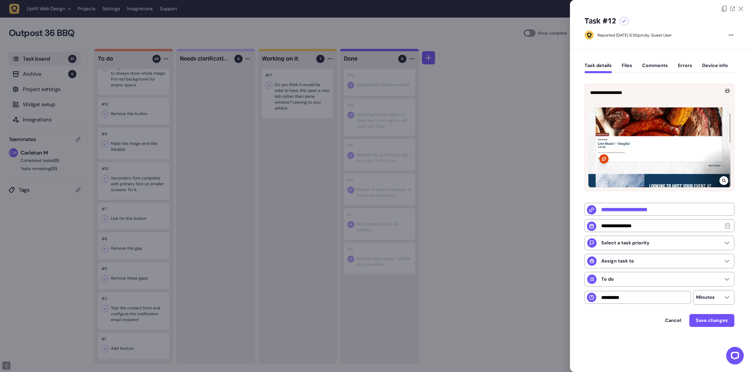
click at [124, 148] on div at bounding box center [374, 186] width 749 height 372
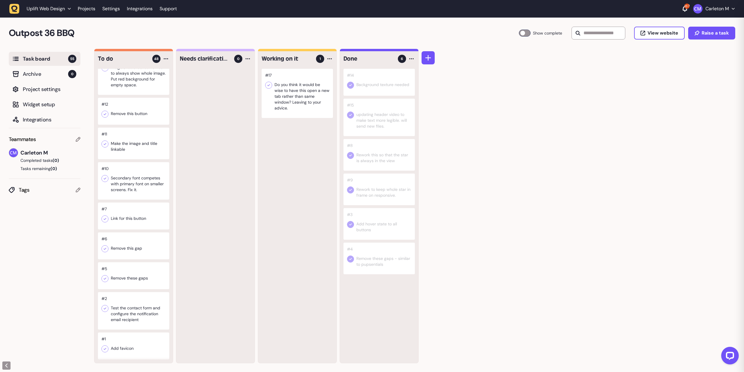
click at [128, 95] on div at bounding box center [133, 72] width 71 height 43
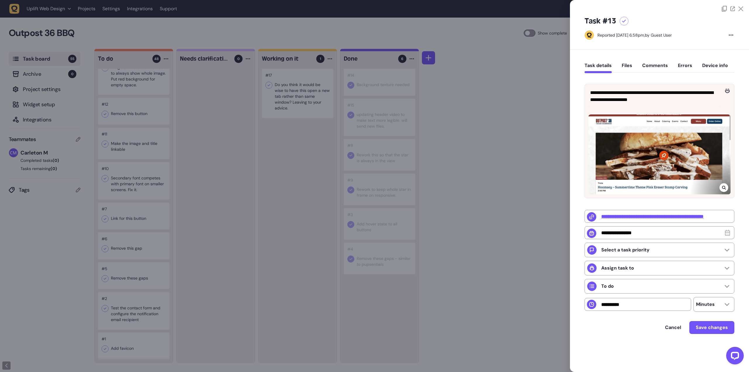
click at [138, 117] on div at bounding box center [374, 186] width 749 height 372
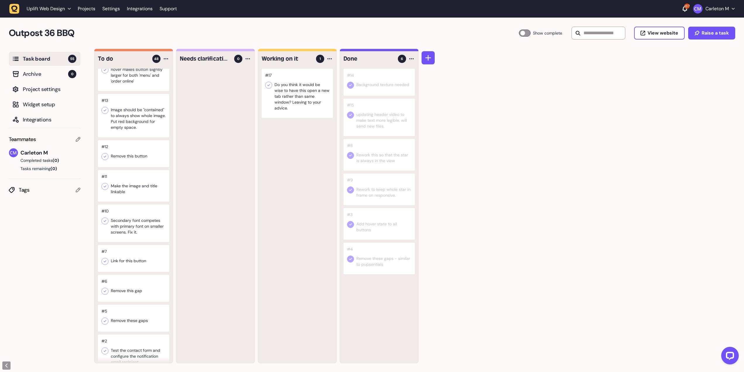
scroll to position [1489, 0]
click at [136, 93] on div at bounding box center [133, 73] width 71 height 37
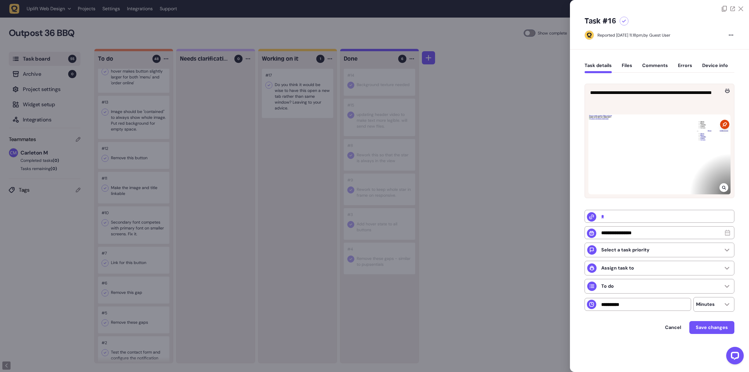
click at [133, 152] on div at bounding box center [374, 186] width 749 height 372
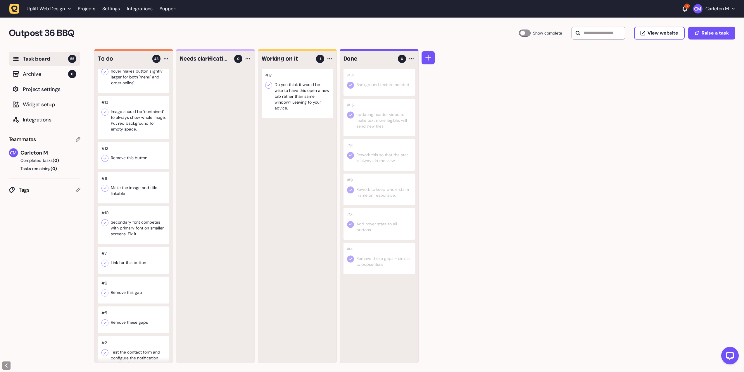
click at [104, 75] on icon at bounding box center [105, 72] width 6 height 6
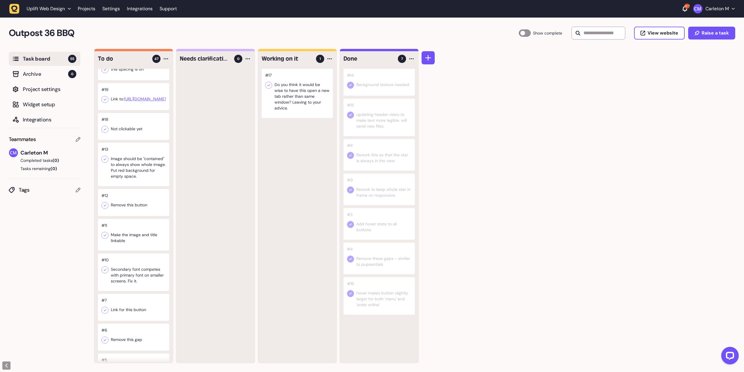
scroll to position [1401, 0]
click at [125, 140] on div at bounding box center [133, 126] width 71 height 27
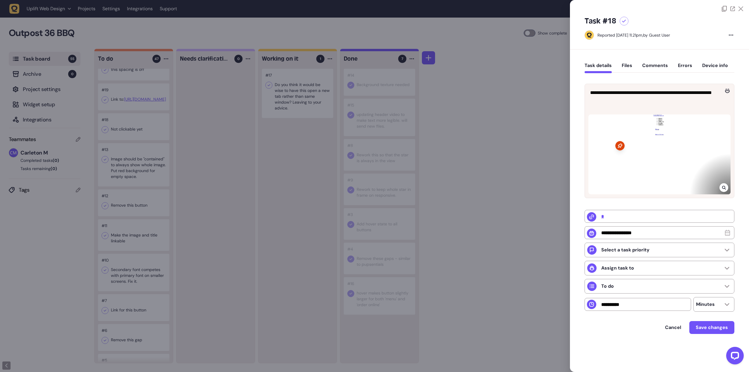
click at [137, 155] on div at bounding box center [374, 186] width 749 height 372
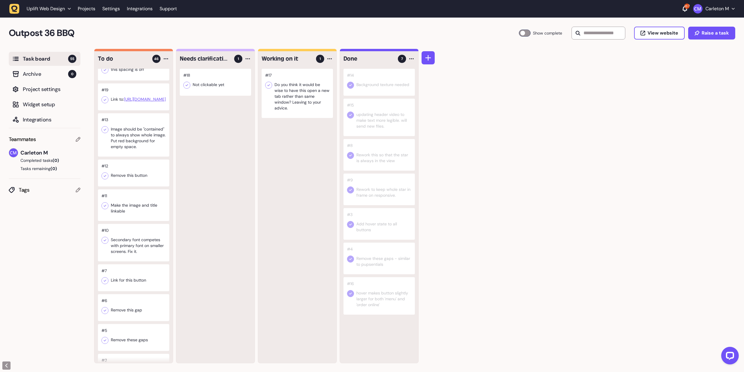
click at [120, 110] on div at bounding box center [133, 96] width 71 height 27
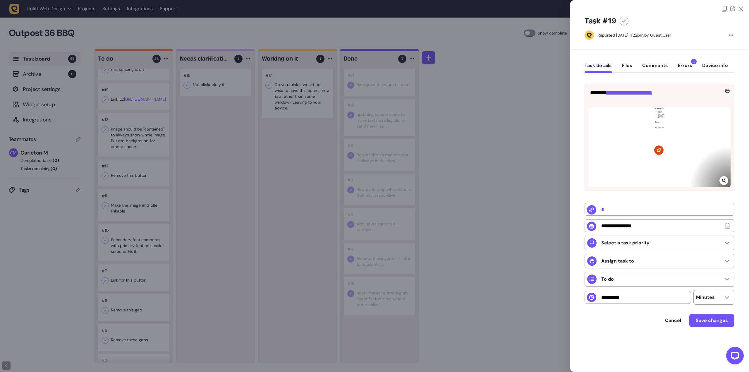
click at [121, 152] on div at bounding box center [374, 186] width 749 height 372
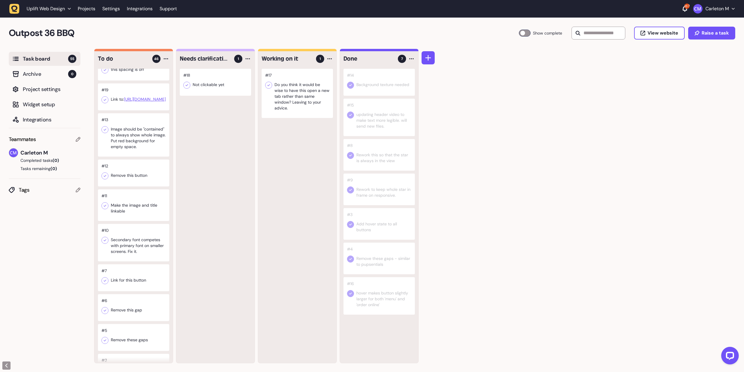
click at [125, 80] on div at bounding box center [133, 67] width 71 height 27
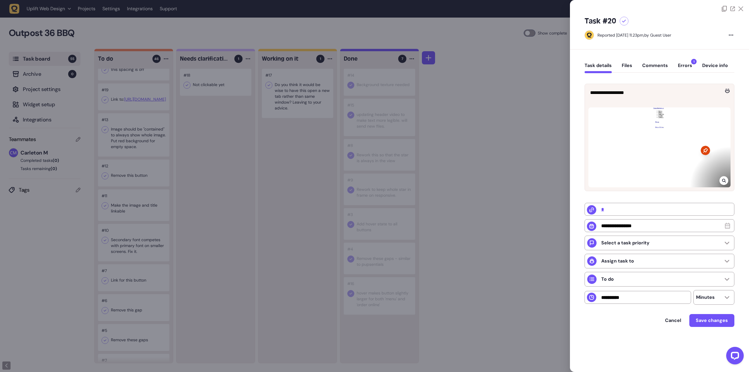
click at [685, 67] on button "Errors 1" at bounding box center [685, 68] width 14 height 11
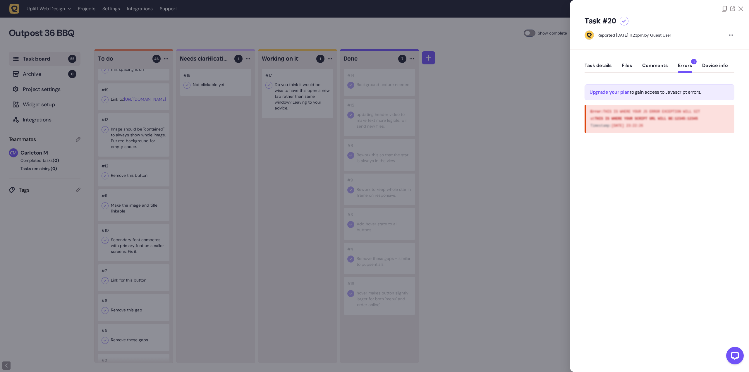
click at [593, 68] on button "Task details" at bounding box center [597, 68] width 27 height 11
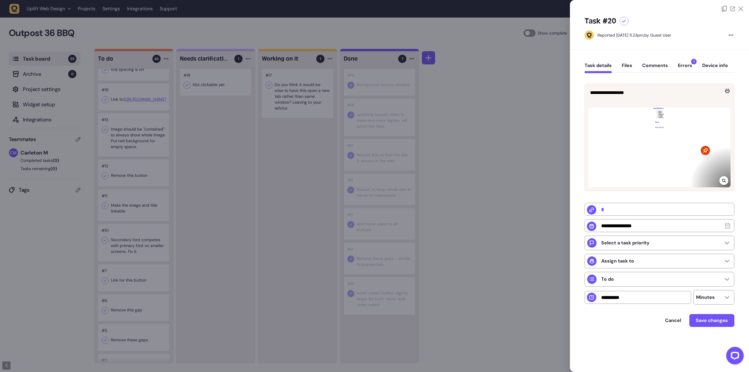
click at [147, 145] on div at bounding box center [374, 186] width 749 height 372
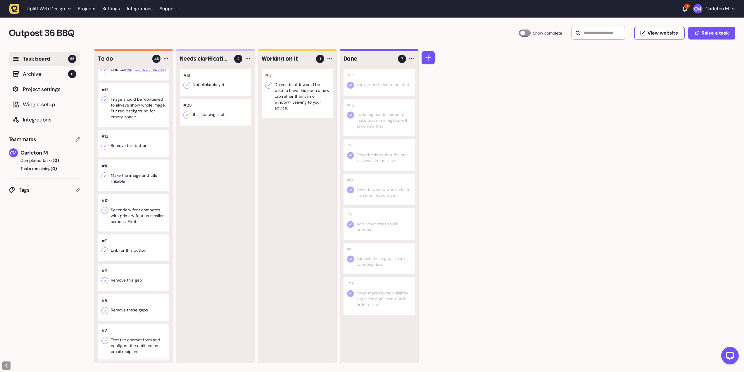
click at [132, 51] on div at bounding box center [133, 37] width 71 height 27
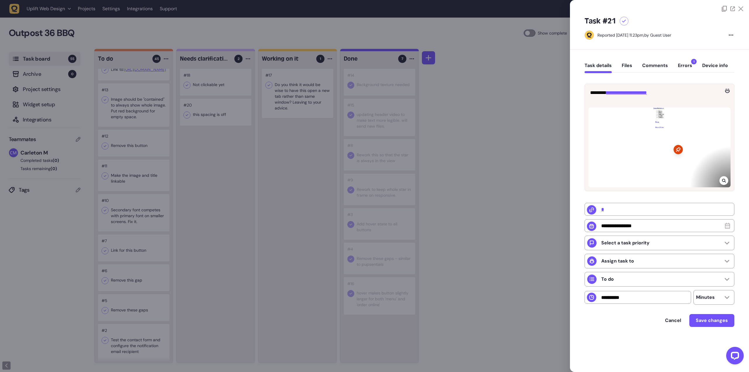
click at [464, 107] on div at bounding box center [374, 186] width 749 height 372
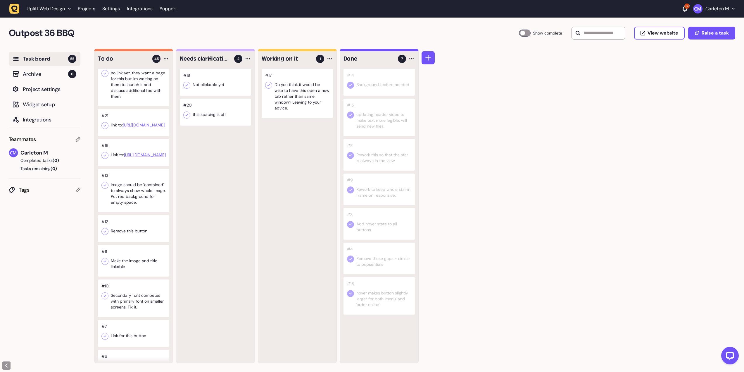
scroll to position [1313, 0]
click at [135, 109] on div at bounding box center [133, 83] width 71 height 49
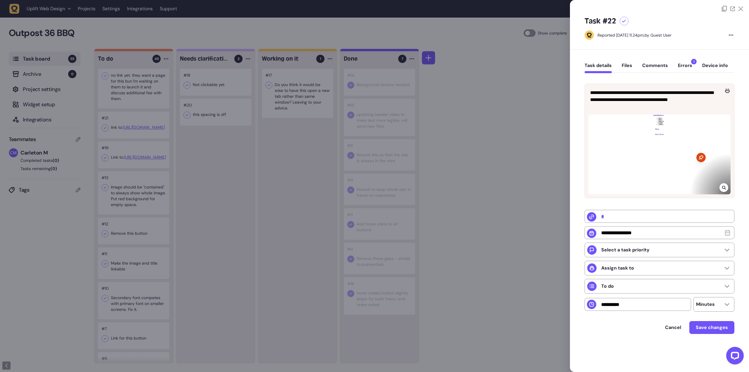
click at [142, 160] on div at bounding box center [374, 186] width 749 height 372
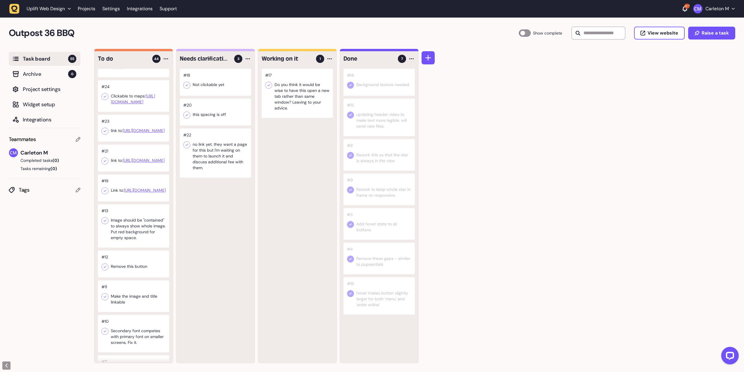
scroll to position [1228, 0]
click at [138, 142] on div at bounding box center [133, 128] width 71 height 27
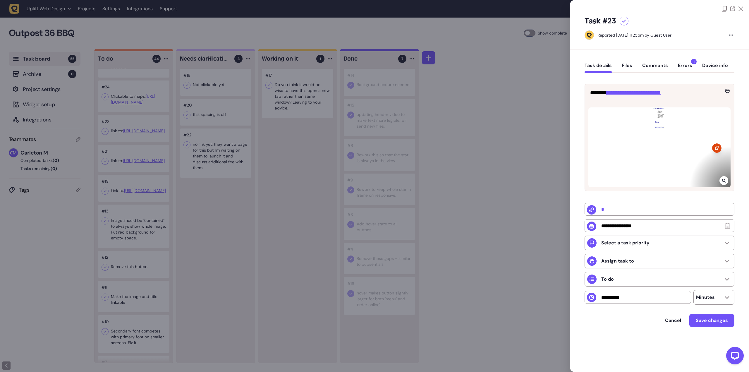
click at [138, 166] on div at bounding box center [374, 186] width 749 height 372
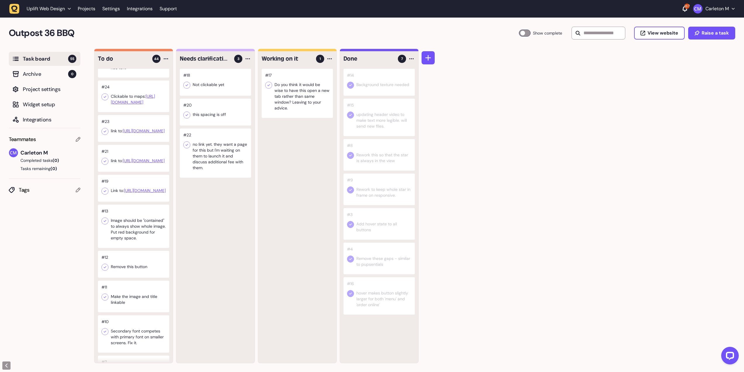
click at [139, 112] on div at bounding box center [133, 96] width 71 height 32
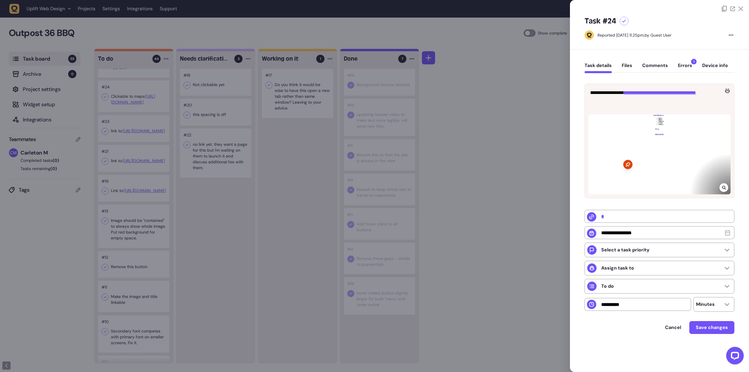
click at [136, 119] on div at bounding box center [374, 186] width 749 height 372
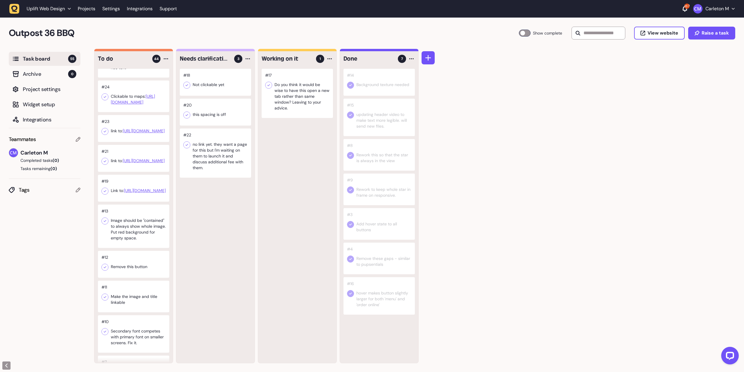
click at [133, 78] on div at bounding box center [133, 62] width 71 height 32
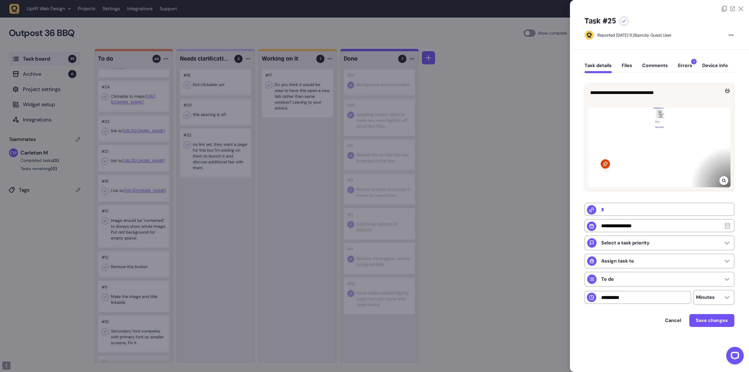
click at [200, 238] on div at bounding box center [374, 186] width 749 height 372
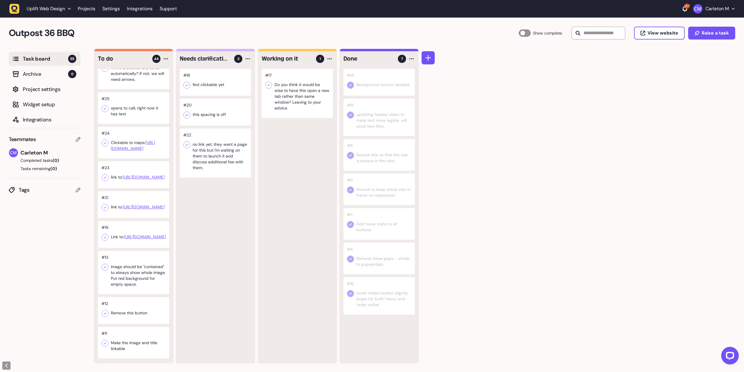
scroll to position [1169, 0]
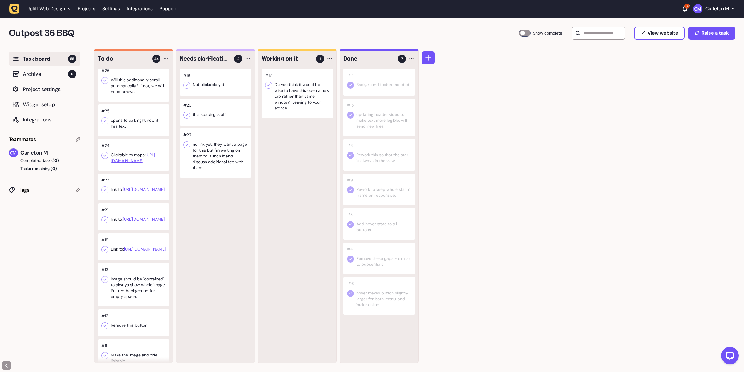
click at [138, 101] on div at bounding box center [133, 82] width 71 height 37
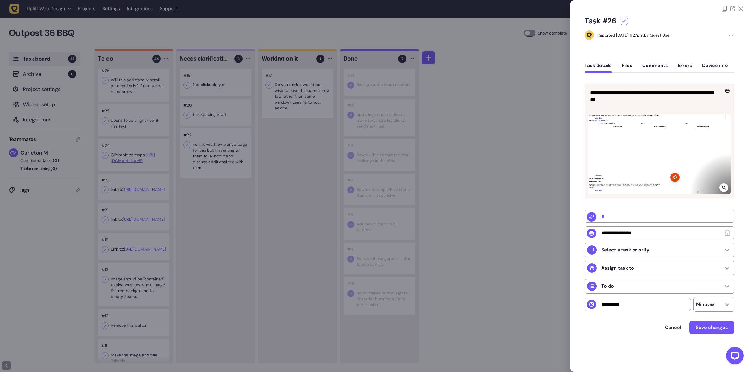
click at [671, 161] on div at bounding box center [659, 154] width 142 height 80
click at [724, 186] on icon at bounding box center [724, 187] width 4 height 5
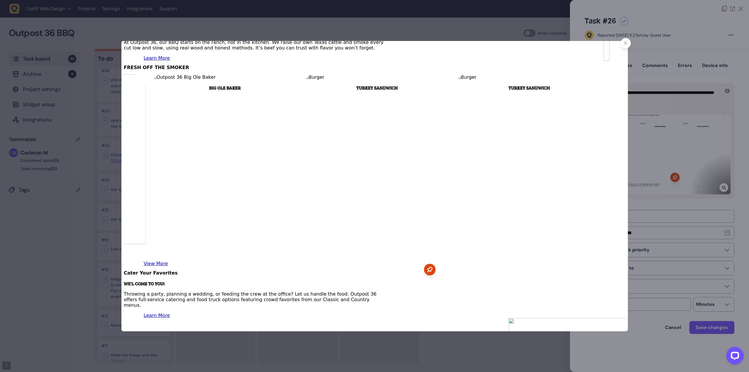
click at [627, 43] on div at bounding box center [625, 43] width 10 height 10
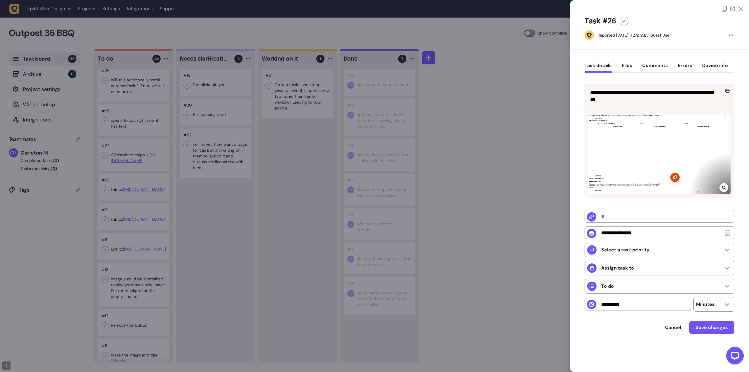
click at [130, 167] on div at bounding box center [374, 186] width 749 height 372
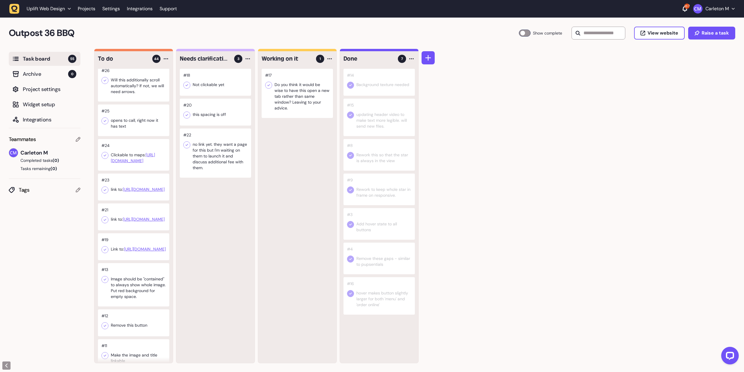
click at [130, 101] on div at bounding box center [133, 82] width 71 height 37
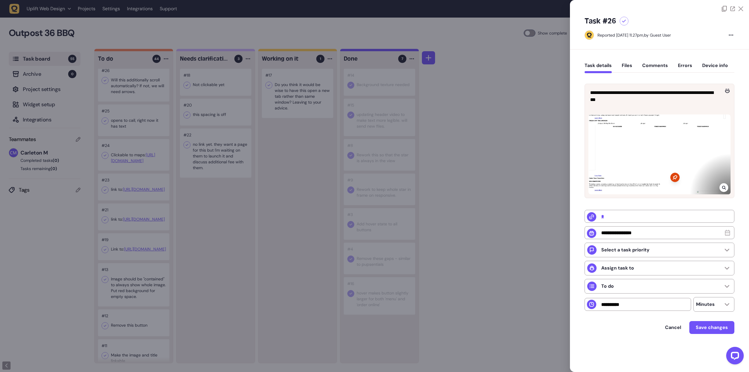
click at [126, 123] on div at bounding box center [374, 186] width 749 height 372
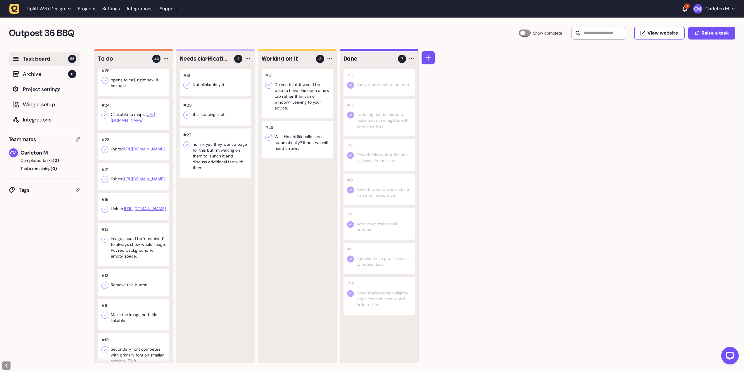
click at [267, 137] on icon at bounding box center [269, 137] width 6 height 6
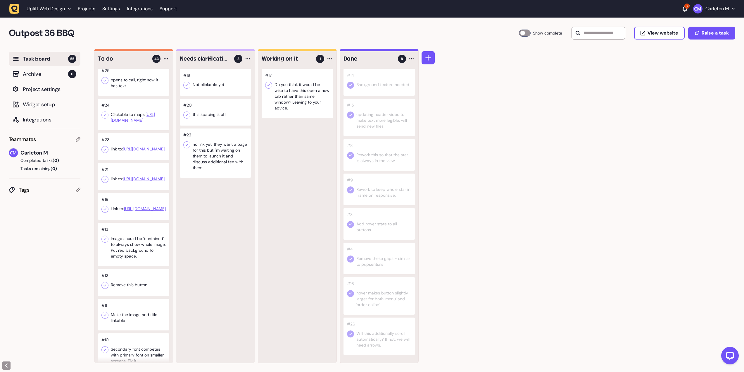
click at [126, 96] on div at bounding box center [133, 80] width 71 height 32
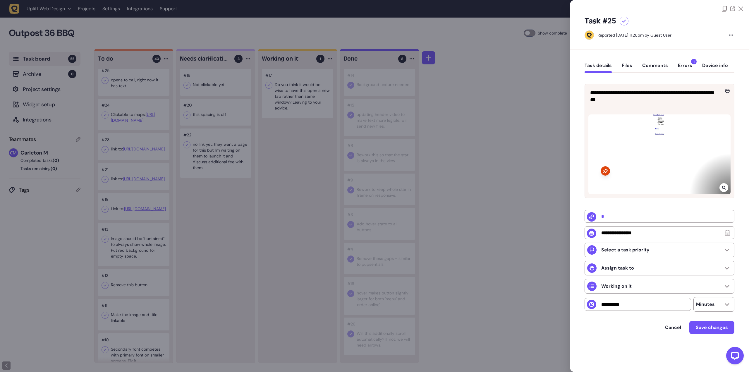
click at [624, 21] on icon at bounding box center [624, 21] width 4 height 3
click at [222, 212] on div at bounding box center [374, 186] width 749 height 372
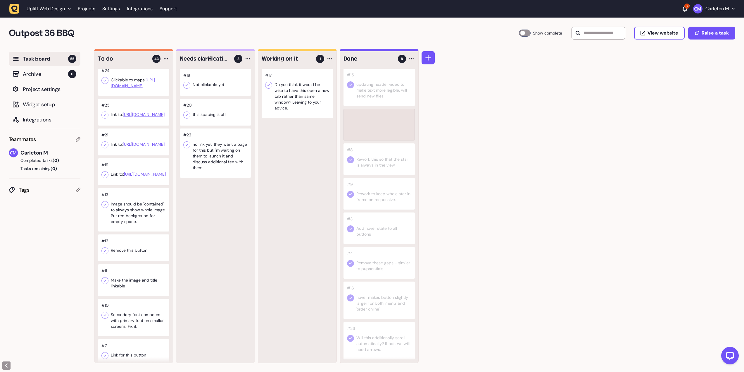
scroll to position [30, 0]
click at [143, 61] on div at bounding box center [133, 47] width 71 height 27
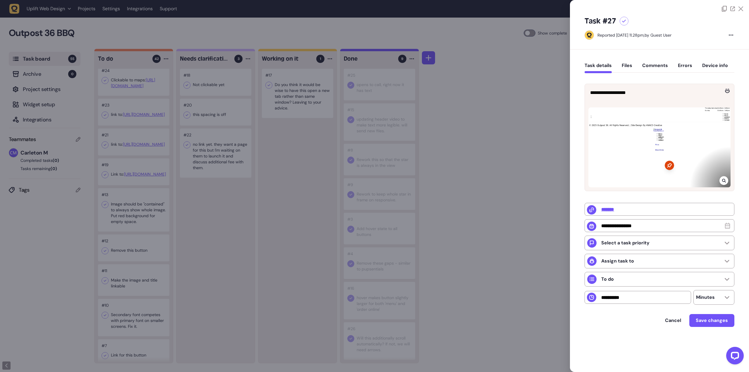
click at [141, 110] on div at bounding box center [374, 186] width 749 height 372
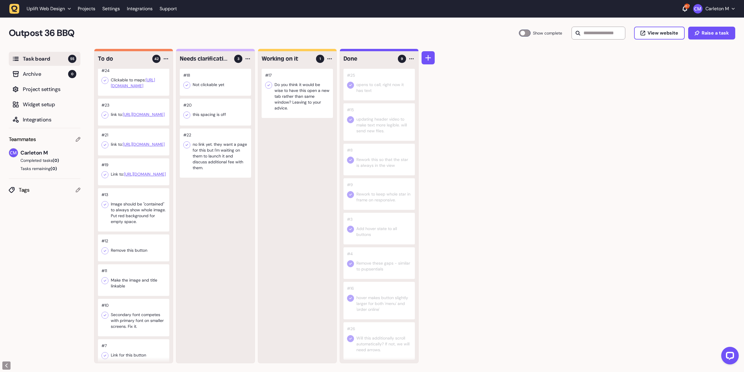
click at [141, 96] on div at bounding box center [133, 80] width 71 height 32
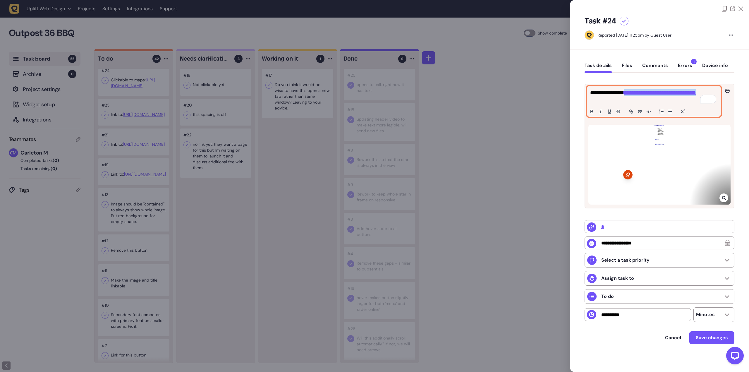
drag, startPoint x: 696, startPoint y: 99, endPoint x: 589, endPoint y: 103, distance: 106.2
click at [589, 103] on div "**********" at bounding box center [653, 101] width 133 height 30
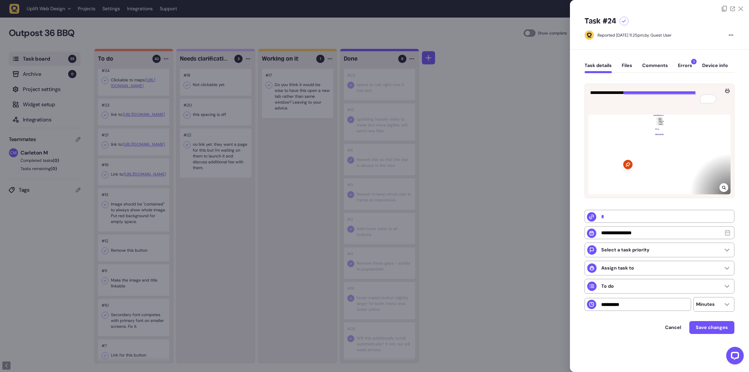
click at [652, 21] on div "Task #24" at bounding box center [659, 20] width 150 height 9
click at [623, 20] on icon at bounding box center [624, 21] width 4 height 3
click at [195, 231] on div at bounding box center [374, 186] width 749 height 372
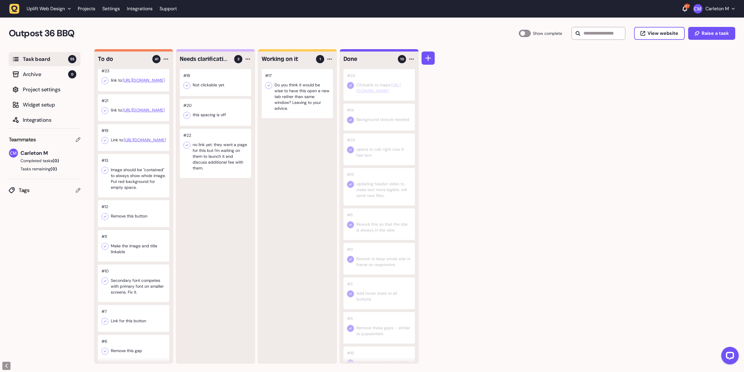
click at [127, 91] on div at bounding box center [133, 77] width 71 height 27
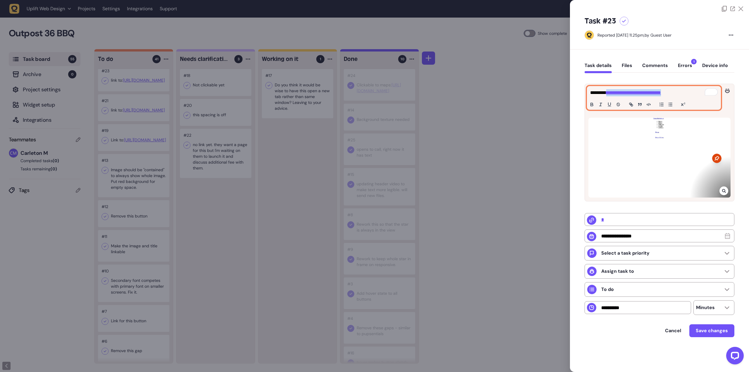
drag, startPoint x: 680, startPoint y: 90, endPoint x: 605, endPoint y: 93, distance: 75.0
click at [605, 93] on p "**********" at bounding box center [654, 92] width 128 height 7
copy link "**********"
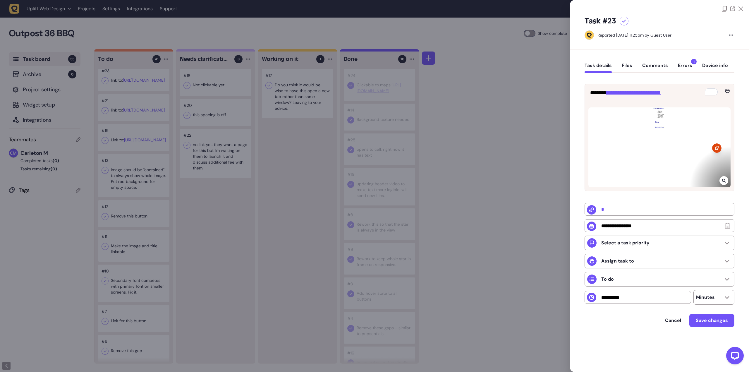
click at [216, 212] on div at bounding box center [374, 186] width 749 height 372
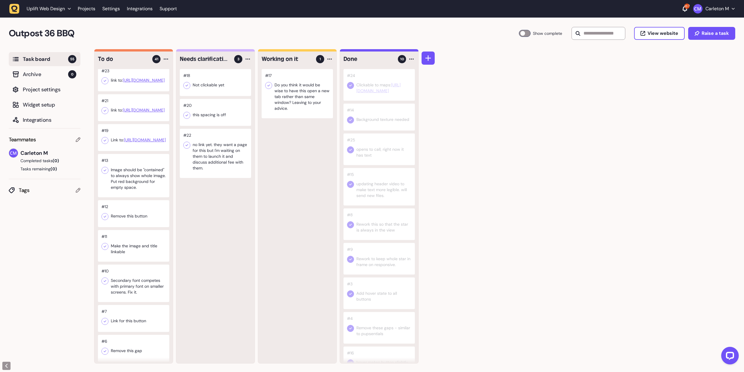
click at [104, 84] on icon at bounding box center [105, 81] width 6 height 6
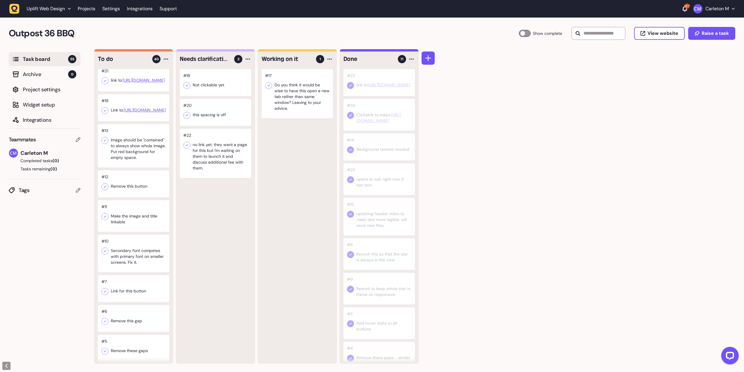
click at [123, 91] on div at bounding box center [133, 77] width 71 height 27
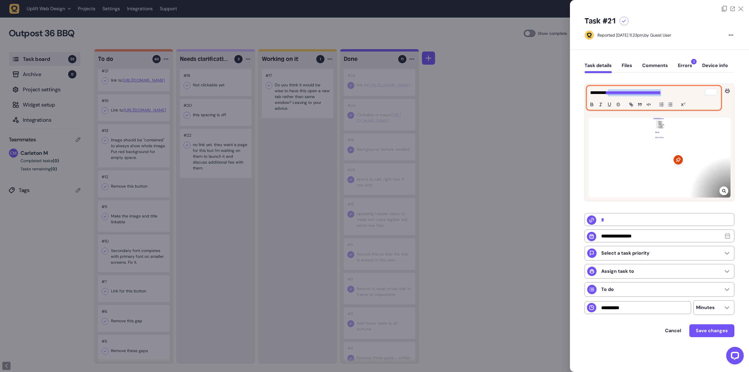
drag, startPoint x: 677, startPoint y: 93, endPoint x: 608, endPoint y: 97, distance: 69.7
click at [608, 97] on div "**********" at bounding box center [653, 97] width 133 height 23
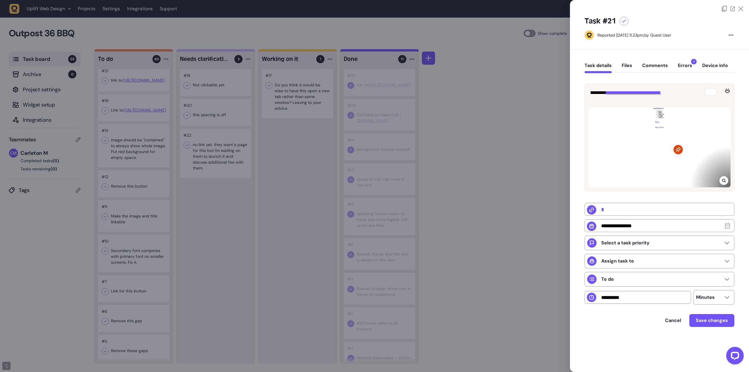
click at [523, 118] on div at bounding box center [374, 186] width 749 height 372
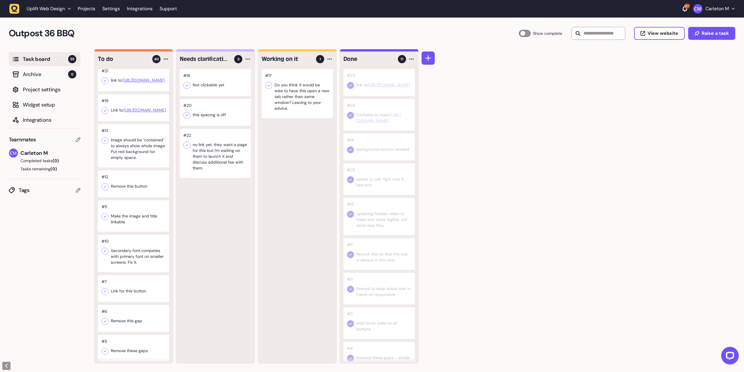
click at [119, 91] on div at bounding box center [133, 77] width 71 height 27
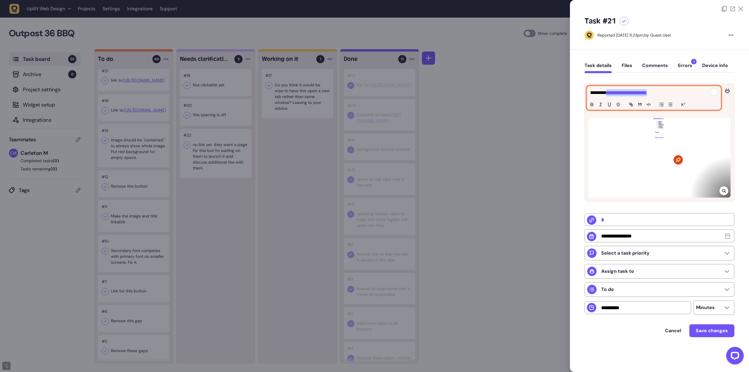
drag, startPoint x: 660, startPoint y: 92, endPoint x: 606, endPoint y: 94, distance: 53.8
click at [606, 94] on p "**********" at bounding box center [654, 92] width 128 height 7
copy link "**********"
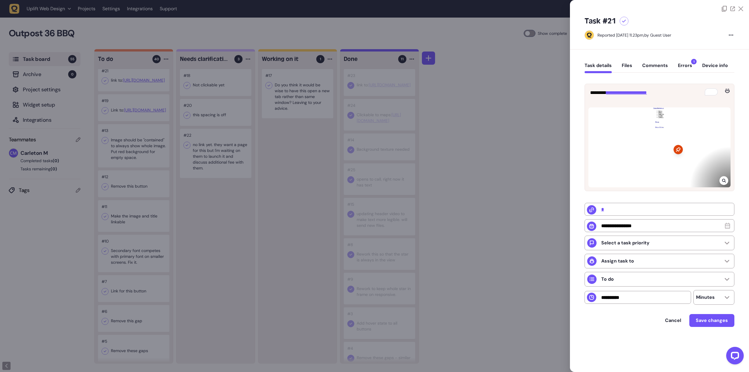
click at [174, 203] on div at bounding box center [374, 186] width 749 height 372
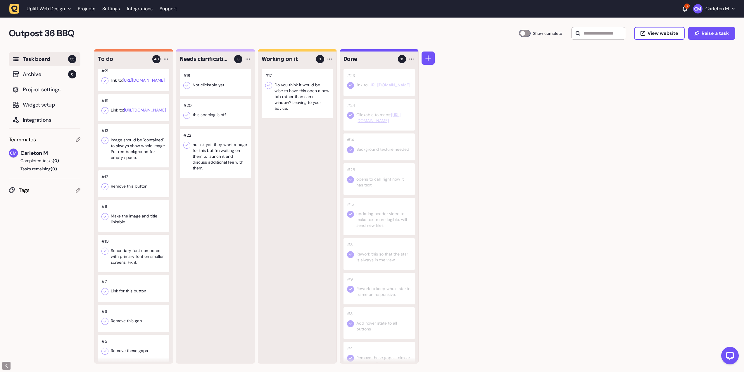
click at [105, 84] on icon at bounding box center [105, 81] width 6 height 6
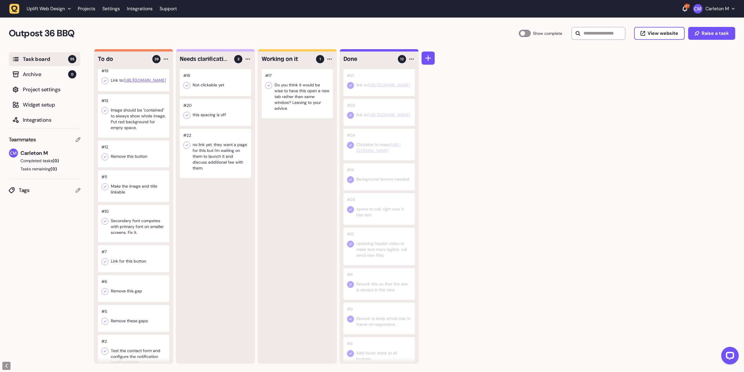
click at [149, 91] on div at bounding box center [133, 77] width 71 height 27
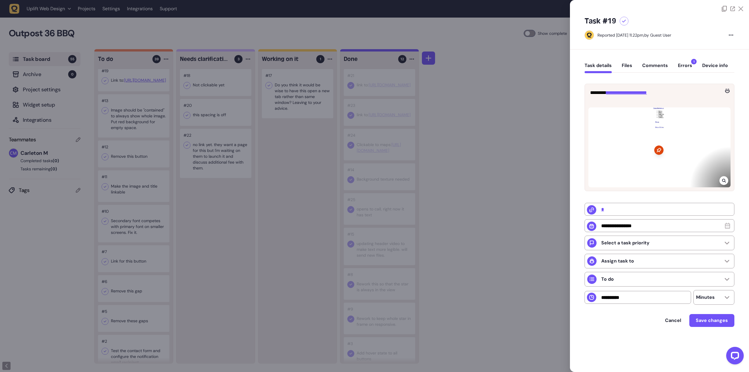
click at [239, 209] on div at bounding box center [374, 186] width 749 height 372
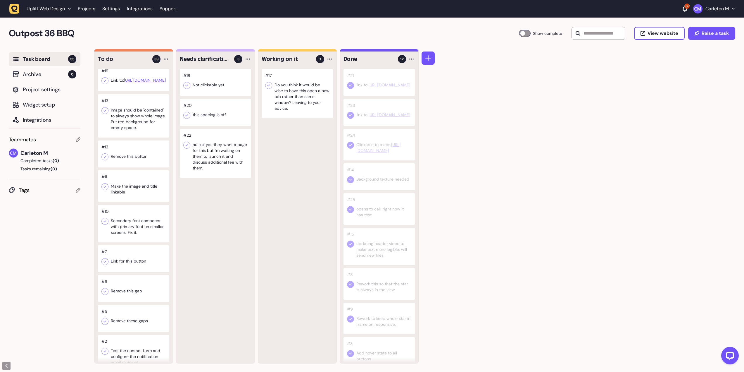
click at [141, 91] on div at bounding box center [133, 77] width 71 height 27
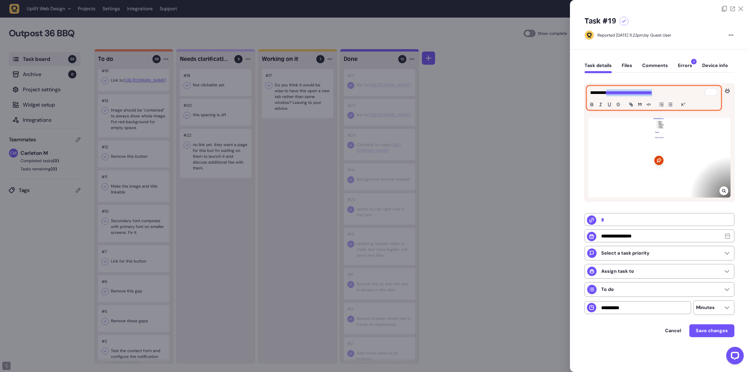
drag, startPoint x: 675, startPoint y: 92, endPoint x: 607, endPoint y: 93, distance: 67.9
click at [607, 93] on p "**********" at bounding box center [654, 92] width 128 height 7
copy link "**********"
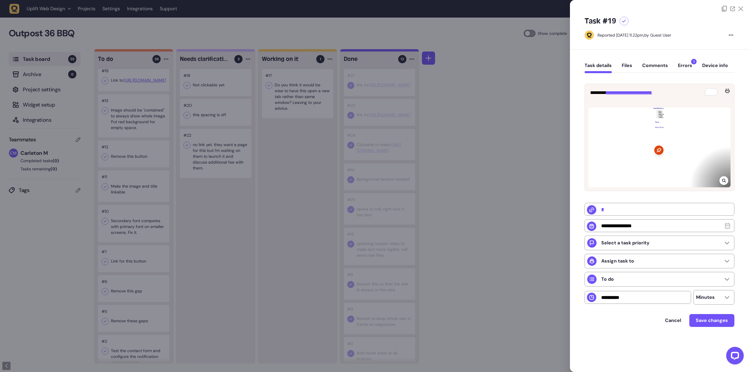
click at [622, 23] on div at bounding box center [624, 21] width 9 height 9
click at [515, 86] on div at bounding box center [374, 186] width 749 height 372
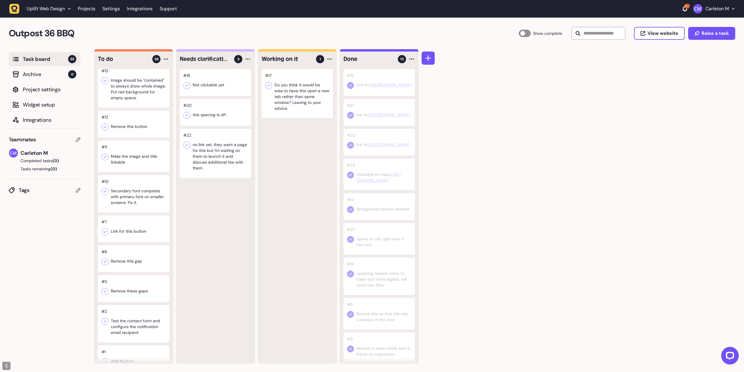
click at [130, 108] on div at bounding box center [133, 85] width 71 height 43
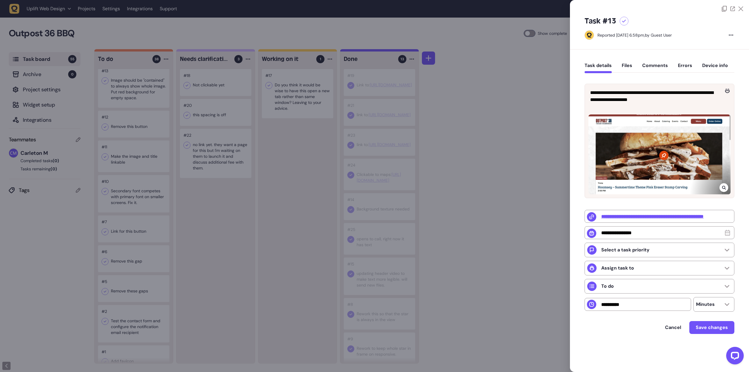
click at [471, 155] on div at bounding box center [374, 186] width 749 height 372
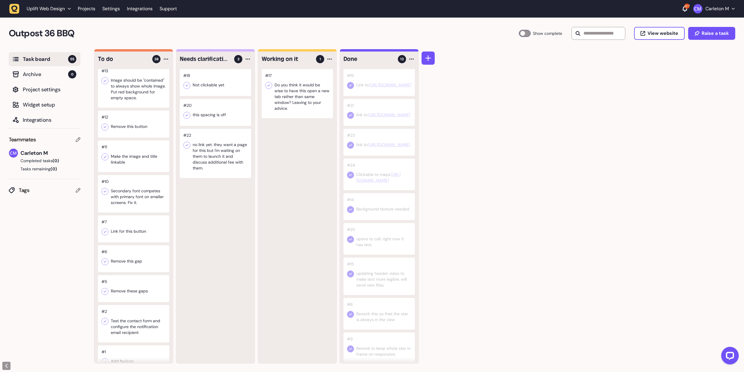
click at [129, 137] on div at bounding box center [133, 124] width 71 height 27
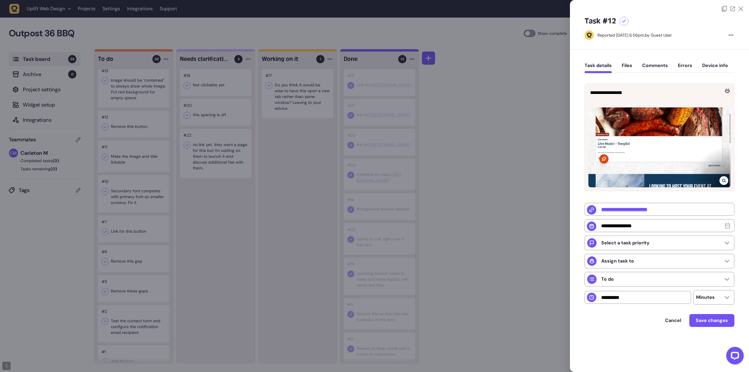
click at [623, 21] on icon at bounding box center [624, 21] width 4 height 3
click at [181, 188] on div at bounding box center [374, 186] width 749 height 372
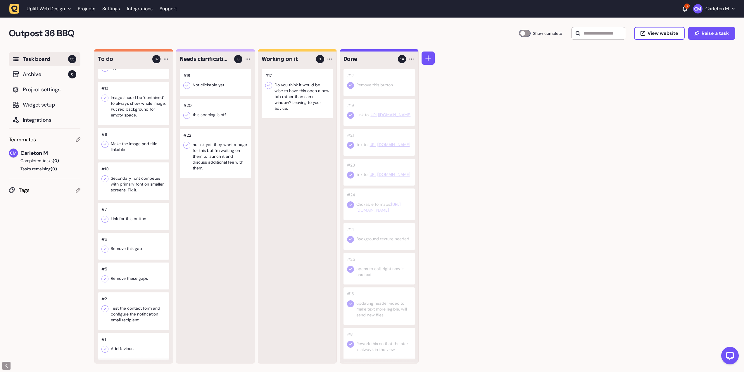
click at [126, 159] on div at bounding box center [133, 144] width 71 height 32
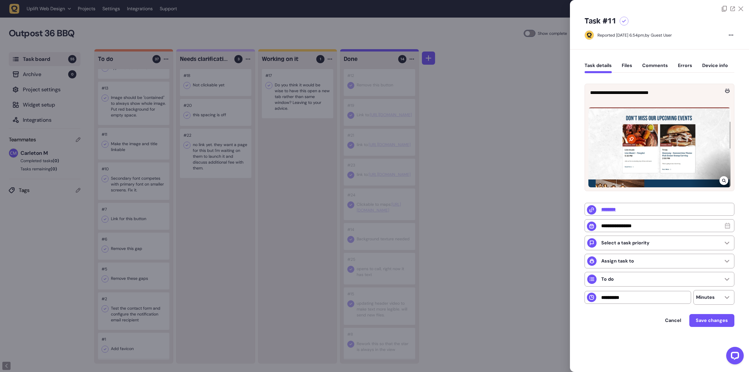
click at [120, 177] on div at bounding box center [374, 186] width 749 height 372
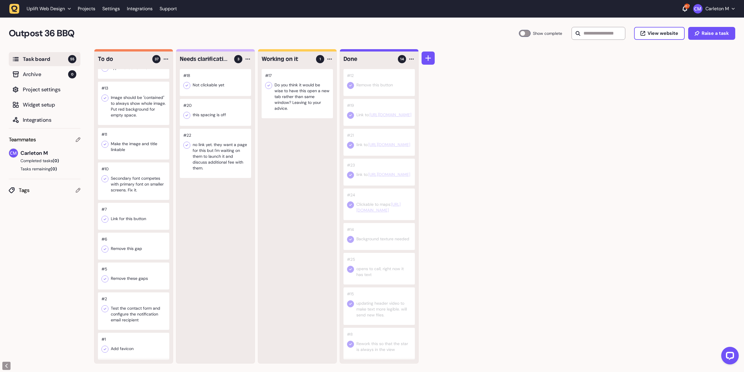
click at [106, 145] on icon at bounding box center [105, 144] width 3 height 2
click at [120, 213] on div at bounding box center [133, 216] width 71 height 27
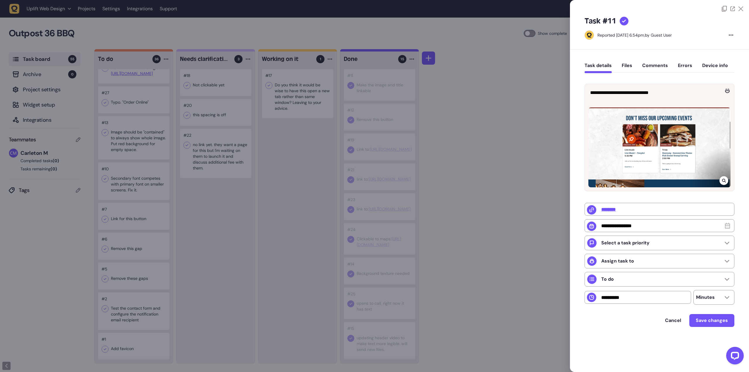
type input "*"
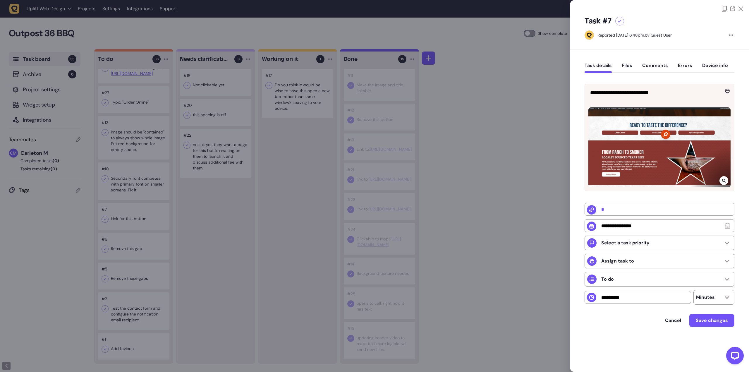
click at [203, 223] on div at bounding box center [374, 186] width 749 height 372
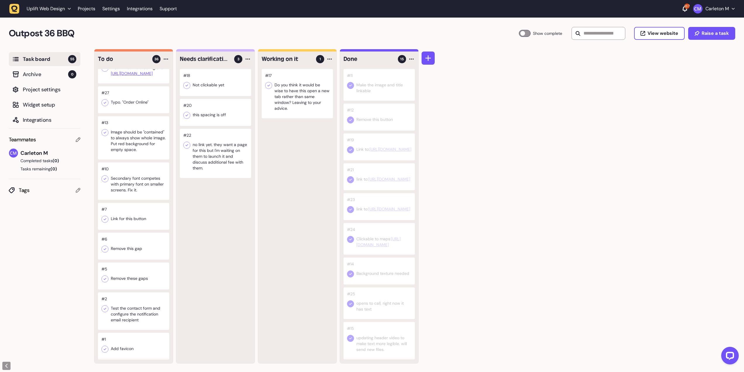
click at [135, 243] on div at bounding box center [133, 246] width 71 height 27
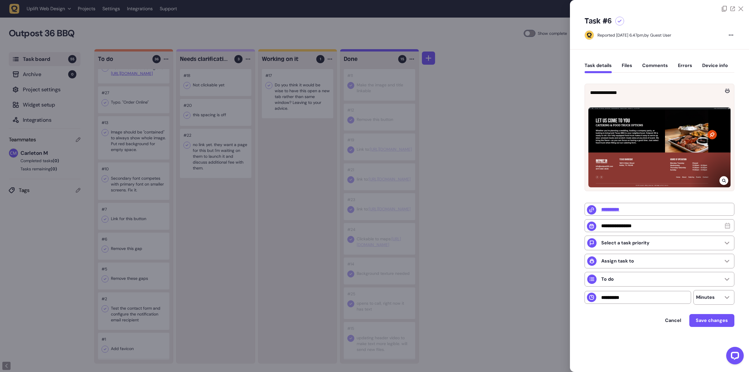
click at [619, 22] on icon at bounding box center [619, 21] width 4 height 3
click at [195, 222] on div at bounding box center [374, 186] width 749 height 372
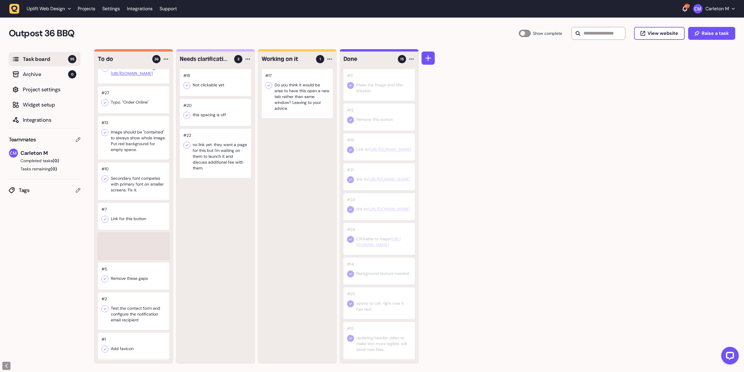
scroll to position [1135, 0]
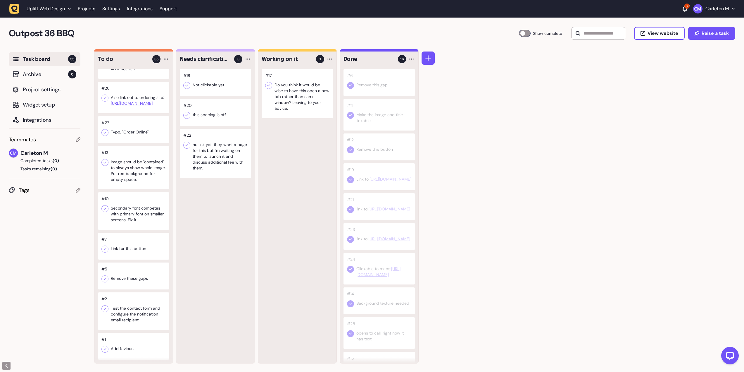
click at [116, 280] on div at bounding box center [133, 275] width 71 height 27
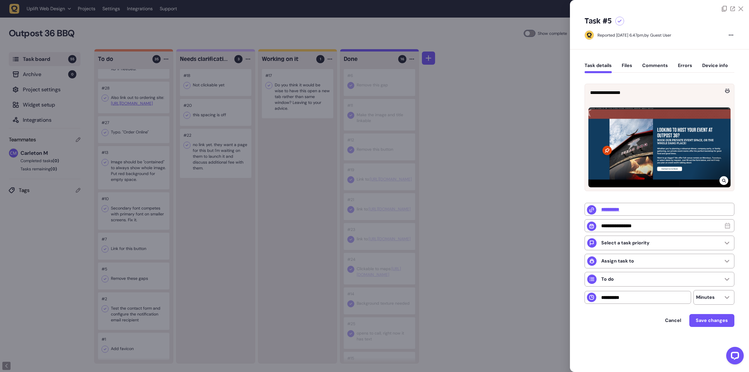
click at [617, 21] on icon at bounding box center [619, 21] width 4 height 3
click at [223, 259] on div at bounding box center [374, 186] width 749 height 372
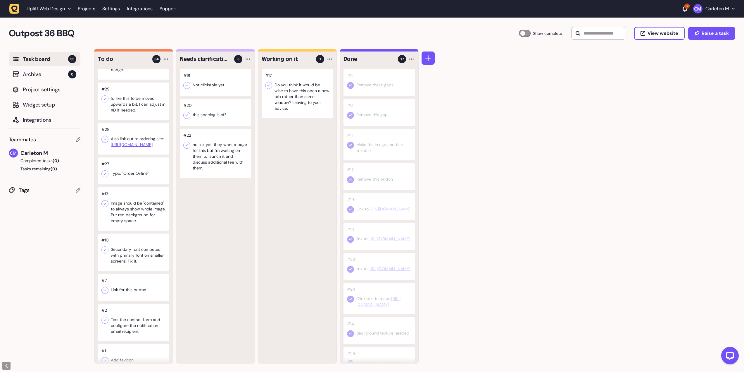
scroll to position [1046, 0]
click at [143, 155] on div at bounding box center [133, 139] width 71 height 32
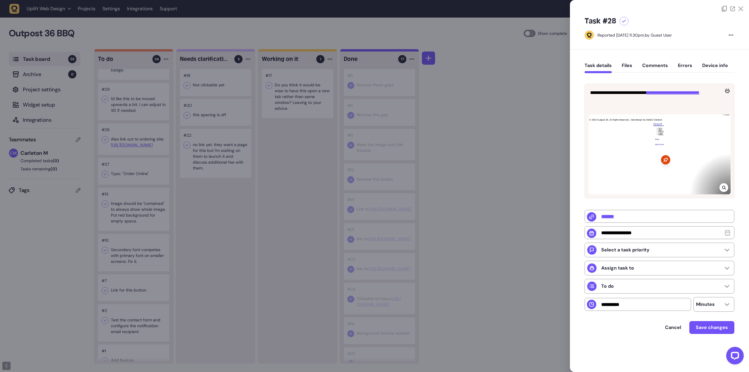
click at [126, 219] on div at bounding box center [374, 186] width 749 height 372
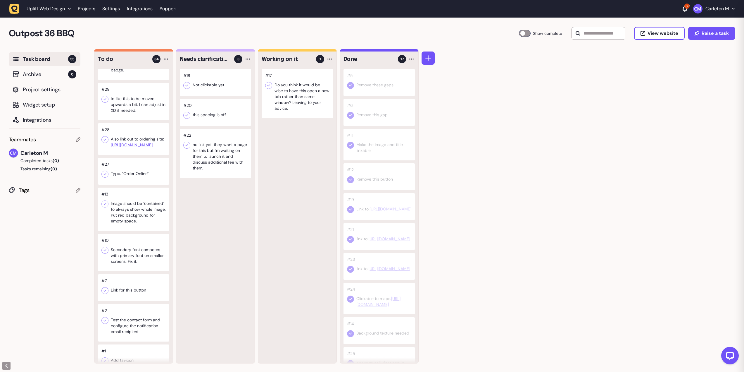
click at [126, 185] on div at bounding box center [133, 171] width 71 height 27
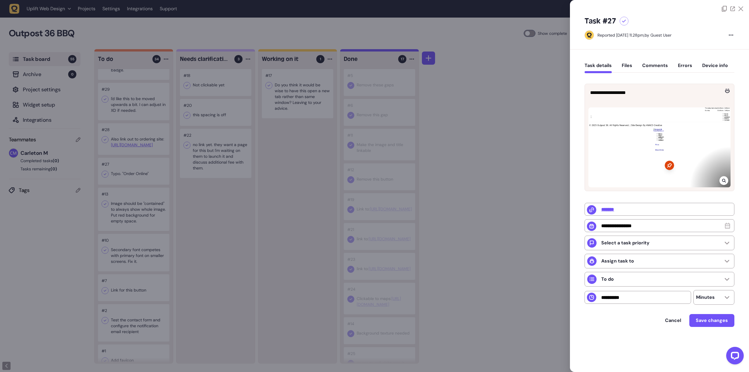
click at [493, 137] on div at bounding box center [374, 186] width 749 height 372
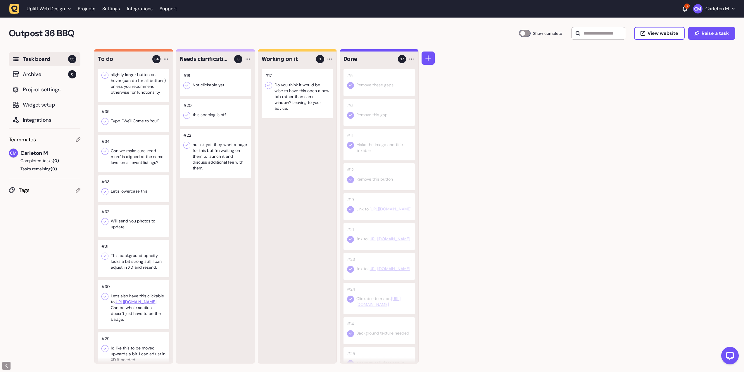
scroll to position [793, 0]
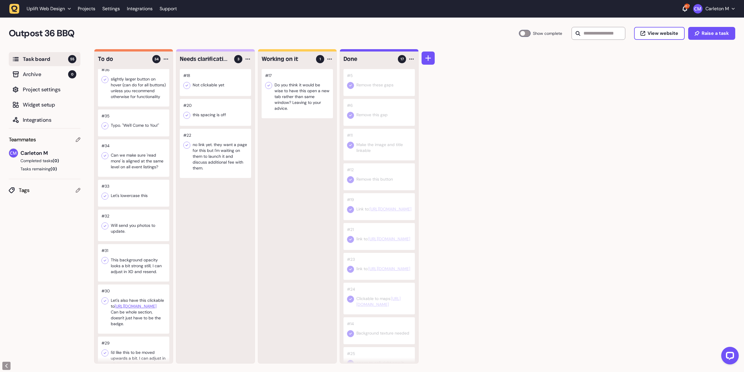
click at [188, 88] on div at bounding box center [186, 85] width 7 height 7
click at [104, 129] on icon at bounding box center [105, 126] width 6 height 6
click at [106, 129] on icon at bounding box center [105, 126] width 6 height 6
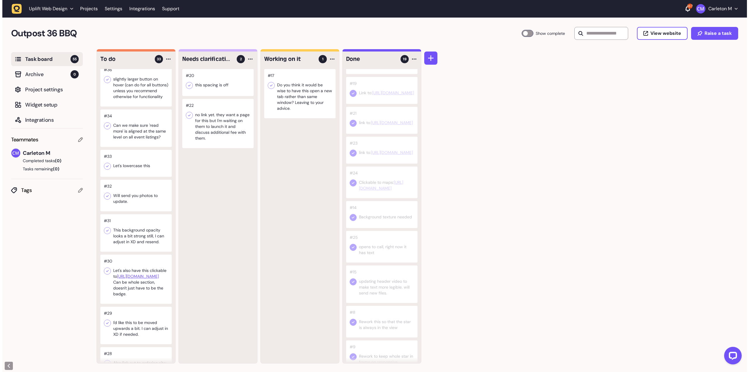
scroll to position [176, 0]
click at [384, 198] on div at bounding box center [379, 183] width 71 height 32
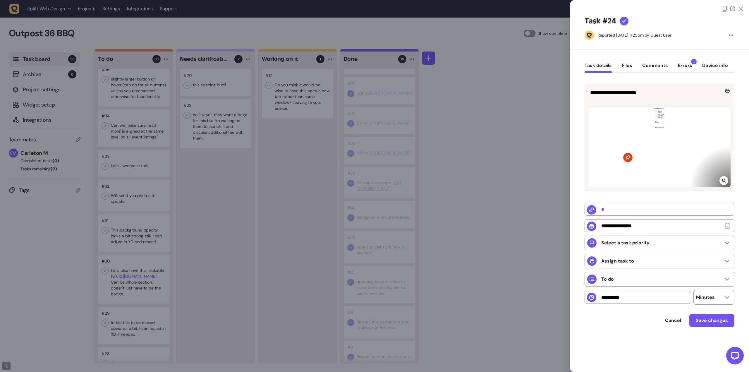
click at [406, 156] on div at bounding box center [374, 186] width 749 height 372
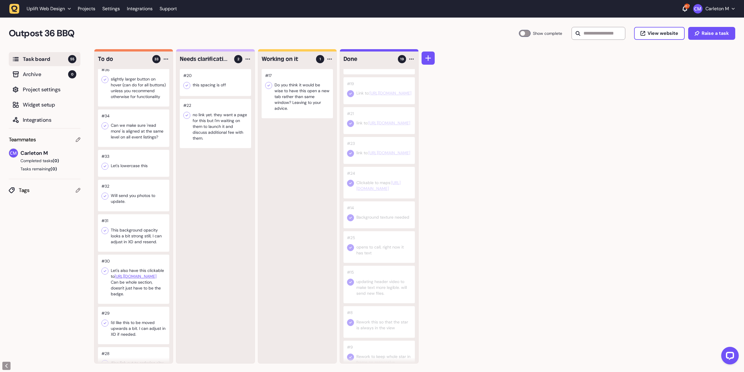
click at [383, 198] on div at bounding box center [379, 183] width 71 height 32
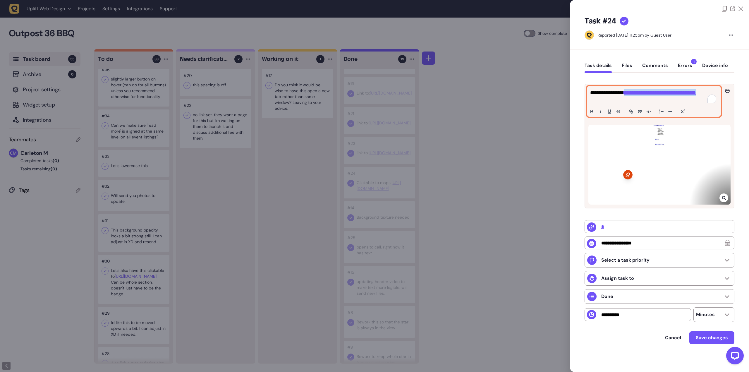
drag, startPoint x: 697, startPoint y: 98, endPoint x: 590, endPoint y: 101, distance: 106.8
click at [590, 101] on p "**********" at bounding box center [653, 96] width 126 height 14
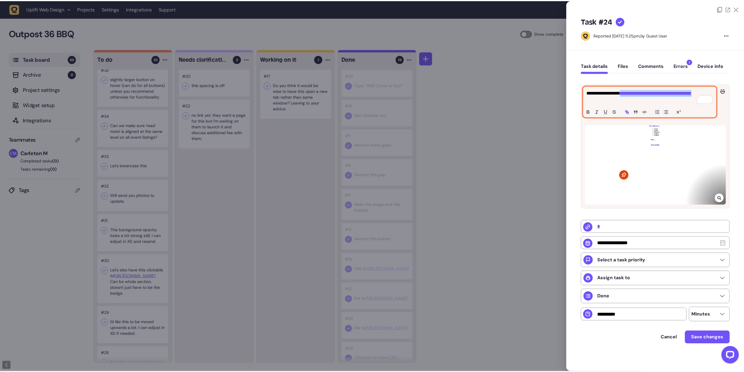
scroll to position [176, 0]
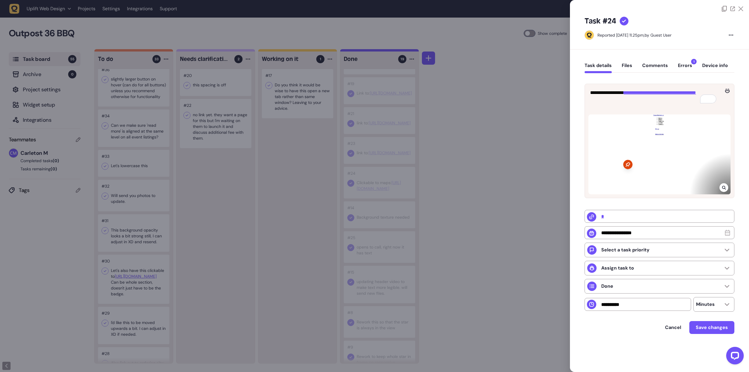
click at [185, 216] on div at bounding box center [374, 186] width 749 height 372
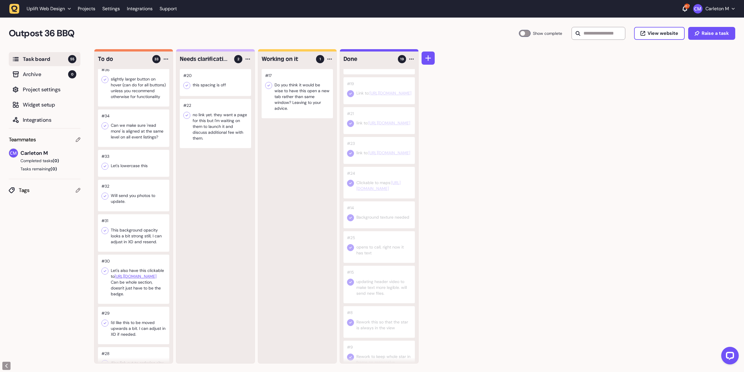
click at [133, 177] on div at bounding box center [133, 163] width 71 height 27
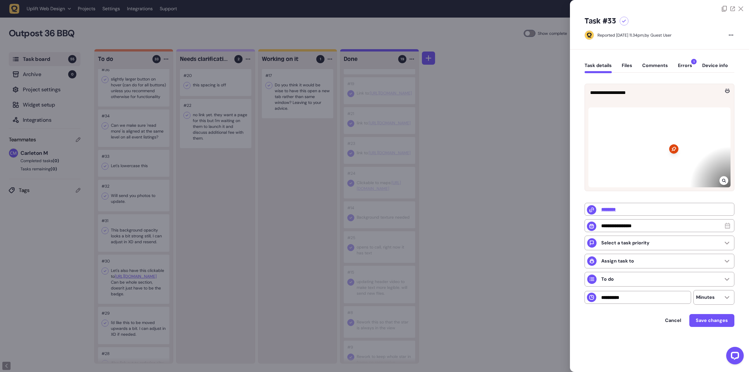
click at [484, 218] on div at bounding box center [374, 186] width 749 height 372
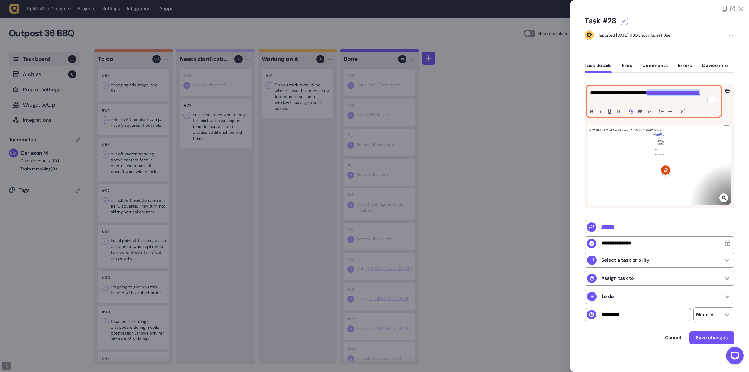
drag, startPoint x: 665, startPoint y: 99, endPoint x: 590, endPoint y: 99, distance: 74.3
click at [590, 99] on p "**********" at bounding box center [653, 96] width 126 height 14
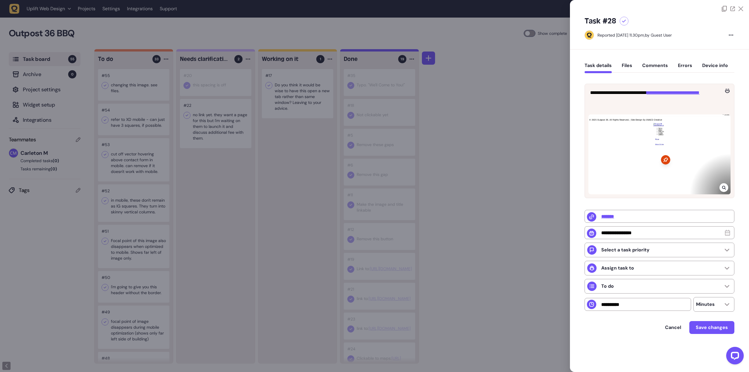
click at [683, 42] on div "Task #28 Reported [DATE] 11.30pm, by Guest User" at bounding box center [659, 31] width 179 height 38
click at [622, 22] on icon at bounding box center [624, 21] width 4 height 3
click at [720, 334] on button "Save changes" at bounding box center [711, 327] width 45 height 13
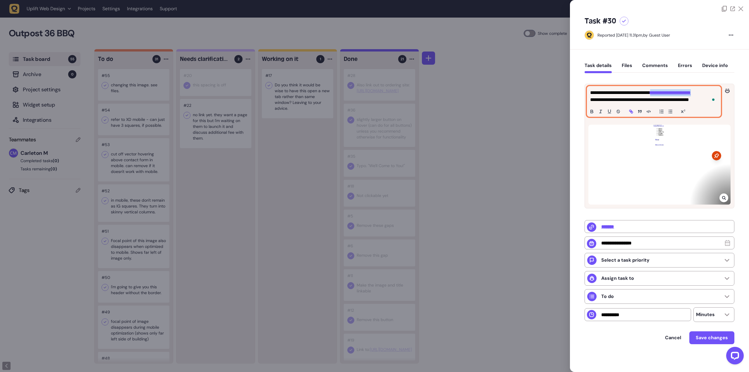
drag, startPoint x: 711, startPoint y: 93, endPoint x: 658, endPoint y: 94, distance: 53.0
click at [658, 94] on p "**********" at bounding box center [653, 92] width 126 height 7
copy link "**********"
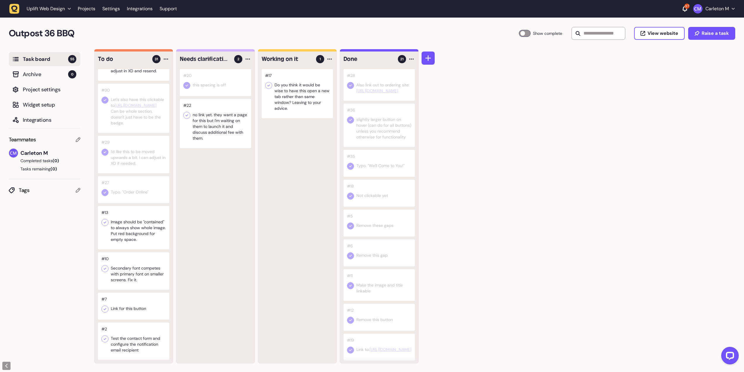
scroll to position [889, 0]
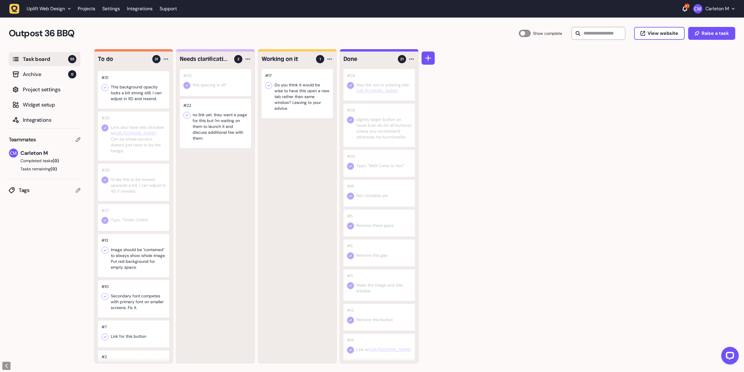
click at [523, 35] on div at bounding box center [525, 33] width 12 height 7
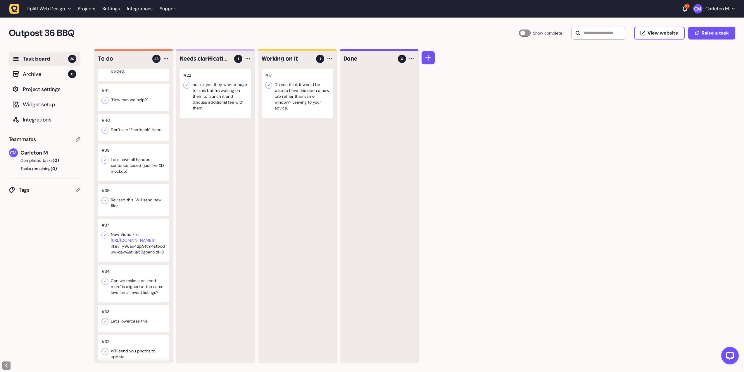
scroll to position [591, 0]
click at [104, 238] on icon at bounding box center [105, 235] width 6 height 6
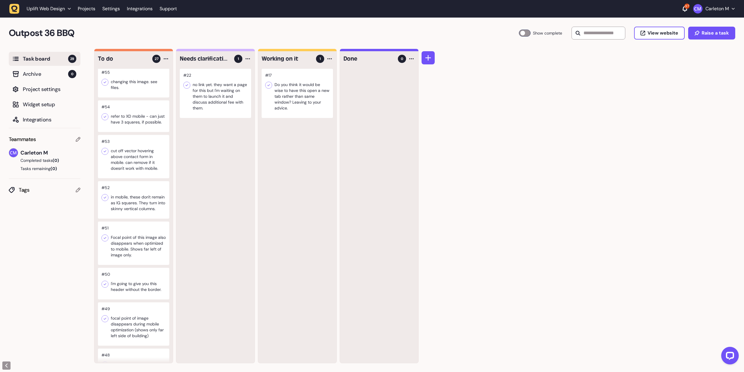
scroll to position [0, 0]
